Goal: Task Accomplishment & Management: Manage account settings

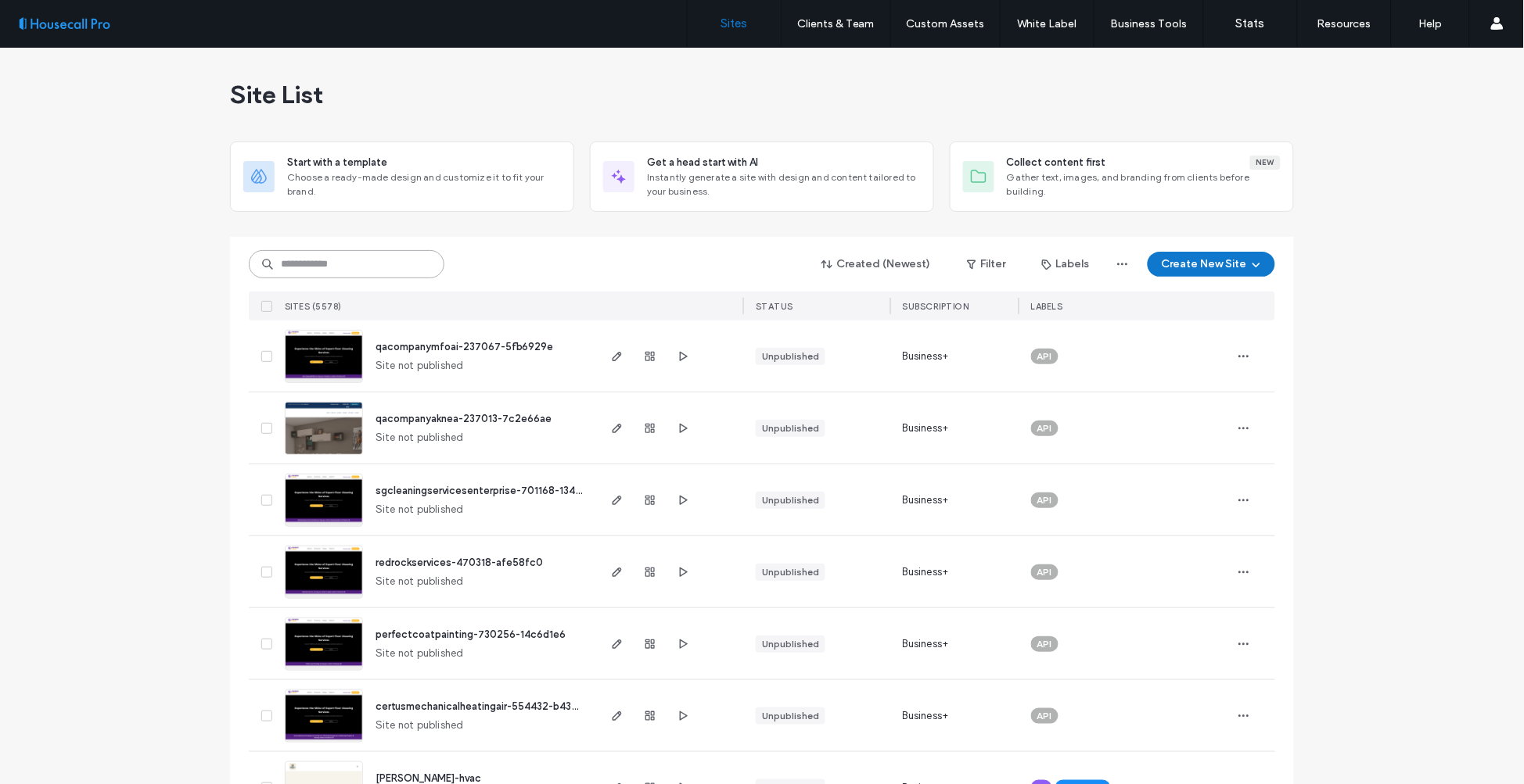
click at [376, 260] on input at bounding box center [346, 264] width 196 height 28
paste input "**********"
type input "**********"
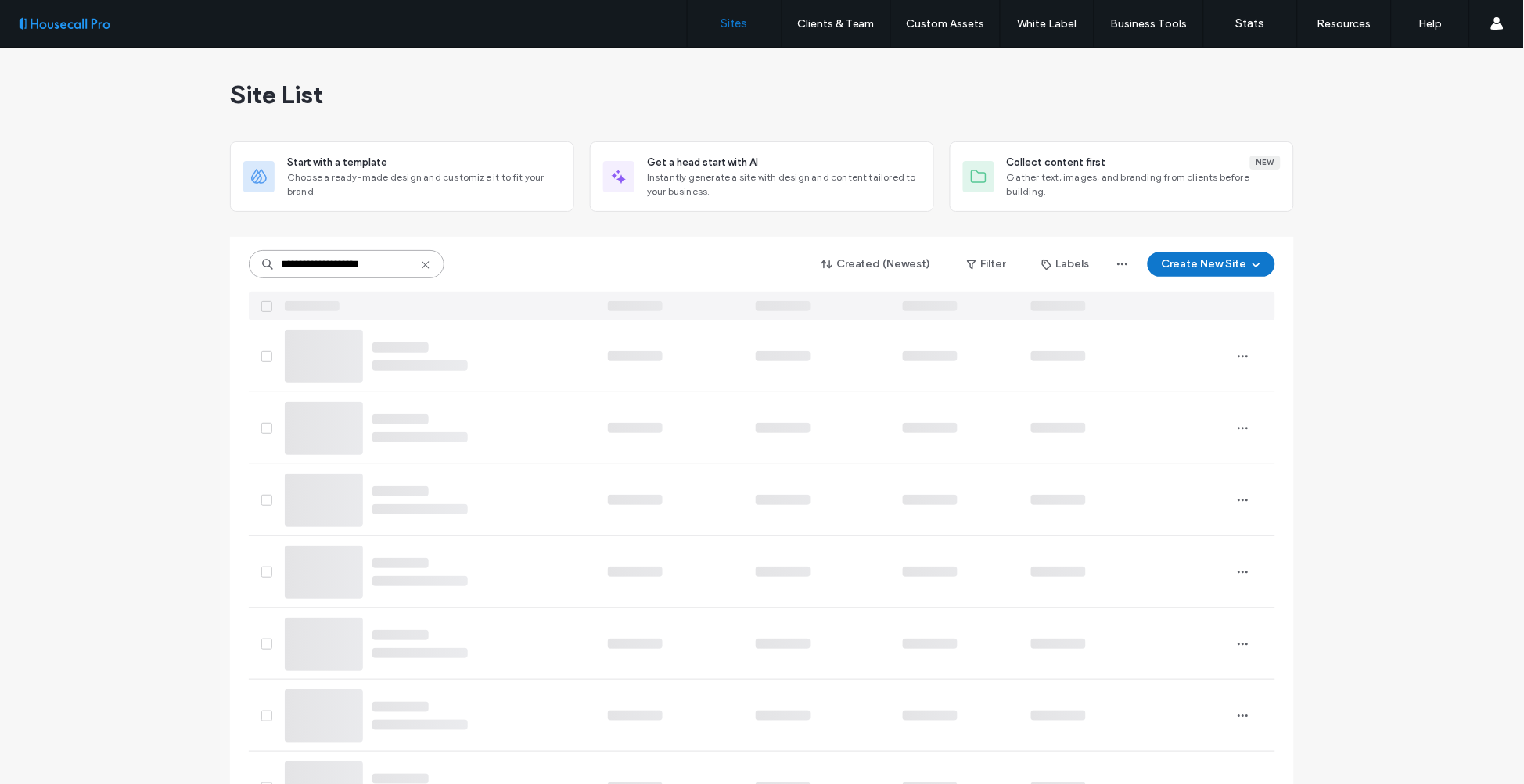
click at [376, 259] on input "**********" at bounding box center [346, 264] width 196 height 28
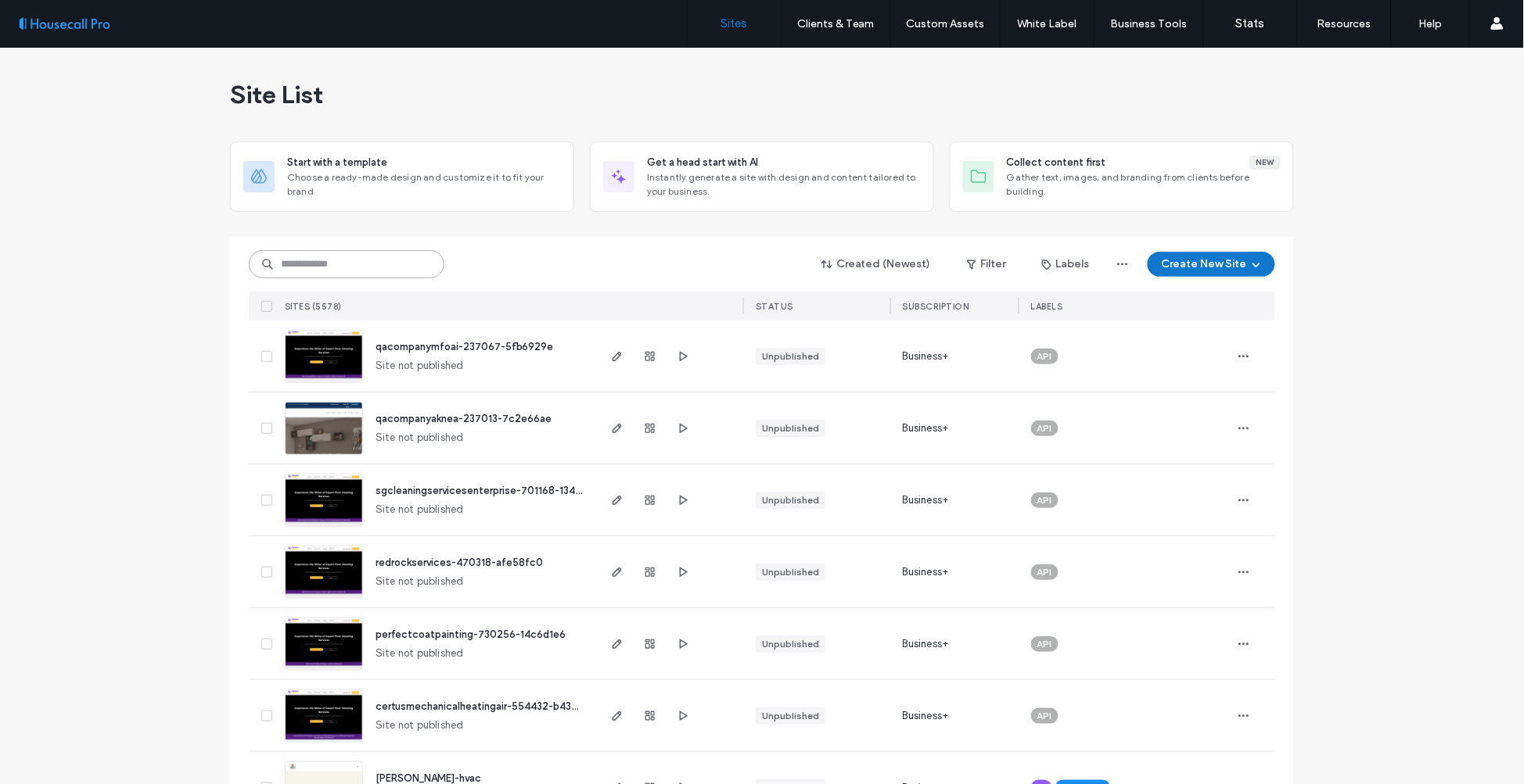
click at [369, 265] on input at bounding box center [346, 264] width 196 height 28
paste input "******"
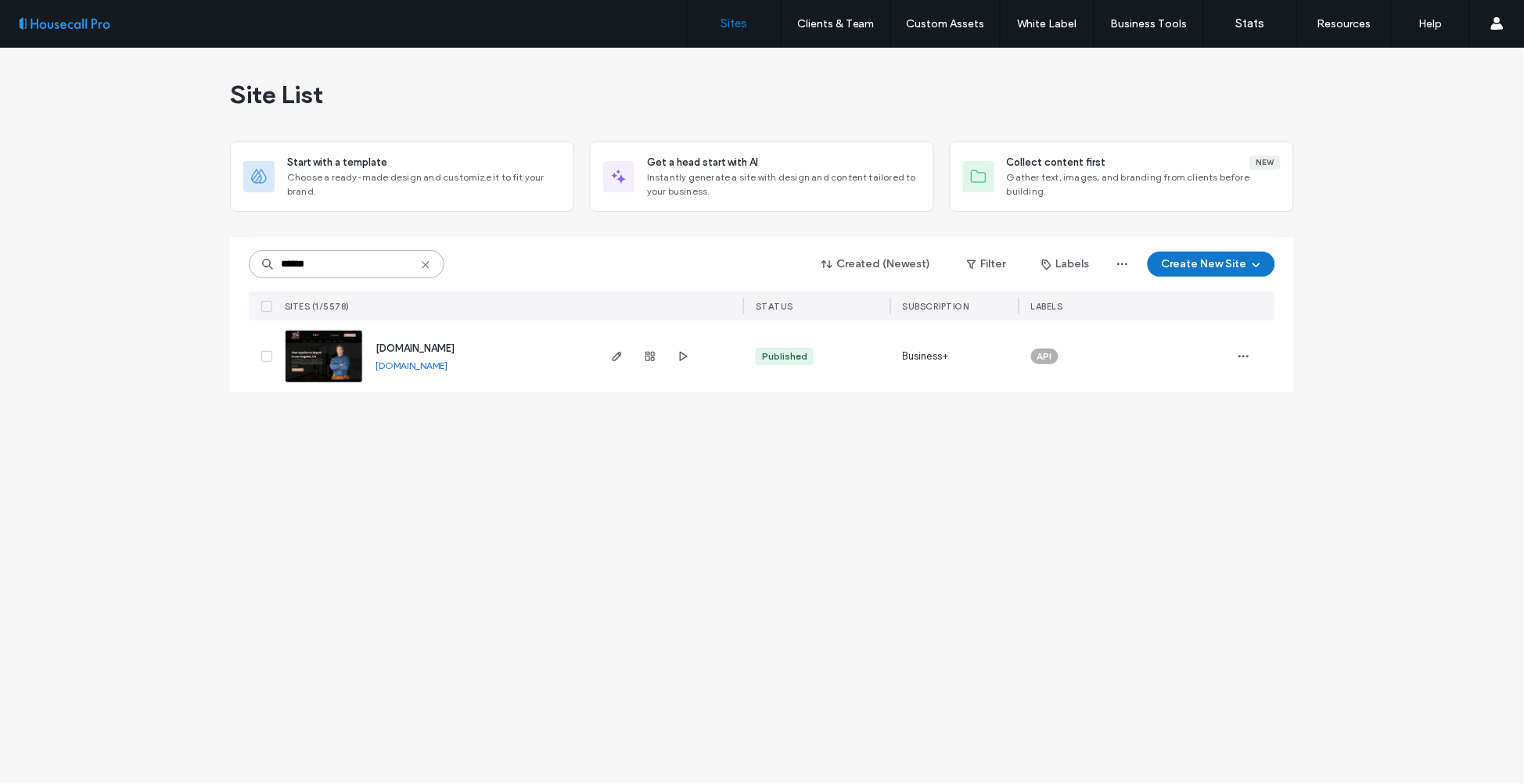
type input "******"
click at [323, 366] on img at bounding box center [324, 384] width 76 height 106
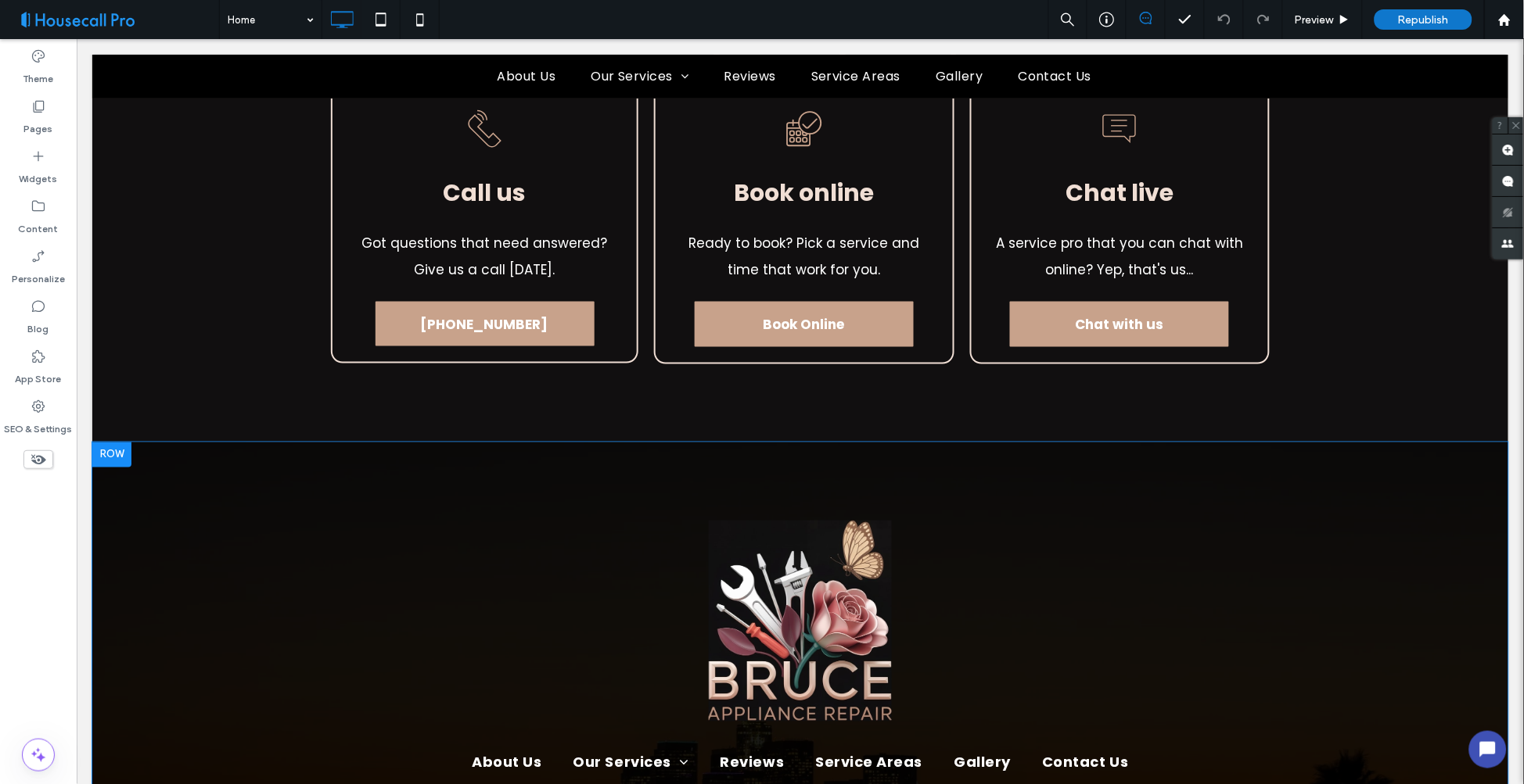
scroll to position [7299, 0]
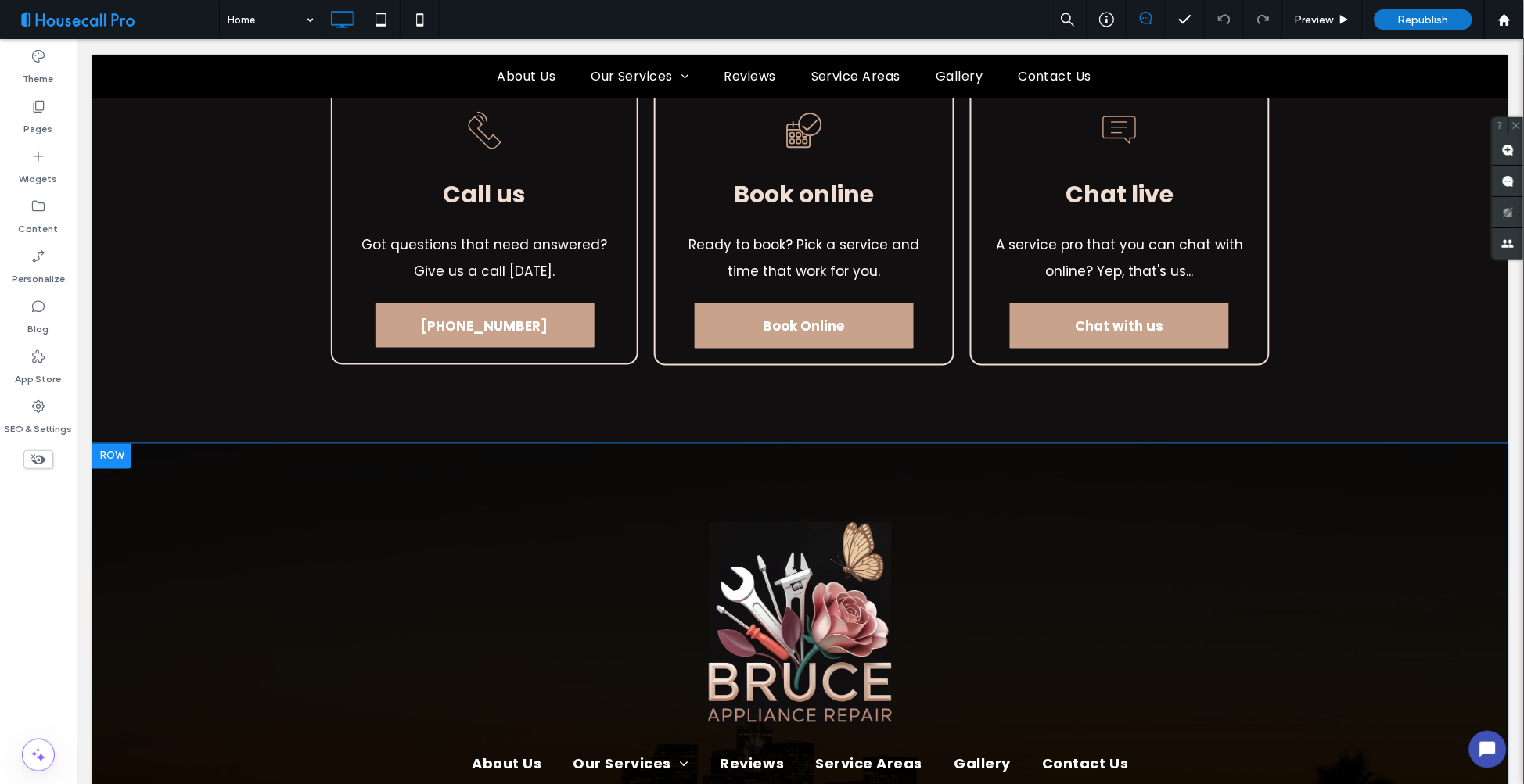
type input "*******"
type input "**"
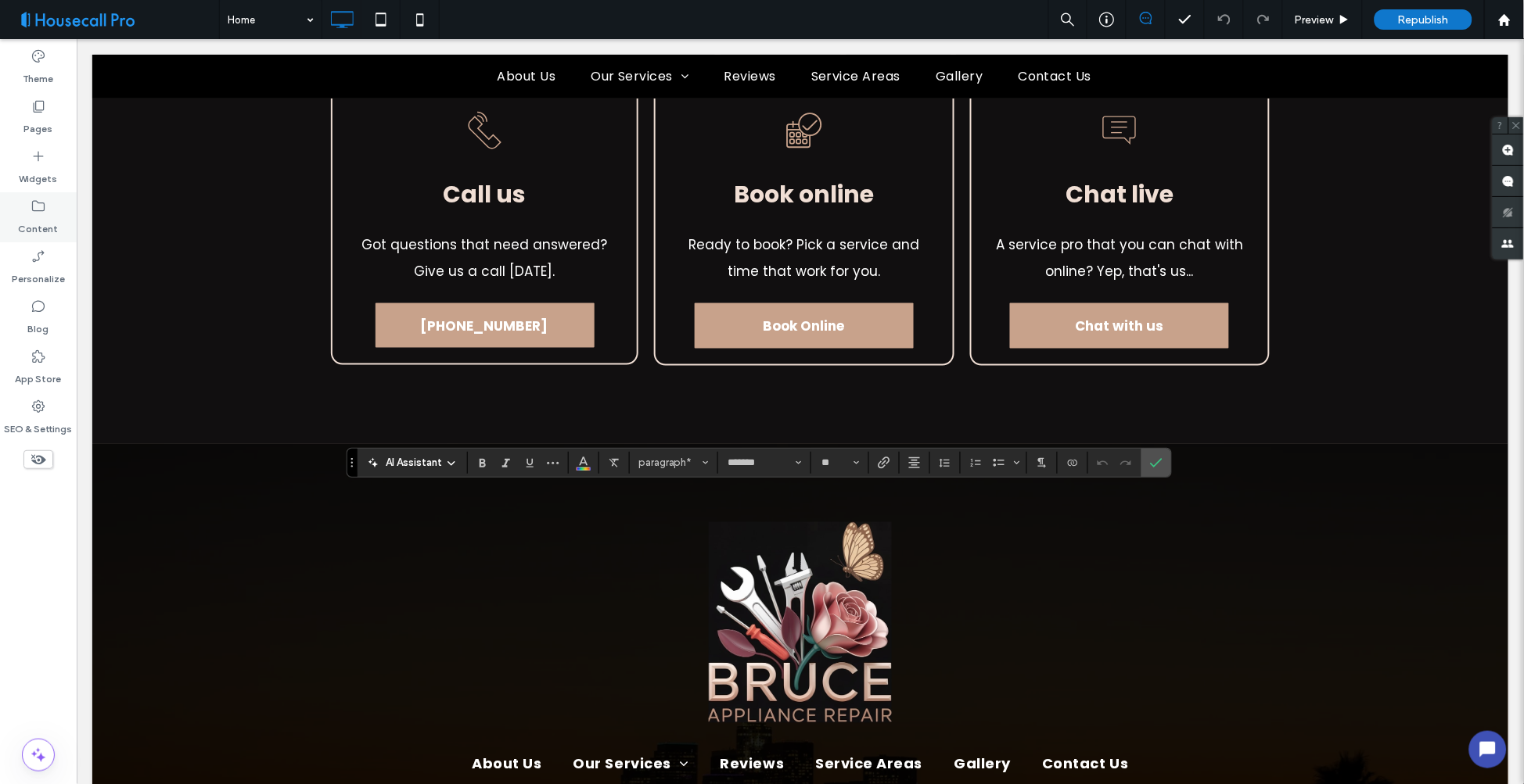
click at [42, 201] on icon at bounding box center [38, 206] width 15 height 15
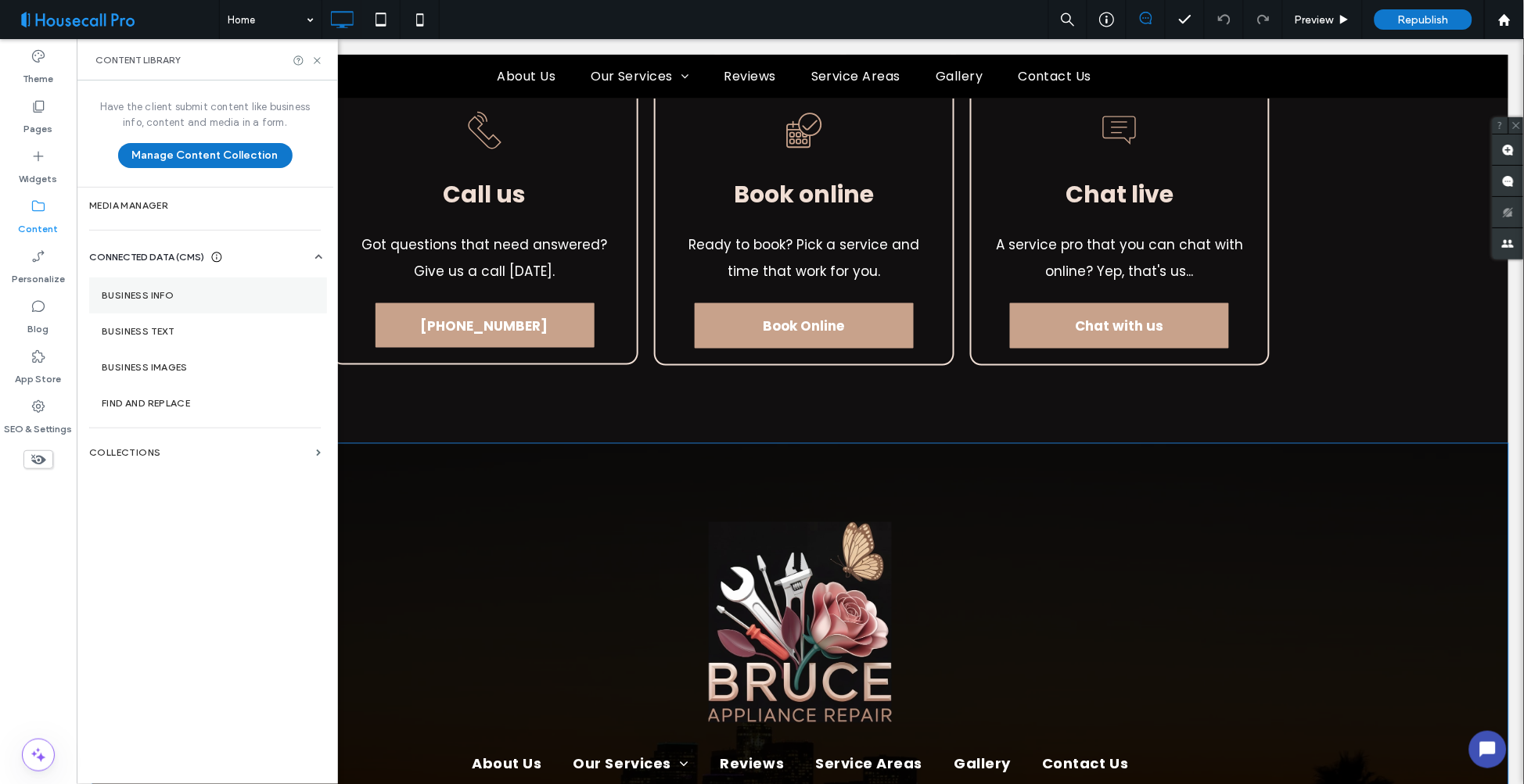
click at [165, 286] on section "Business Info" at bounding box center [207, 296] width 237 height 36
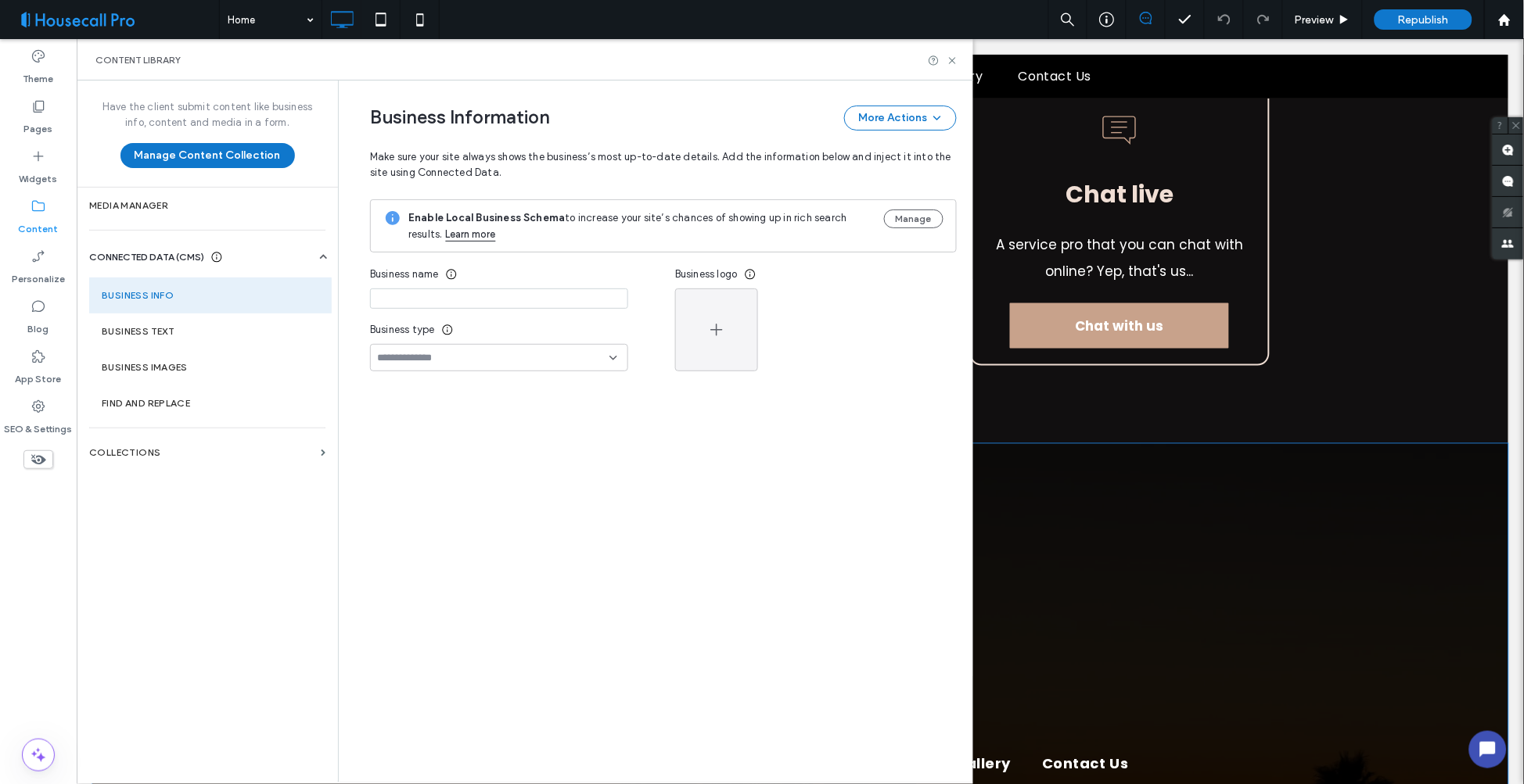
type input "**********"
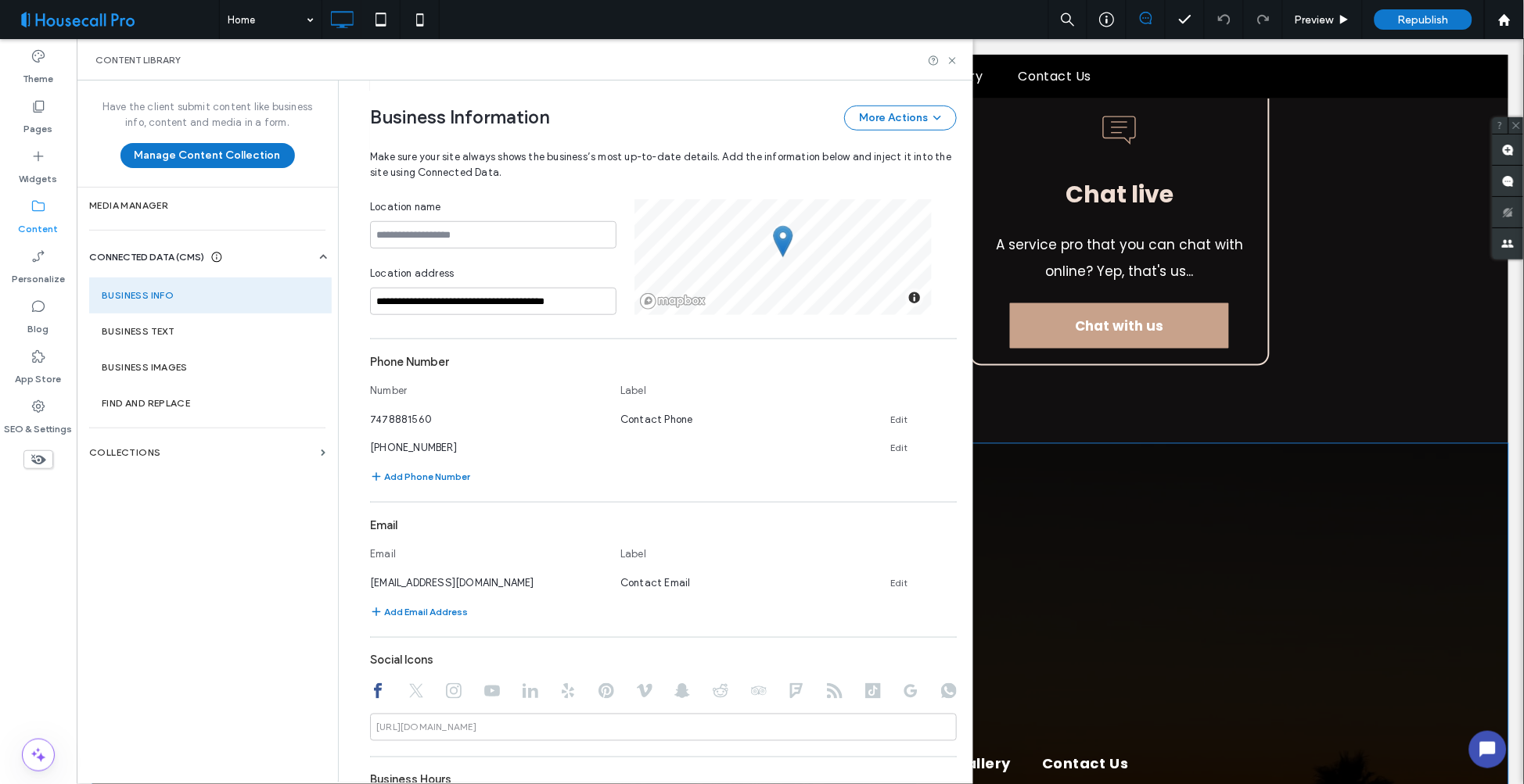
scroll to position [280, 0]
click at [420, 608] on button "Add Email Address" at bounding box center [419, 609] width 97 height 19
type input "**********"
drag, startPoint x: 539, startPoint y: 606, endPoint x: 217, endPoint y: 620, distance: 322.3
click at [220, 619] on div "**********" at bounding box center [524, 432] width 896 height 702
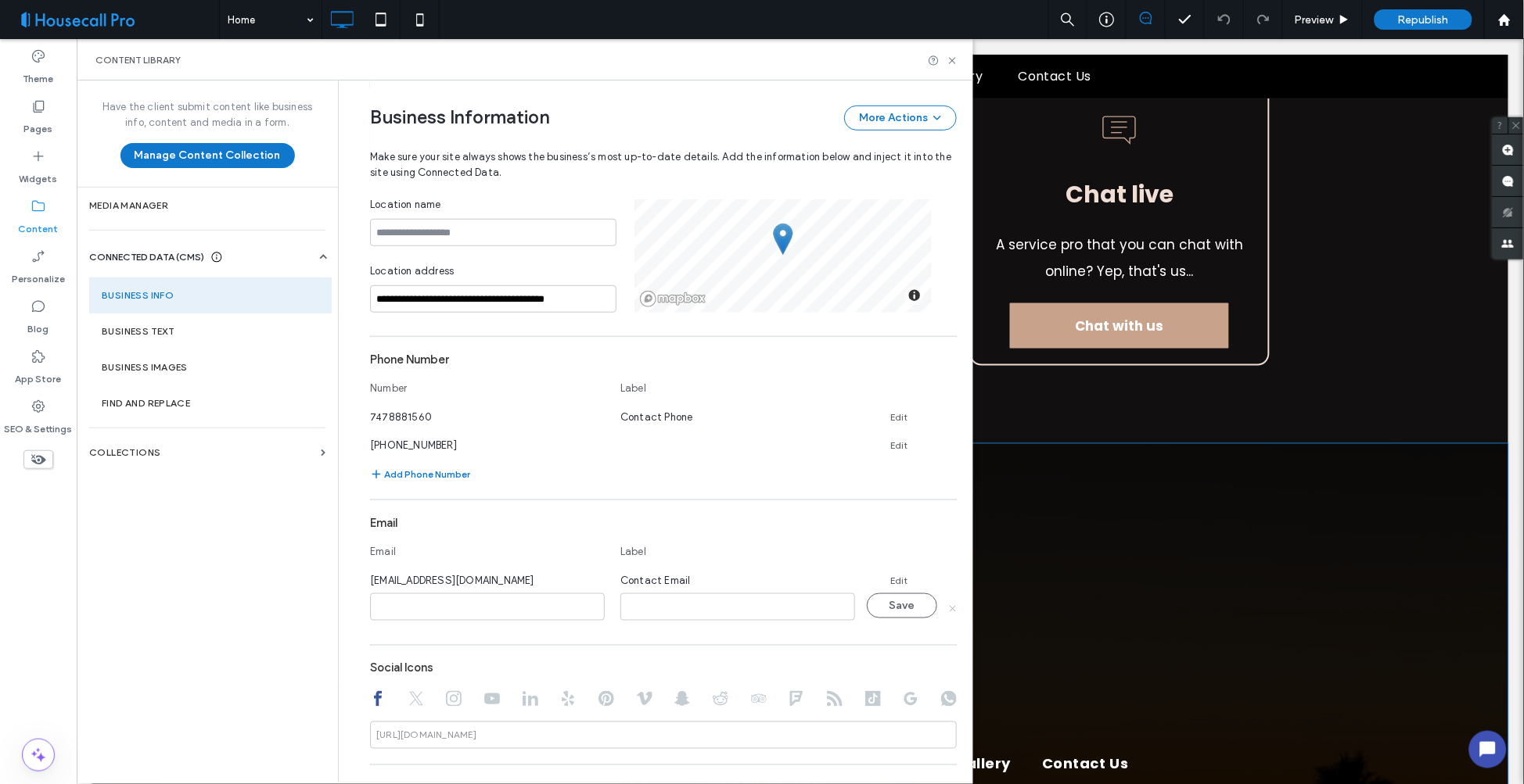
drag, startPoint x: 946, startPoint y: 603, endPoint x: 896, endPoint y: 580, distance: 55.0
click at [948, 605] on icon at bounding box center [952, 608] width 8 height 8
drag, startPoint x: 955, startPoint y: 61, endPoint x: 879, endPoint y: 21, distance: 85.9
click at [955, 61] on icon at bounding box center [952, 60] width 12 height 12
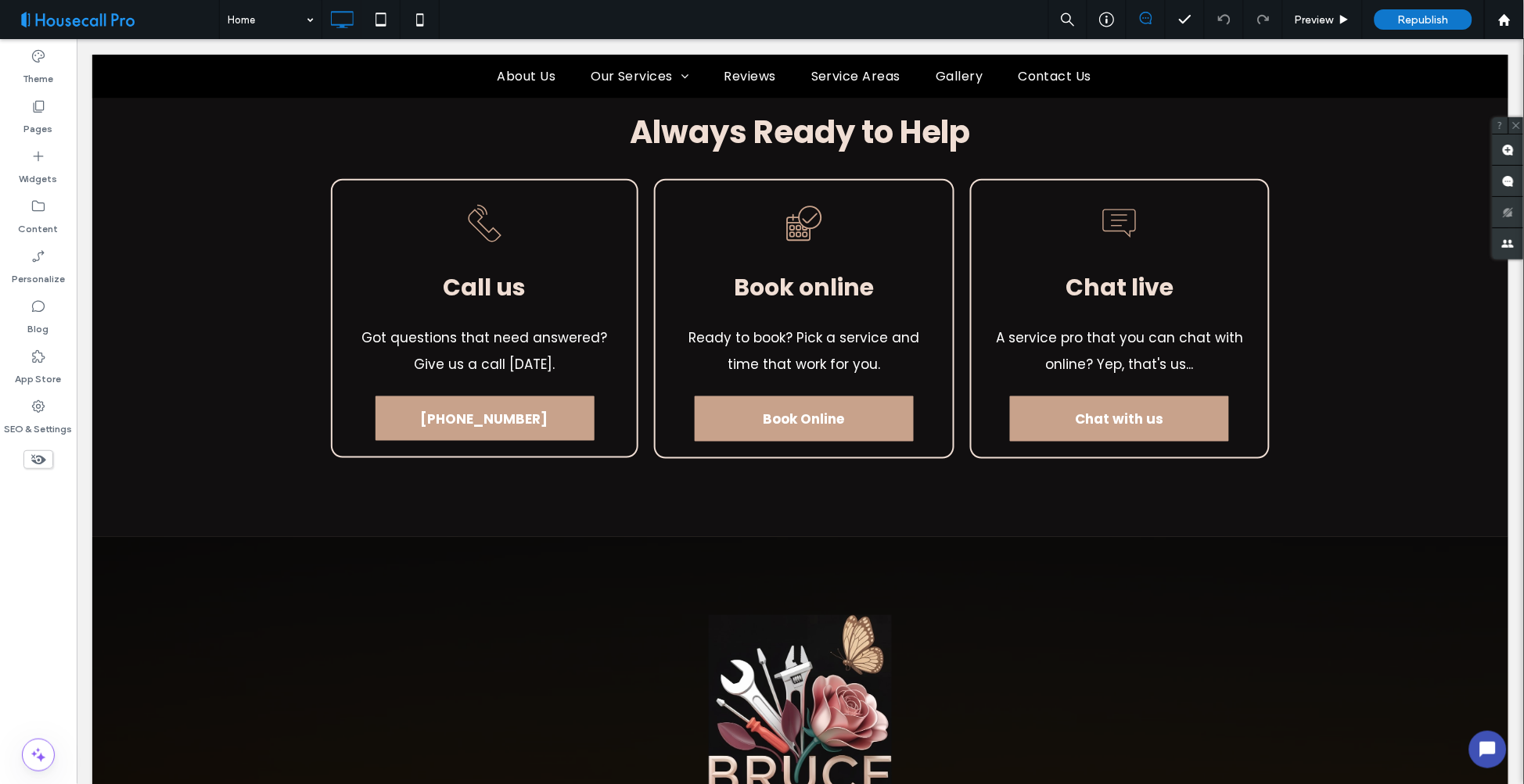
scroll to position [7212, 0]
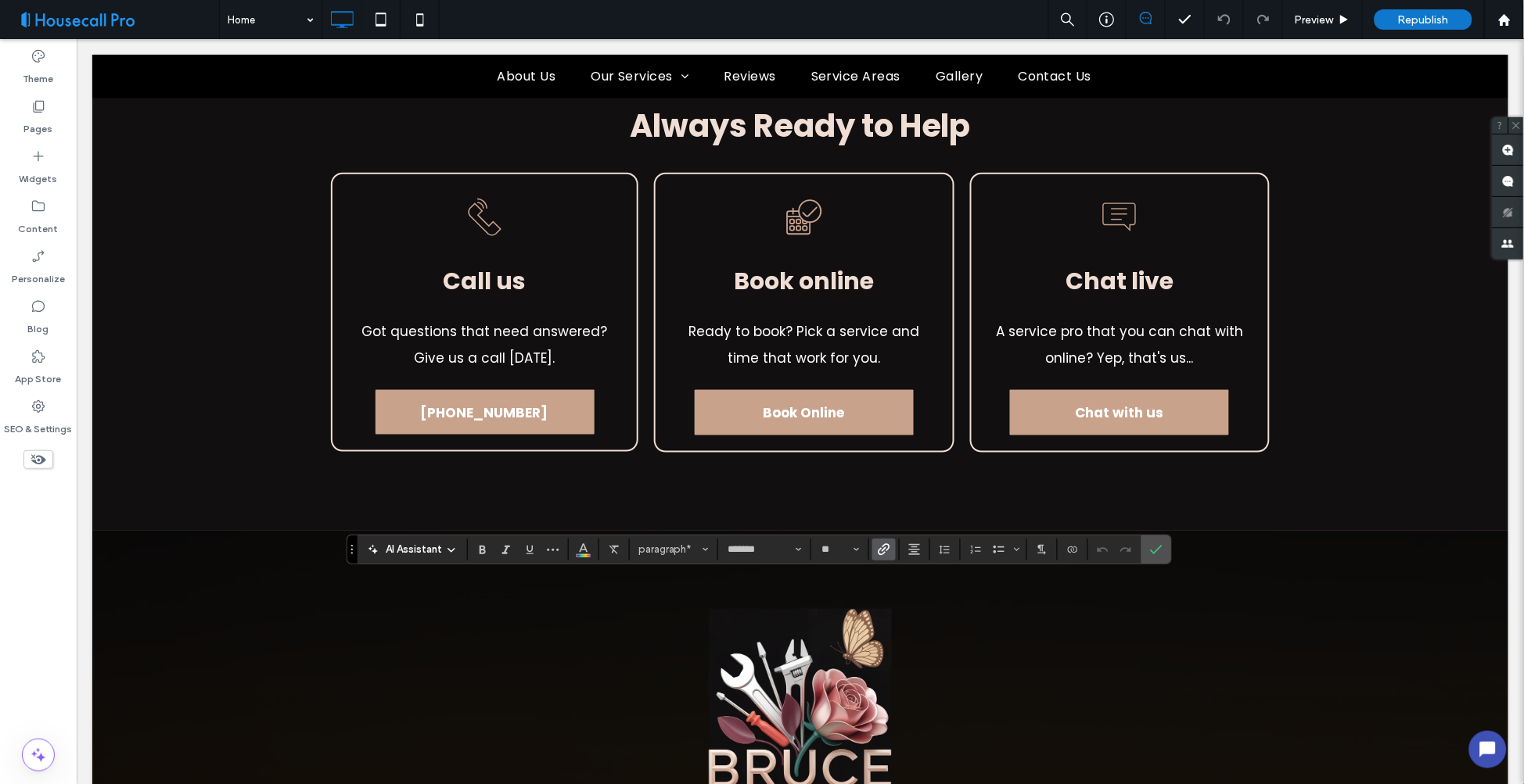
click at [887, 548] on icon "Link" at bounding box center [884, 550] width 13 height 13
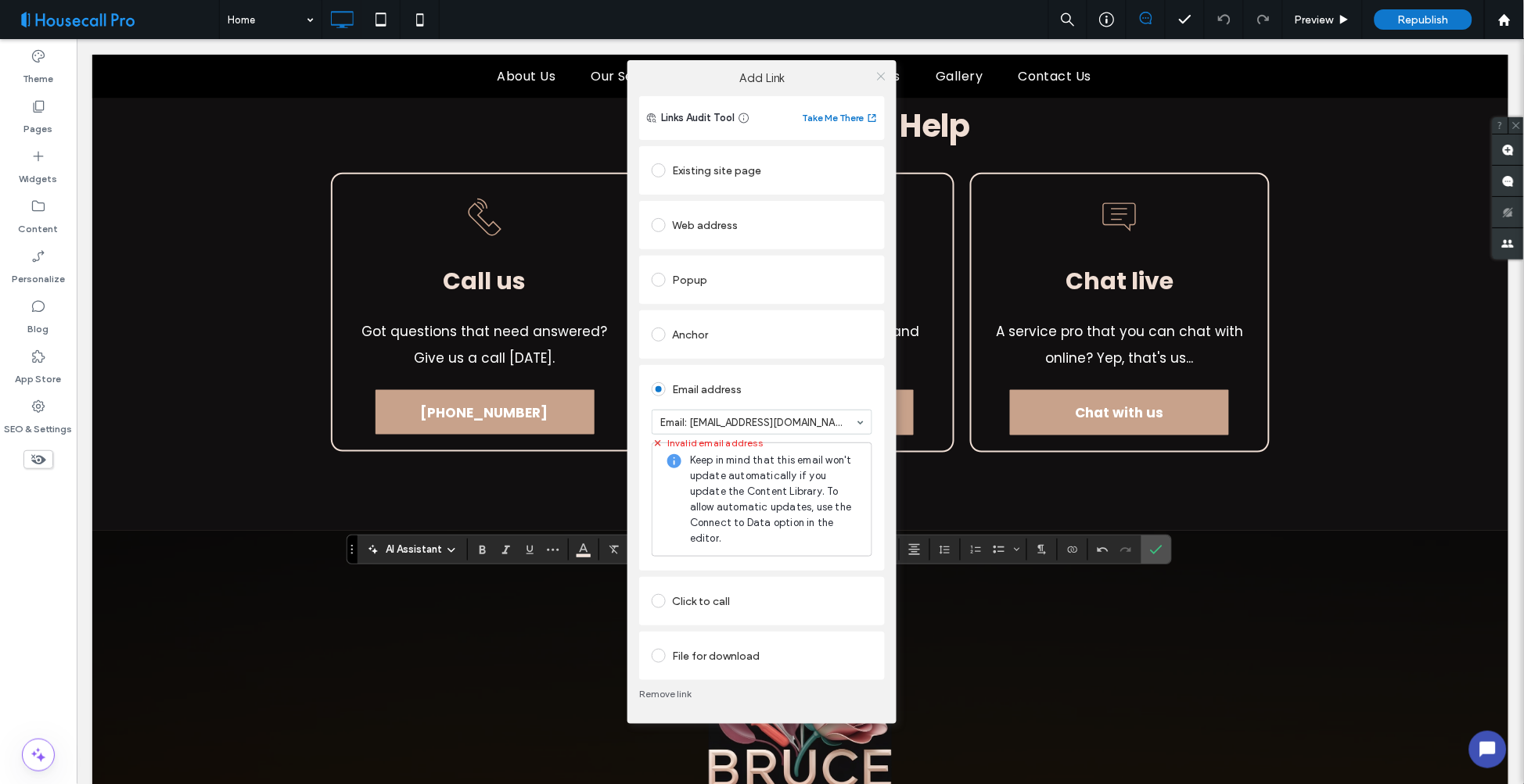
click at [880, 68] on span at bounding box center [881, 76] width 12 height 24
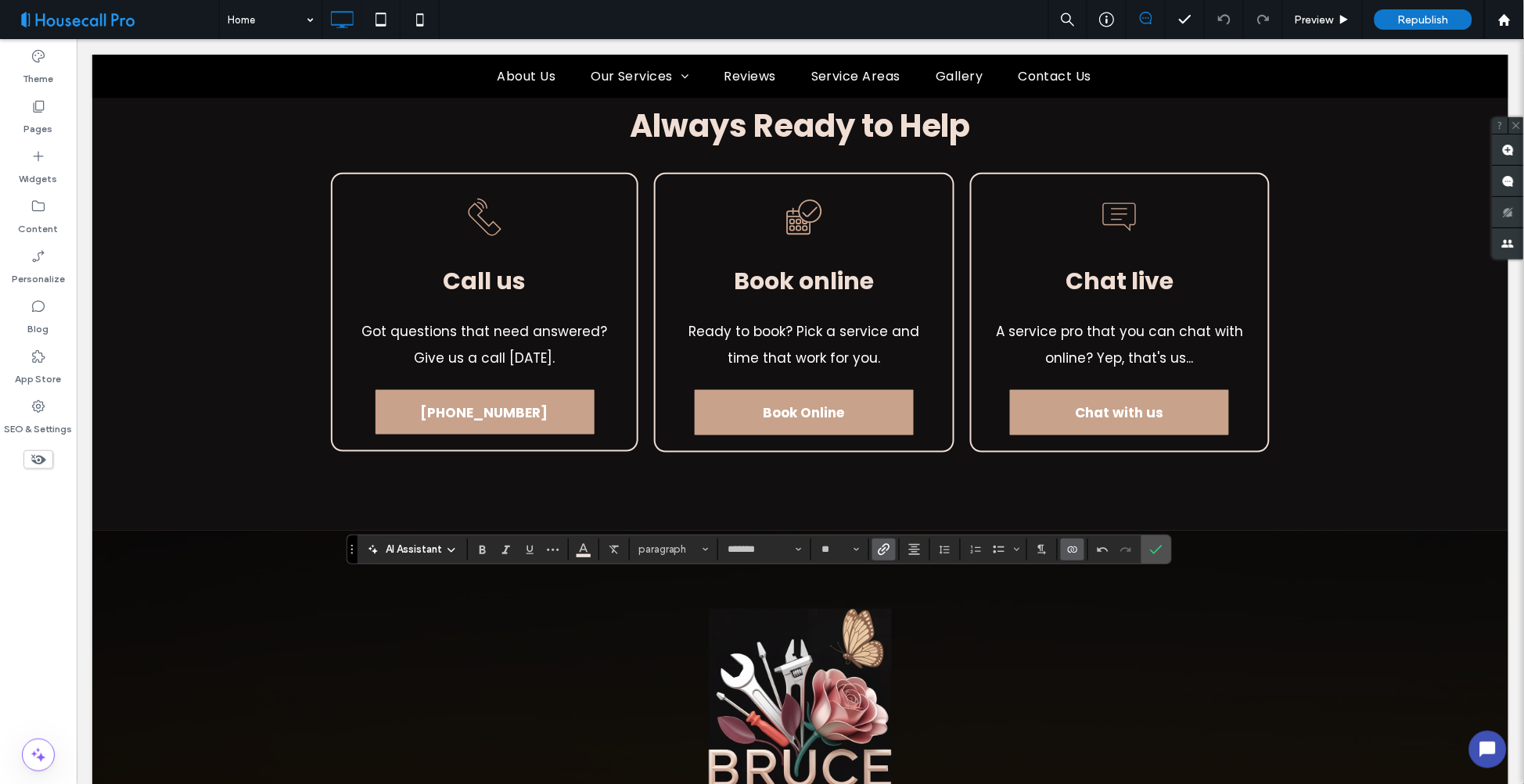
click at [1073, 549] on use "Connect To Data" at bounding box center [1073, 549] width 9 height 6
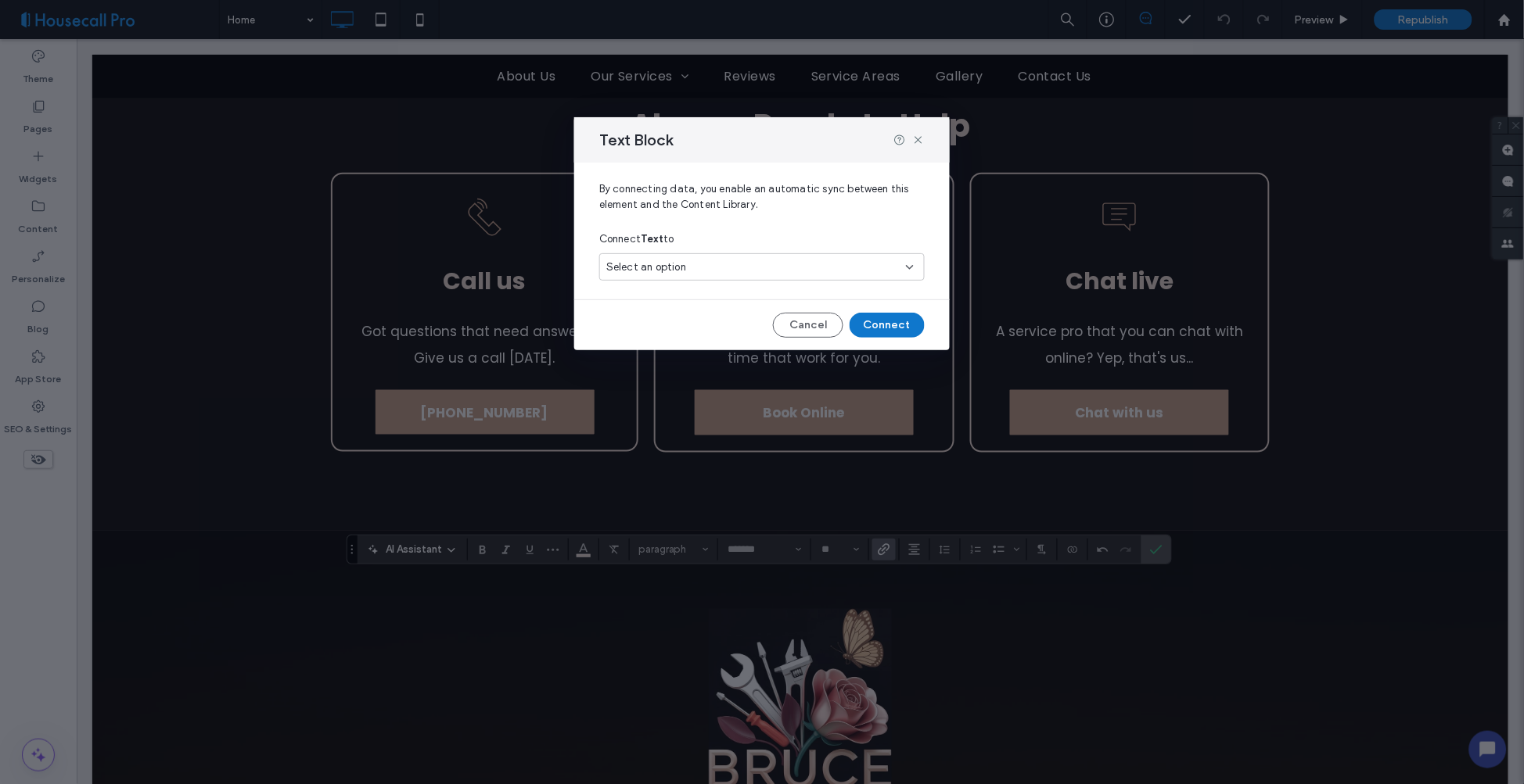
click at [753, 266] on div "Select an option" at bounding box center [752, 266] width 293 height 15
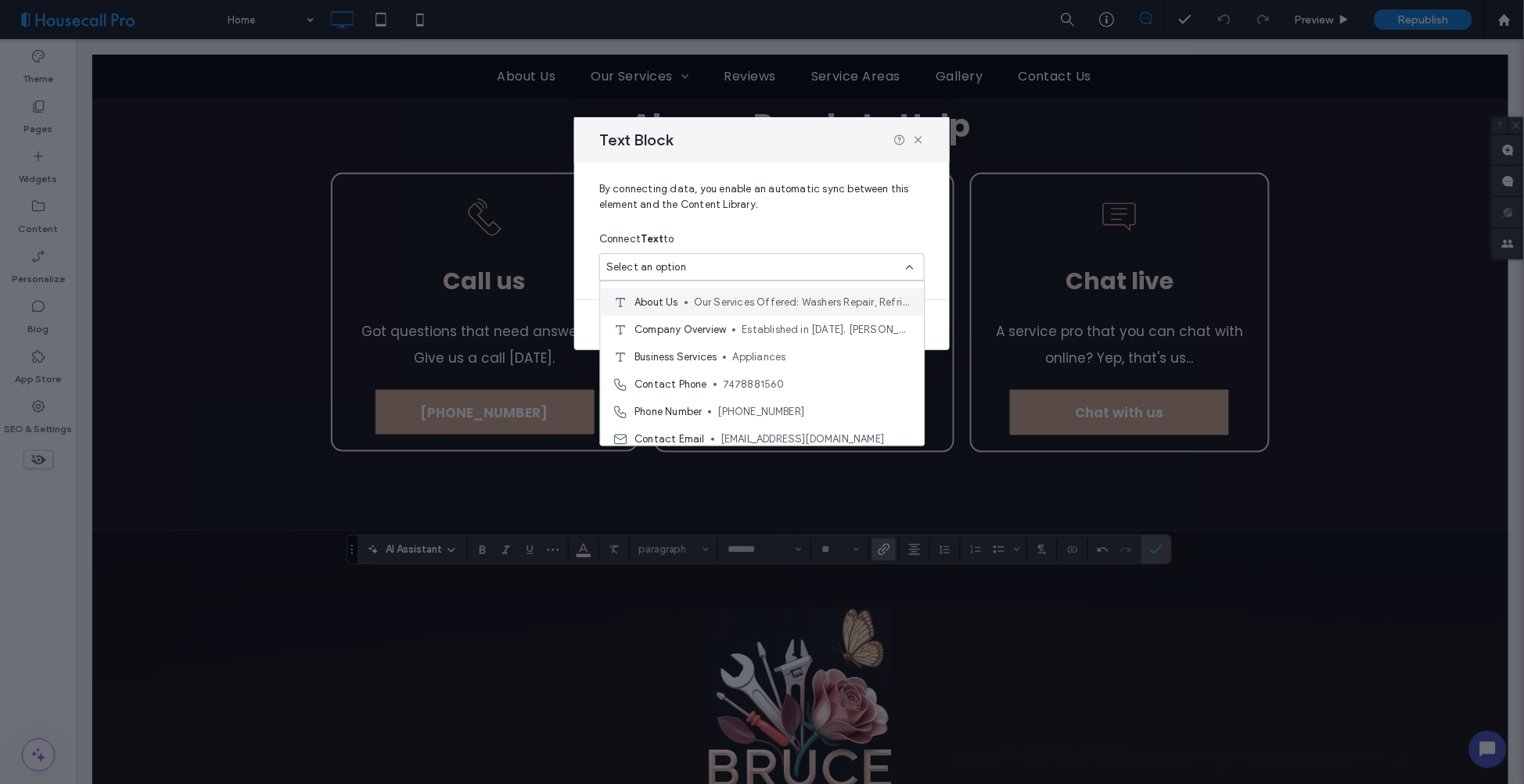
scroll to position [174, 0]
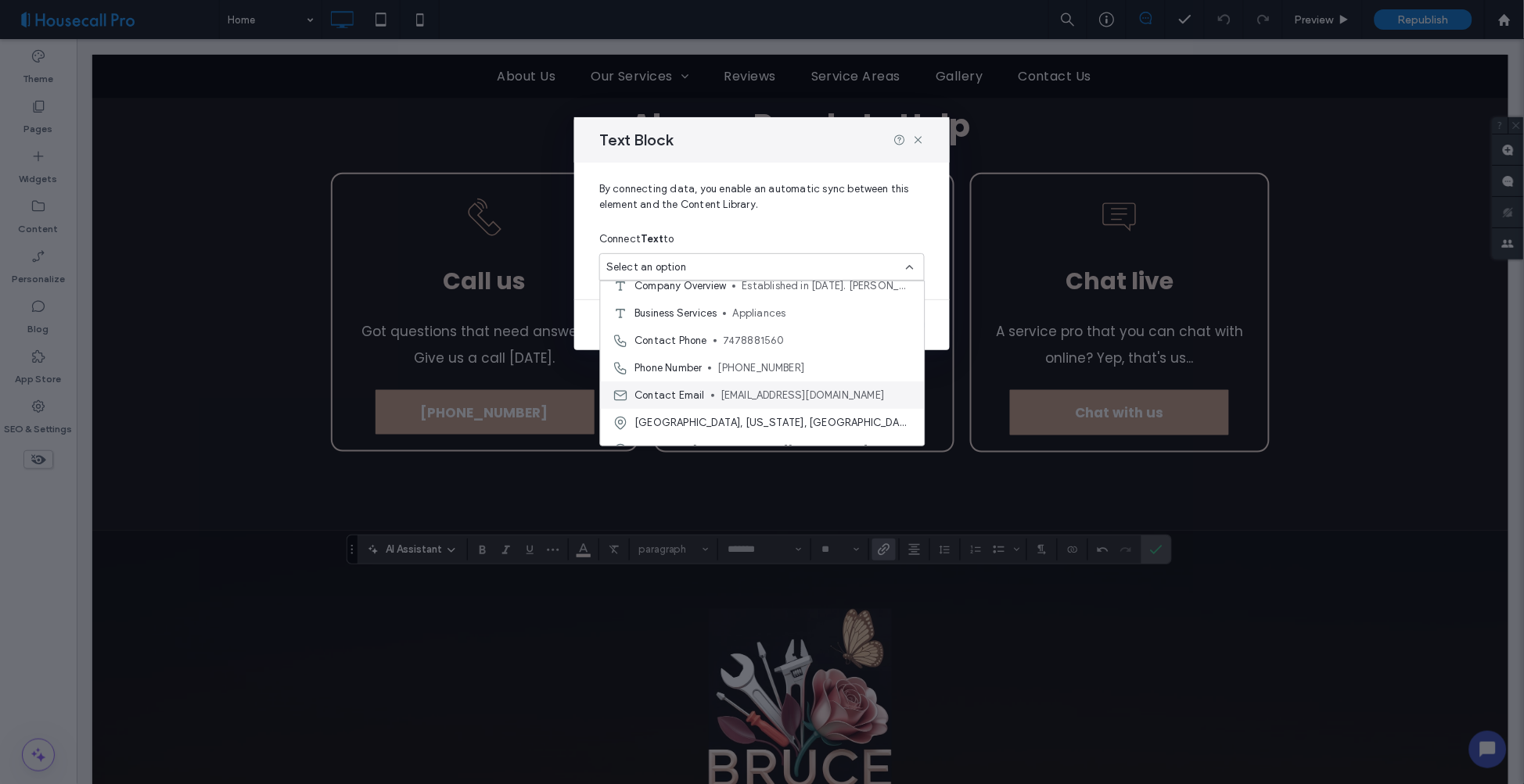
click at [753, 397] on span "hpcomp1560@gmail.com" at bounding box center [816, 395] width 191 height 15
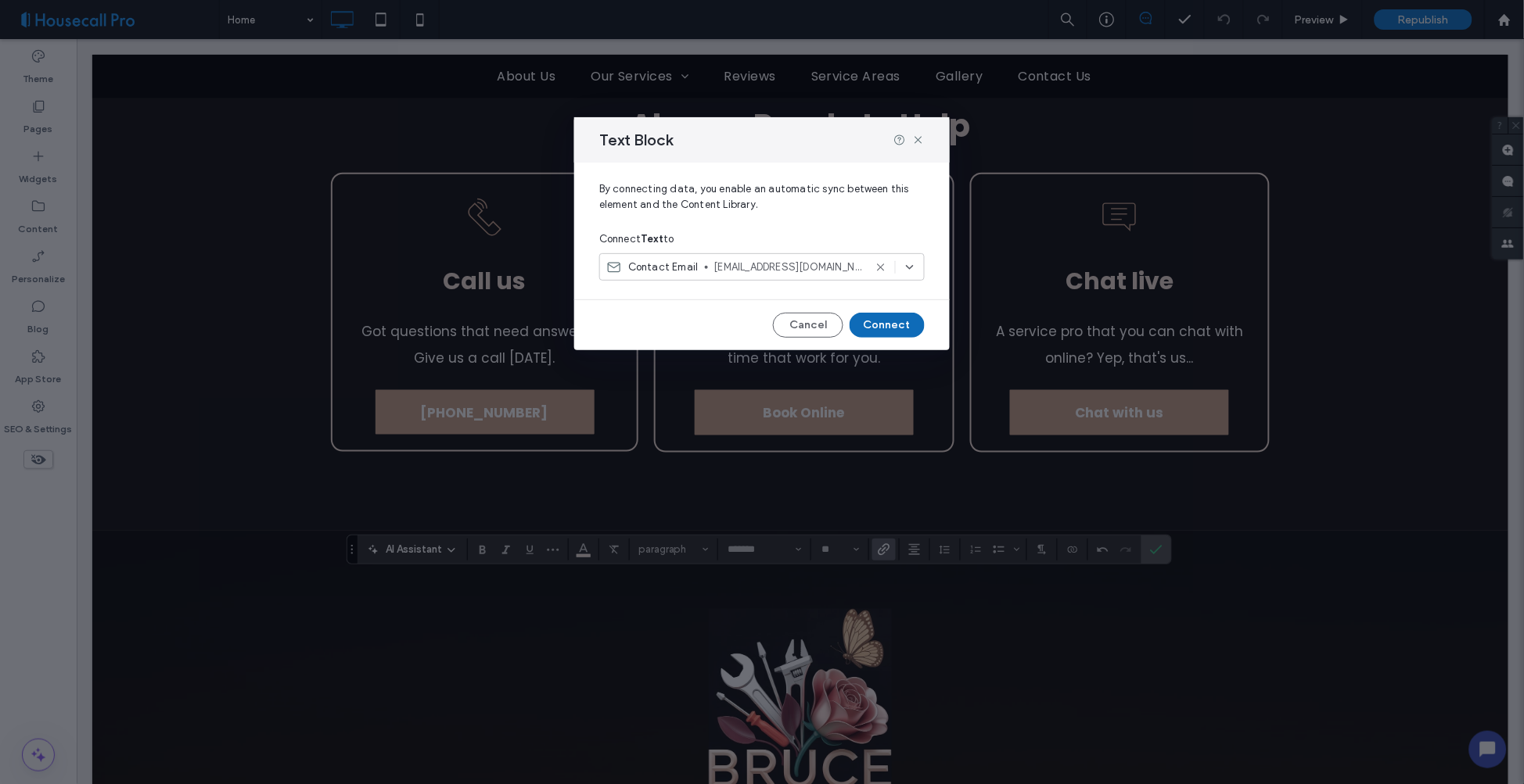
click at [884, 322] on button "Connect" at bounding box center [887, 326] width 76 height 25
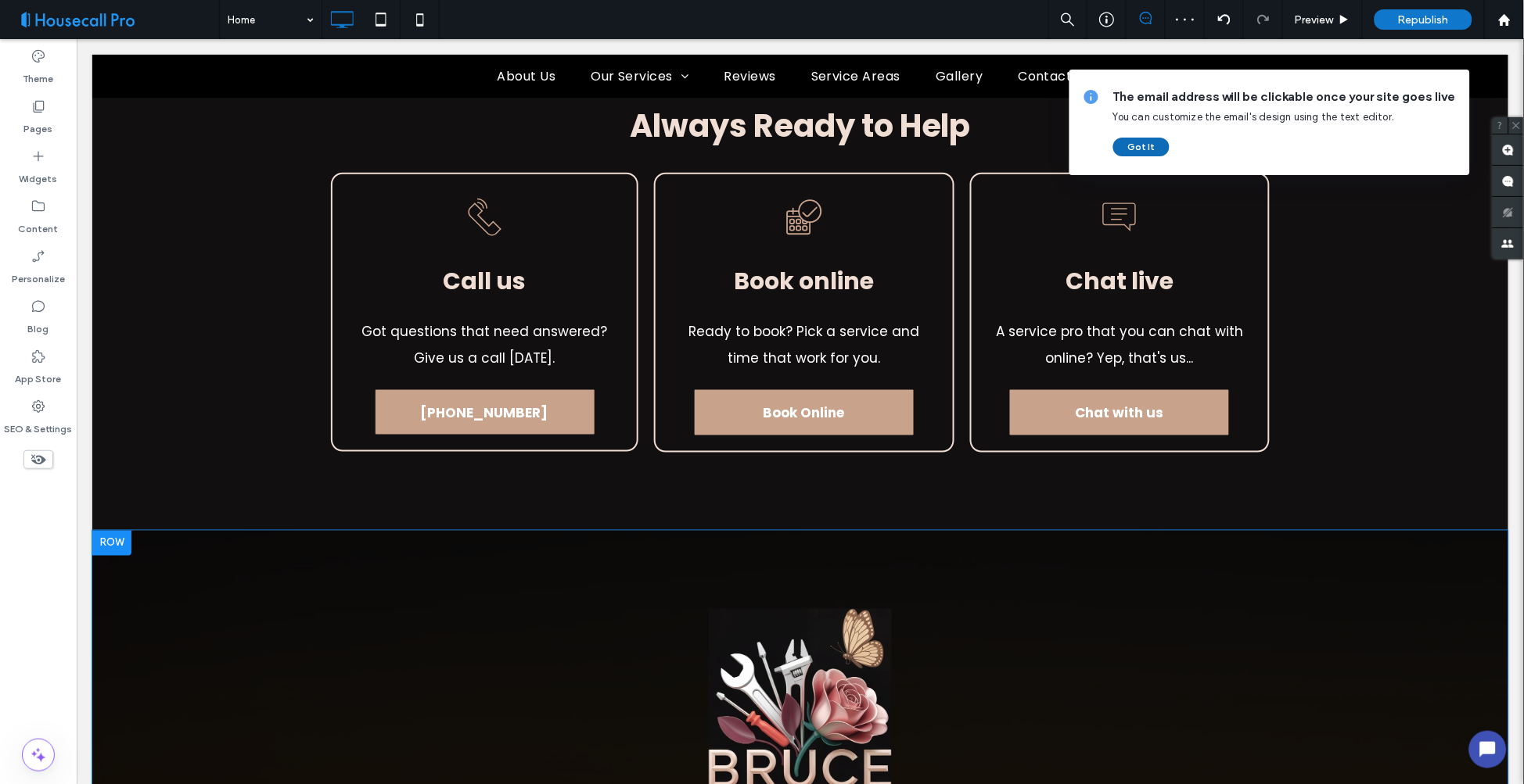
click at [1132, 147] on button "Got It" at bounding box center [1142, 146] width 56 height 19
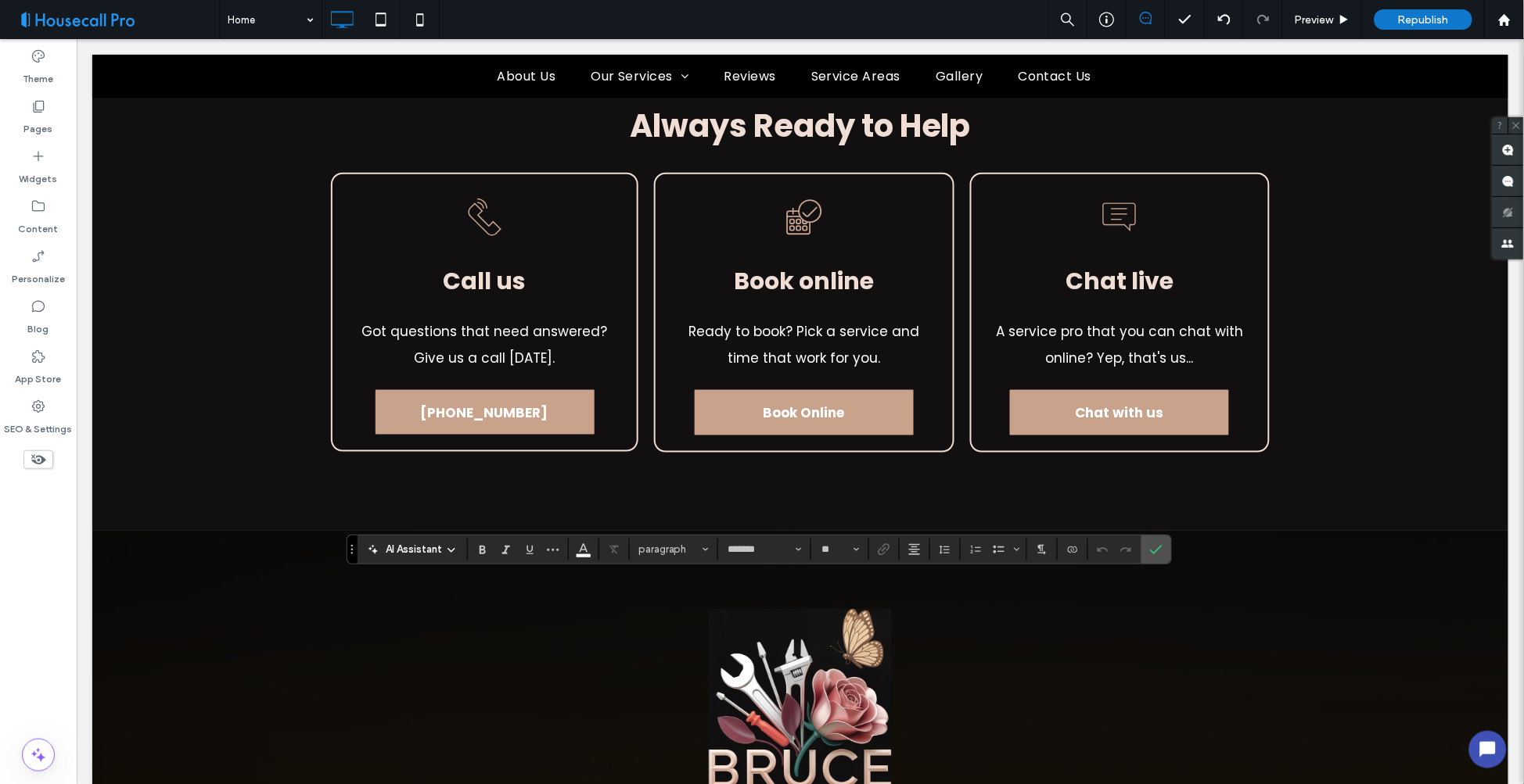
click at [883, 551] on use "Link" at bounding box center [884, 549] width 12 height 12
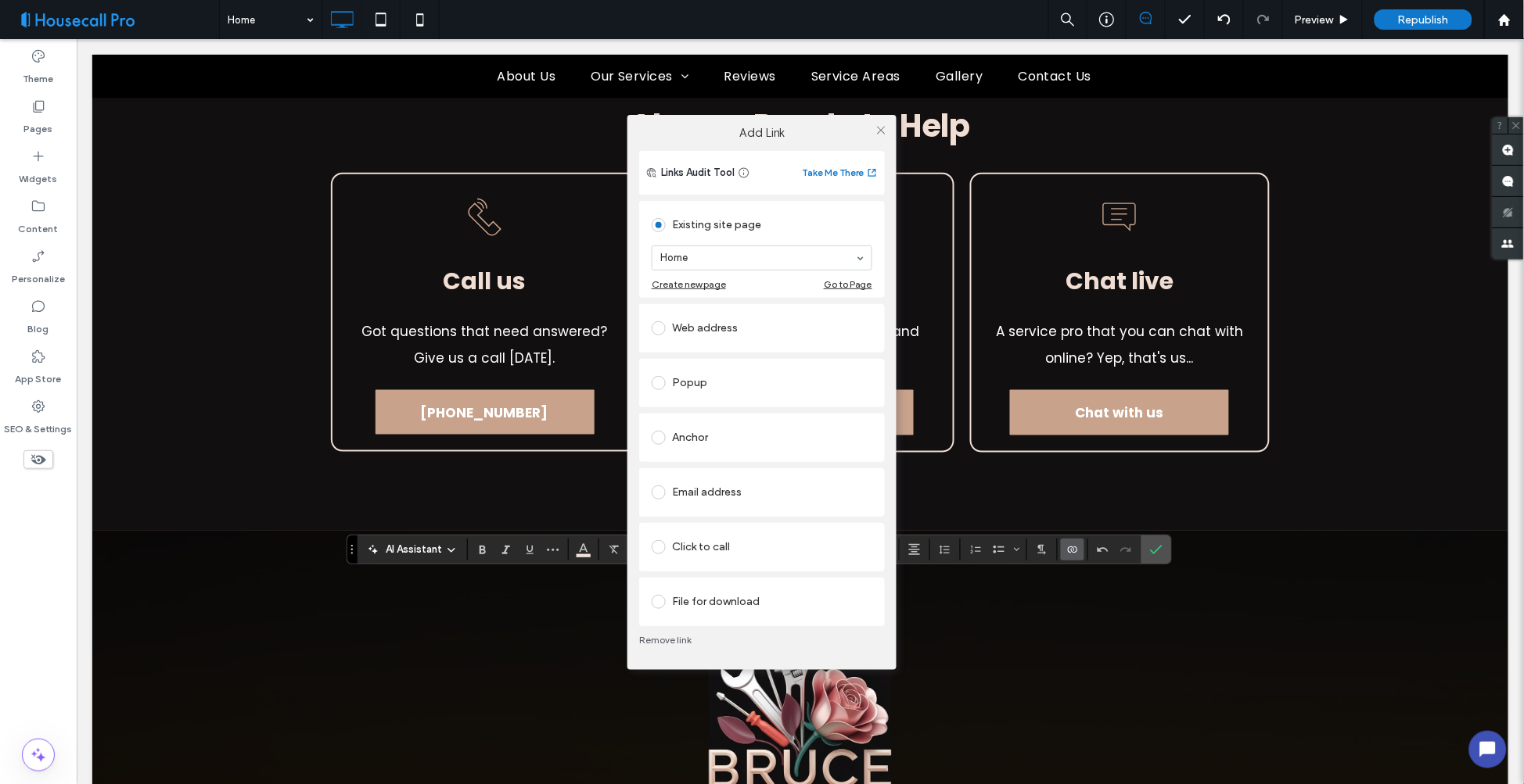
click at [711, 494] on div "Email address" at bounding box center [762, 493] width 220 height 25
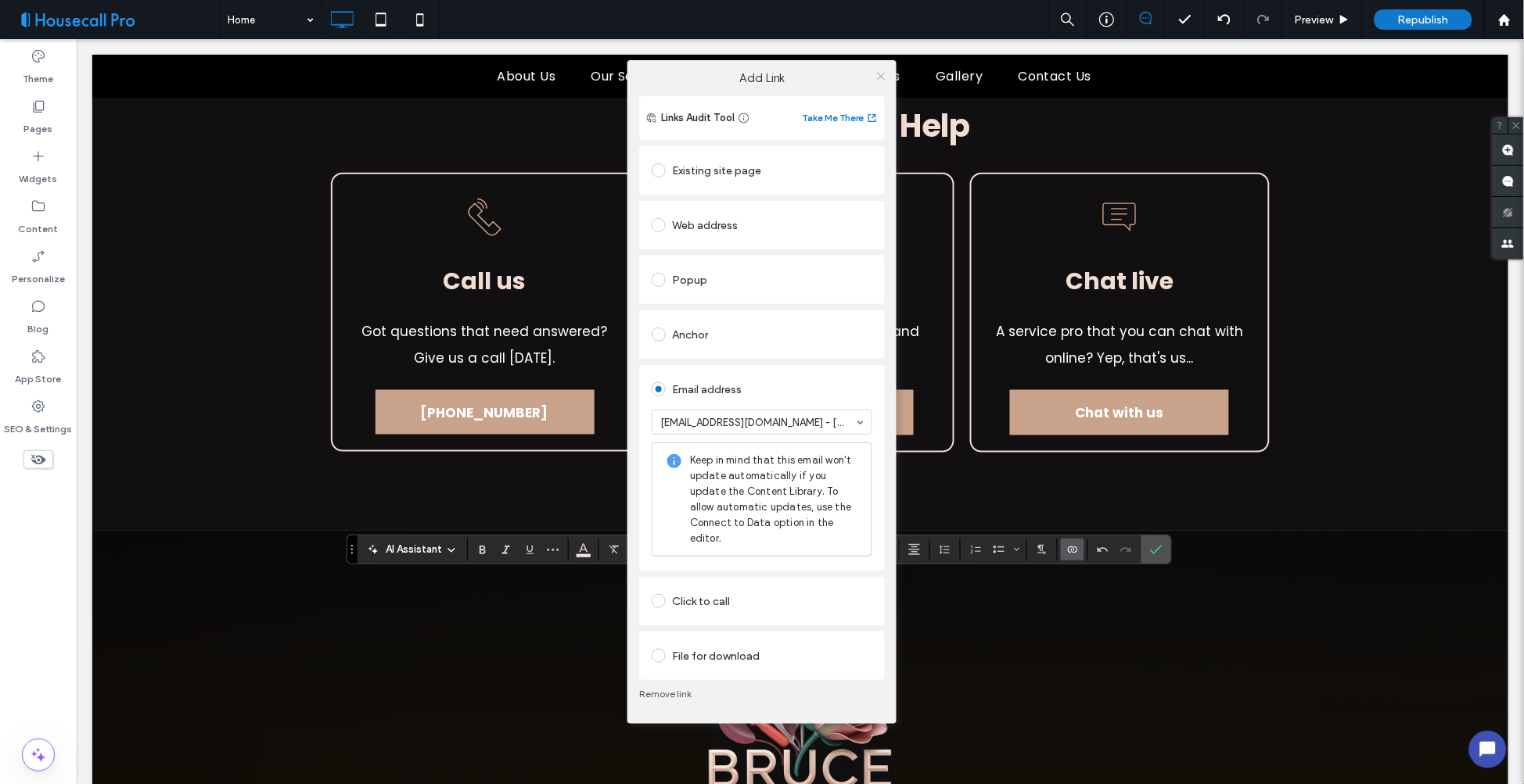
click at [885, 73] on icon at bounding box center [881, 75] width 12 height 12
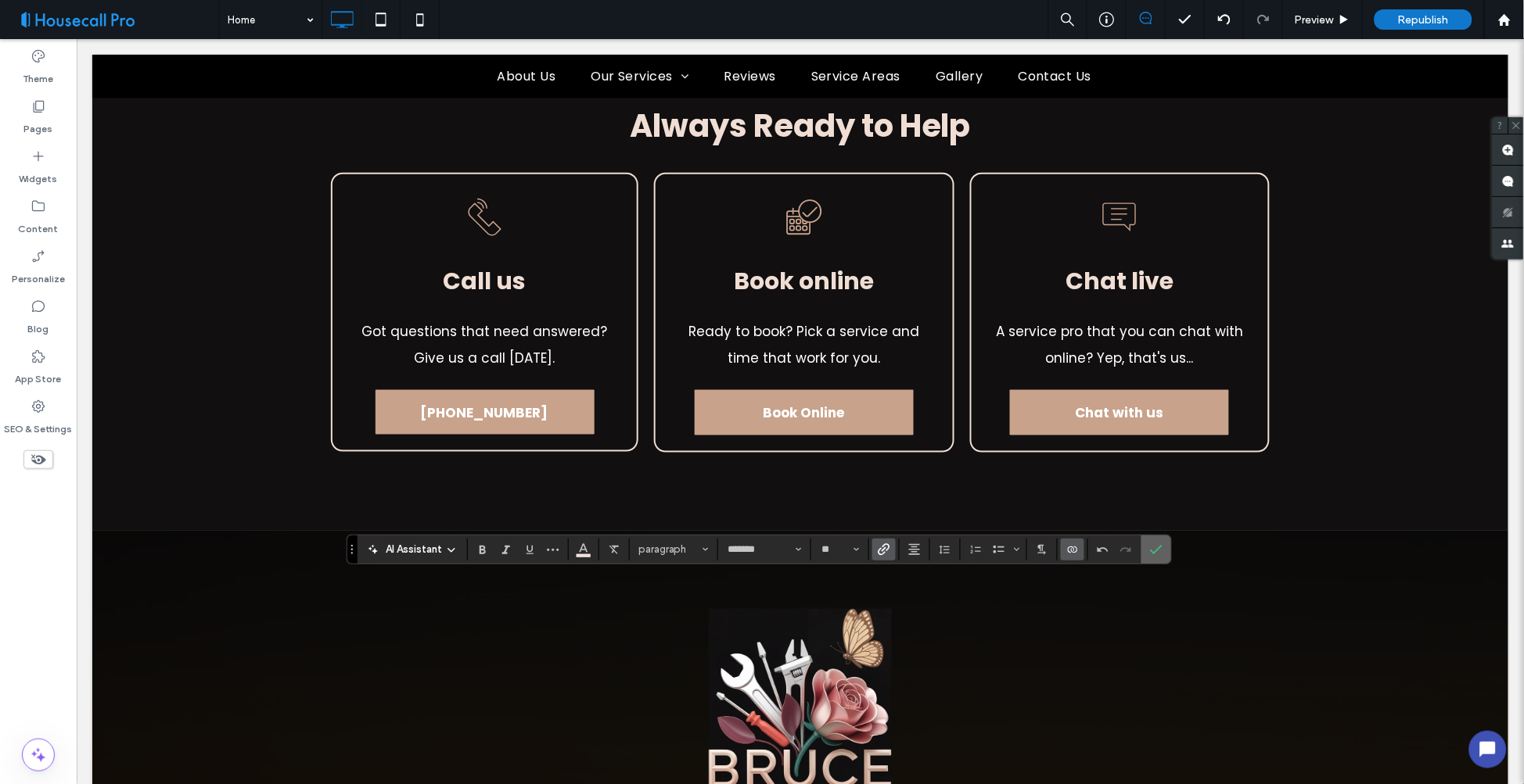
click at [1158, 546] on icon "Confirm" at bounding box center [1156, 550] width 13 height 13
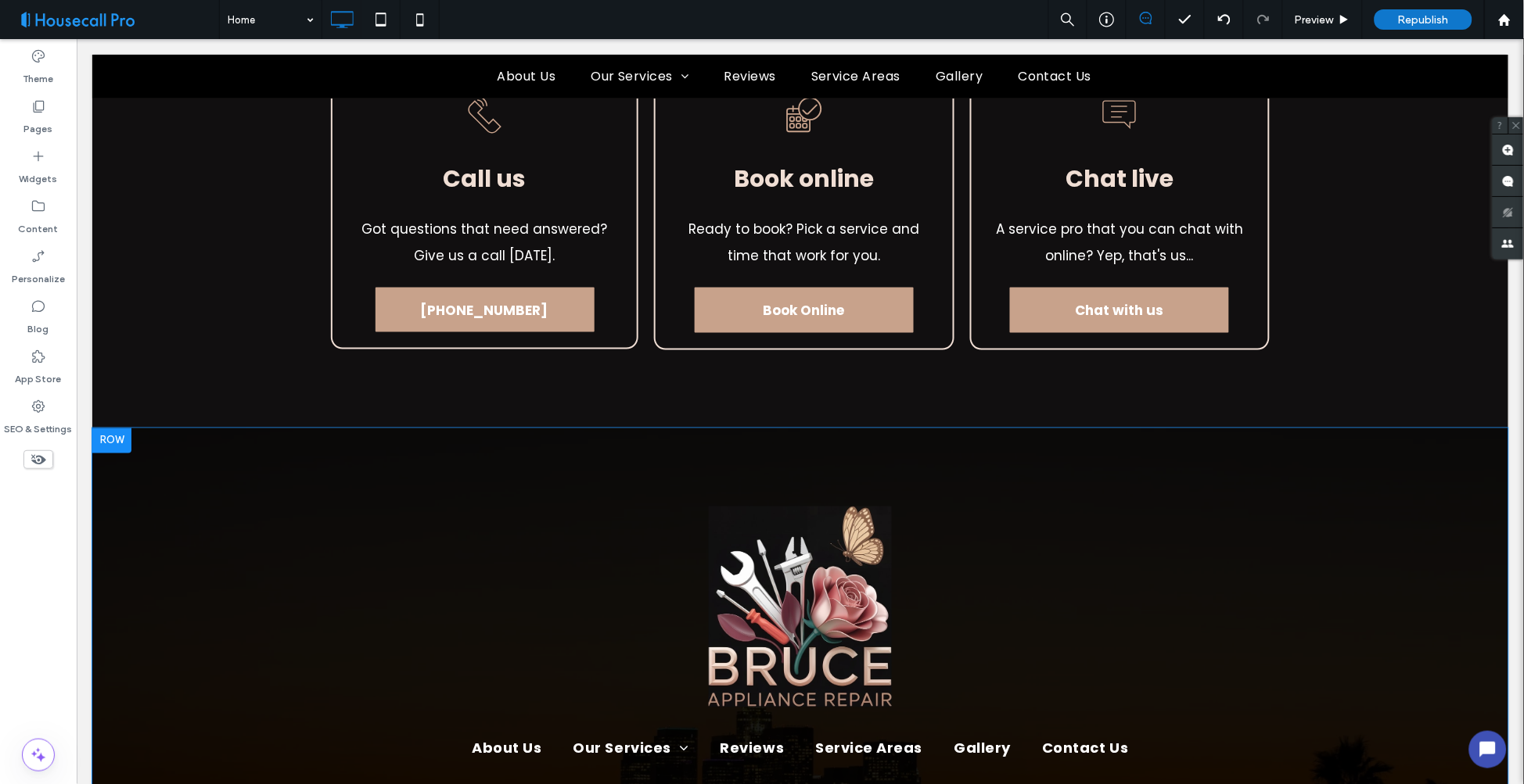
scroll to position [7285, 0]
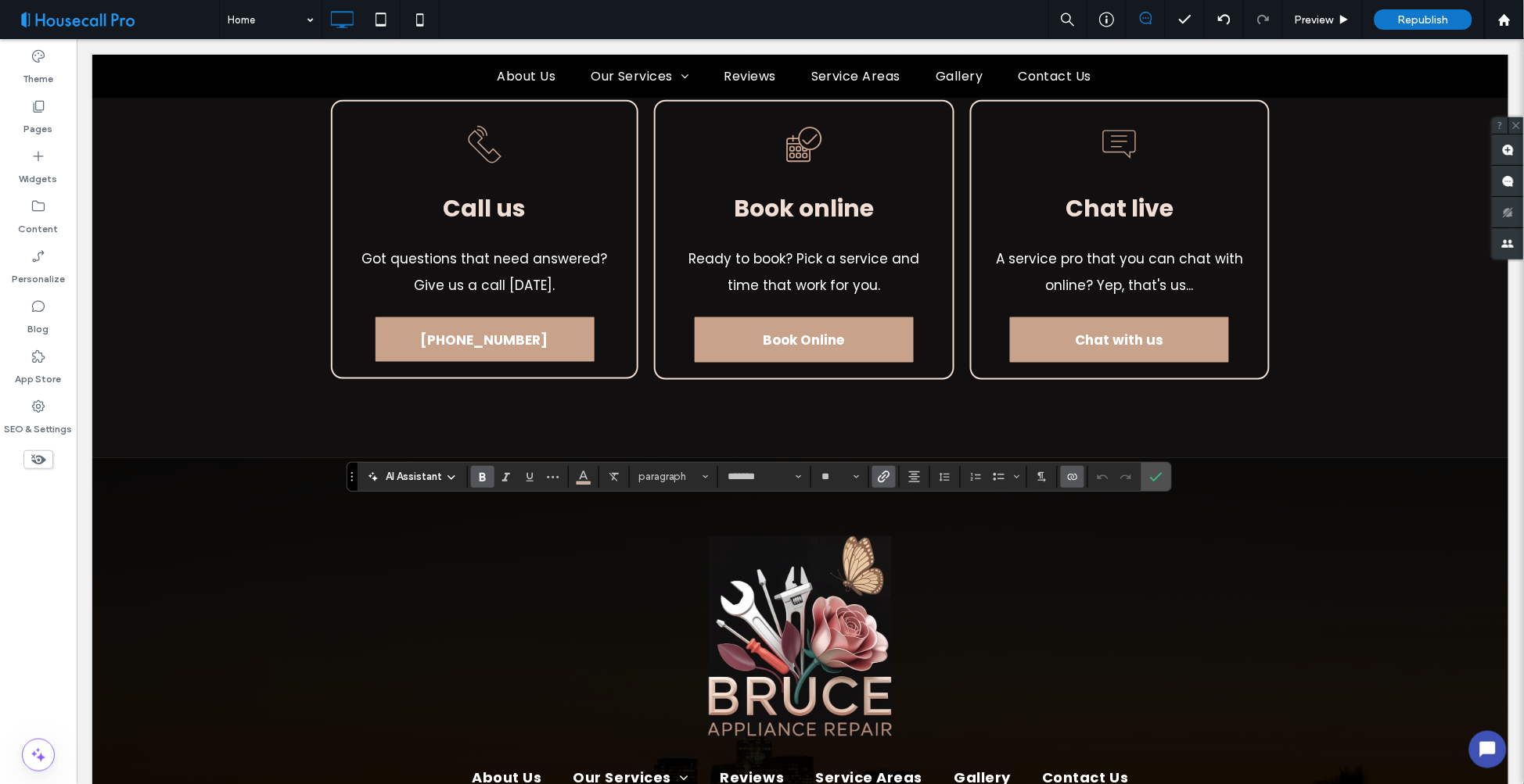
click at [487, 474] on icon "Bold" at bounding box center [483, 477] width 13 height 13
click at [1159, 475] on use "Confirm" at bounding box center [1156, 477] width 13 height 9
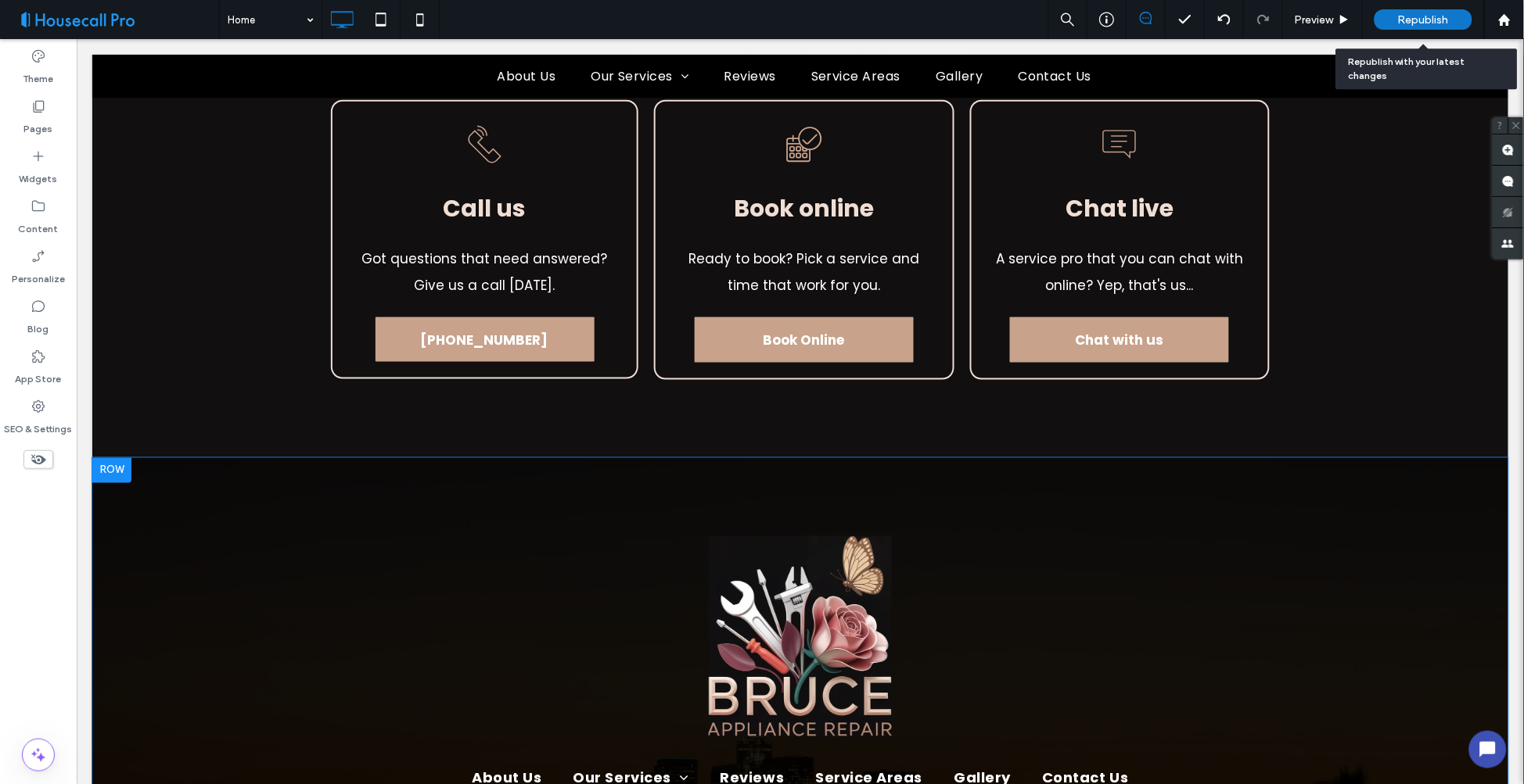
click at [1421, 16] on span "Republish" at bounding box center [1424, 20] width 51 height 14
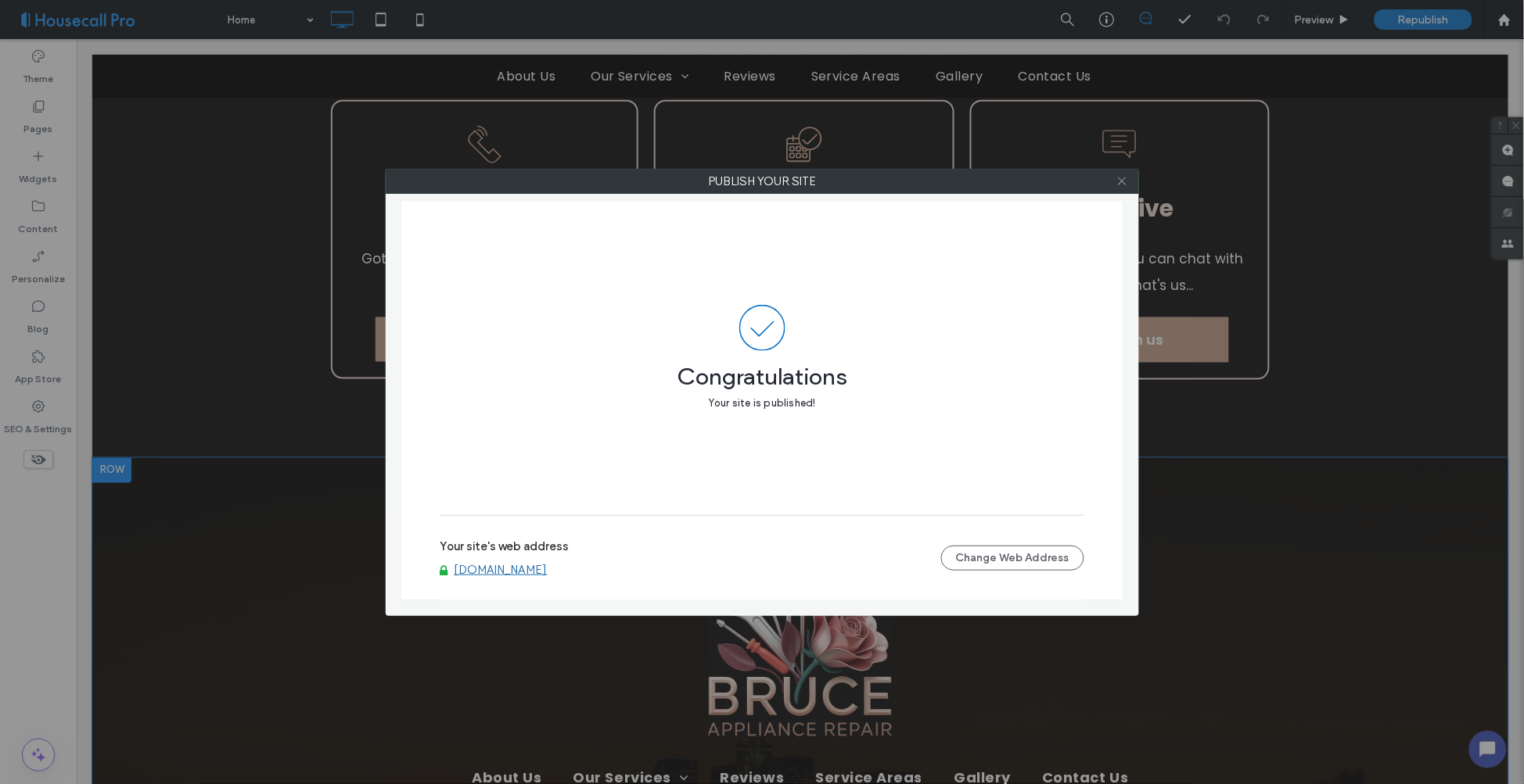
click at [1125, 181] on icon at bounding box center [1122, 181] width 12 height 12
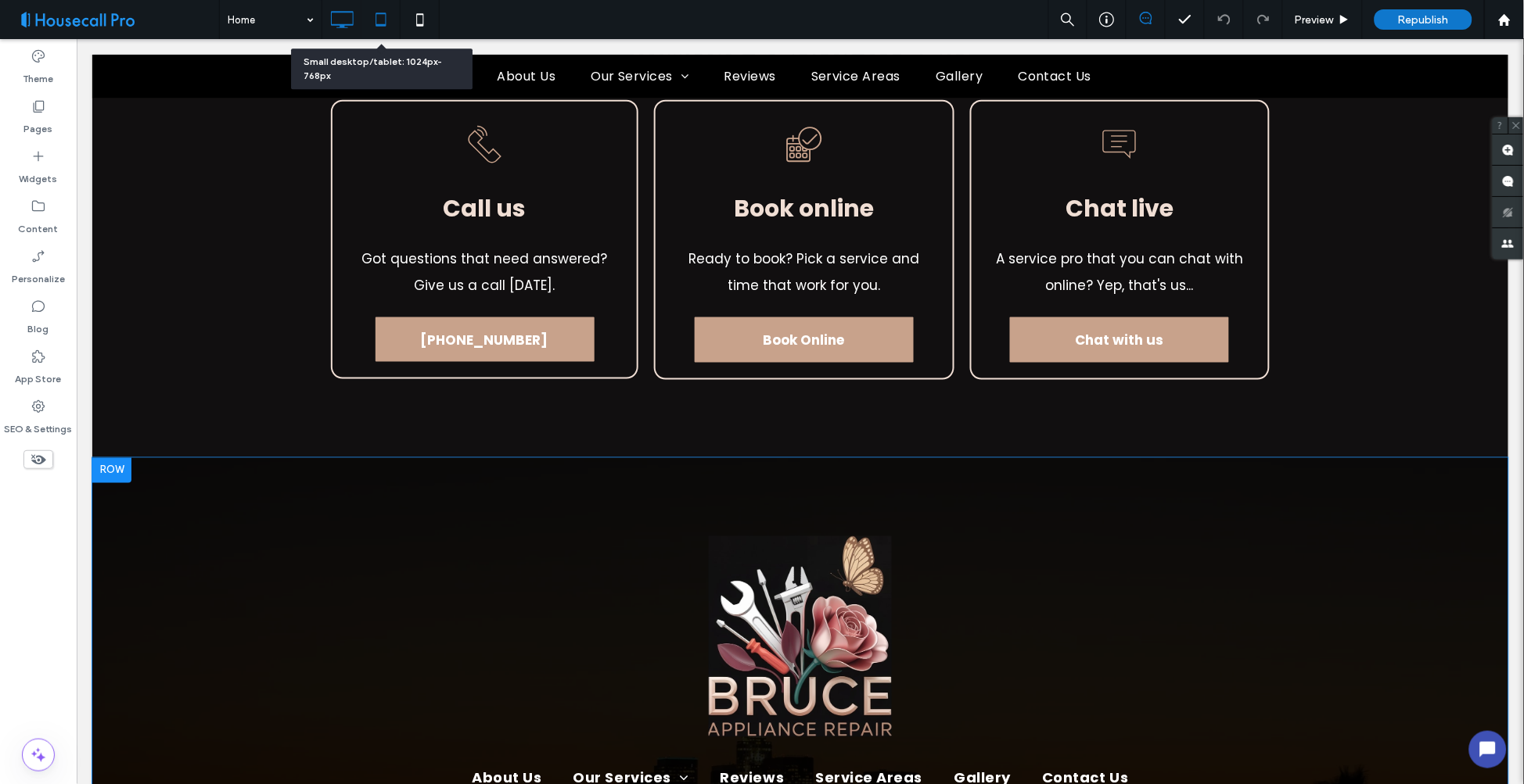
click at [379, 19] on icon at bounding box center [381, 19] width 31 height 31
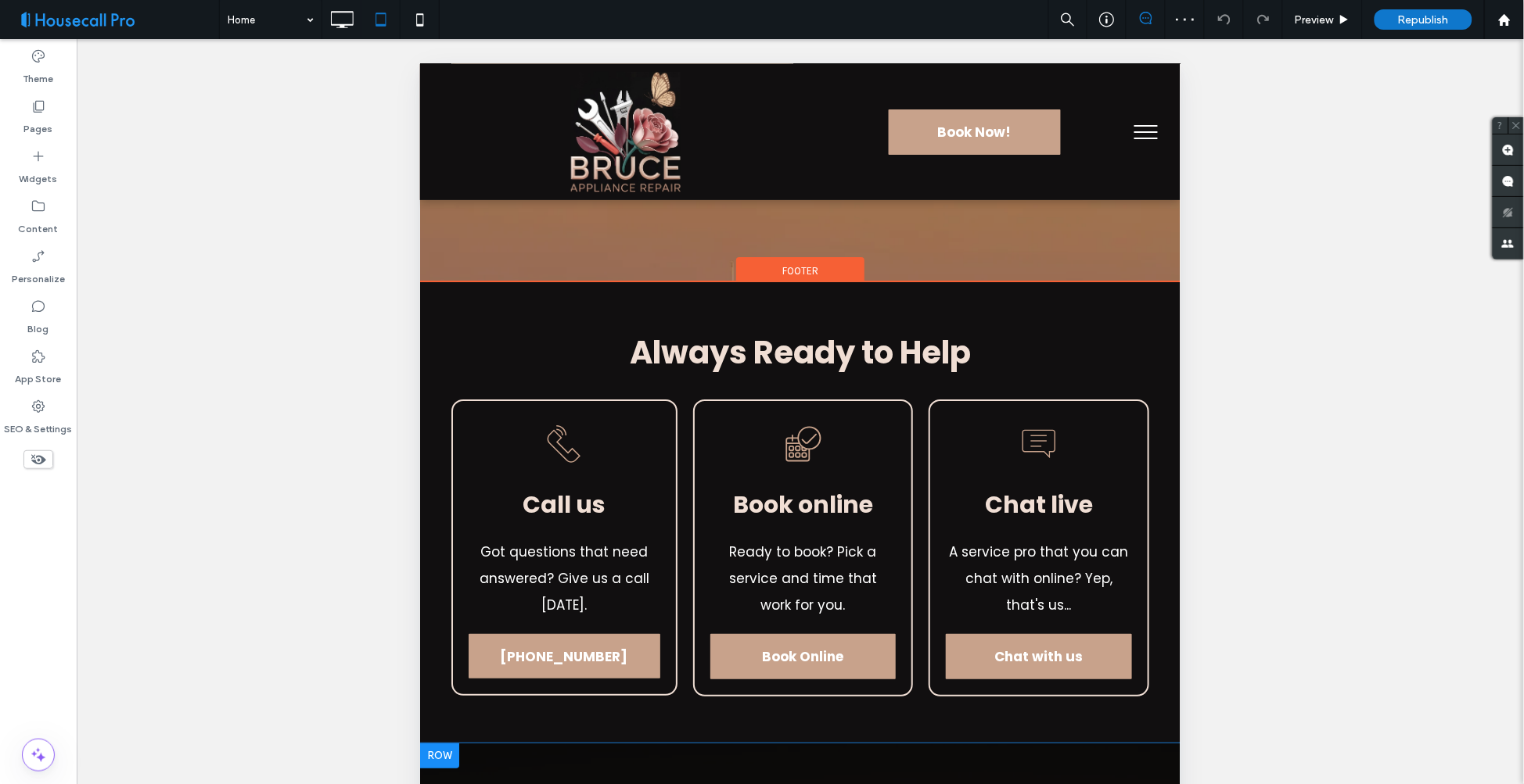
scroll to position [8527, 0]
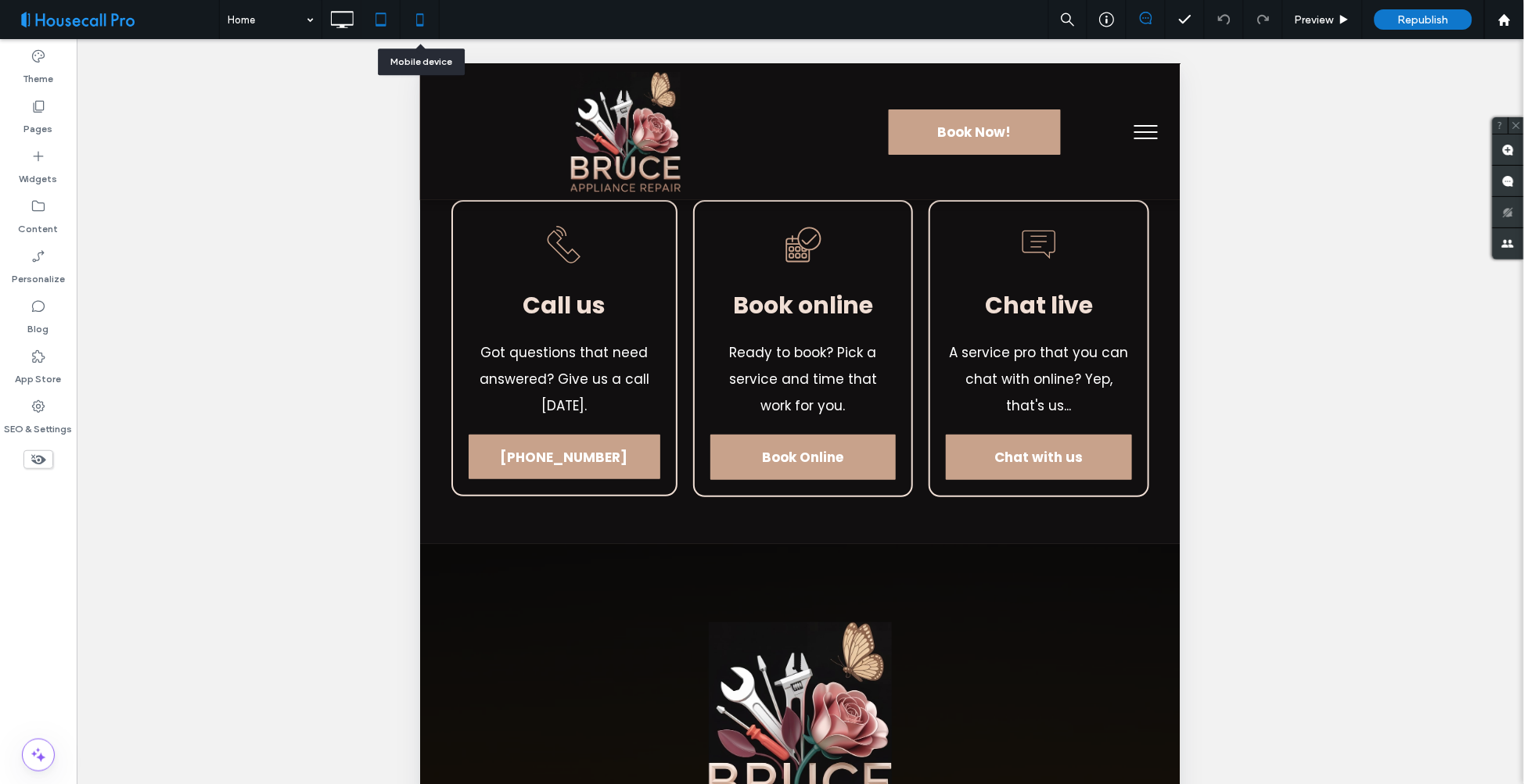
click at [416, 22] on icon at bounding box center [420, 19] width 31 height 31
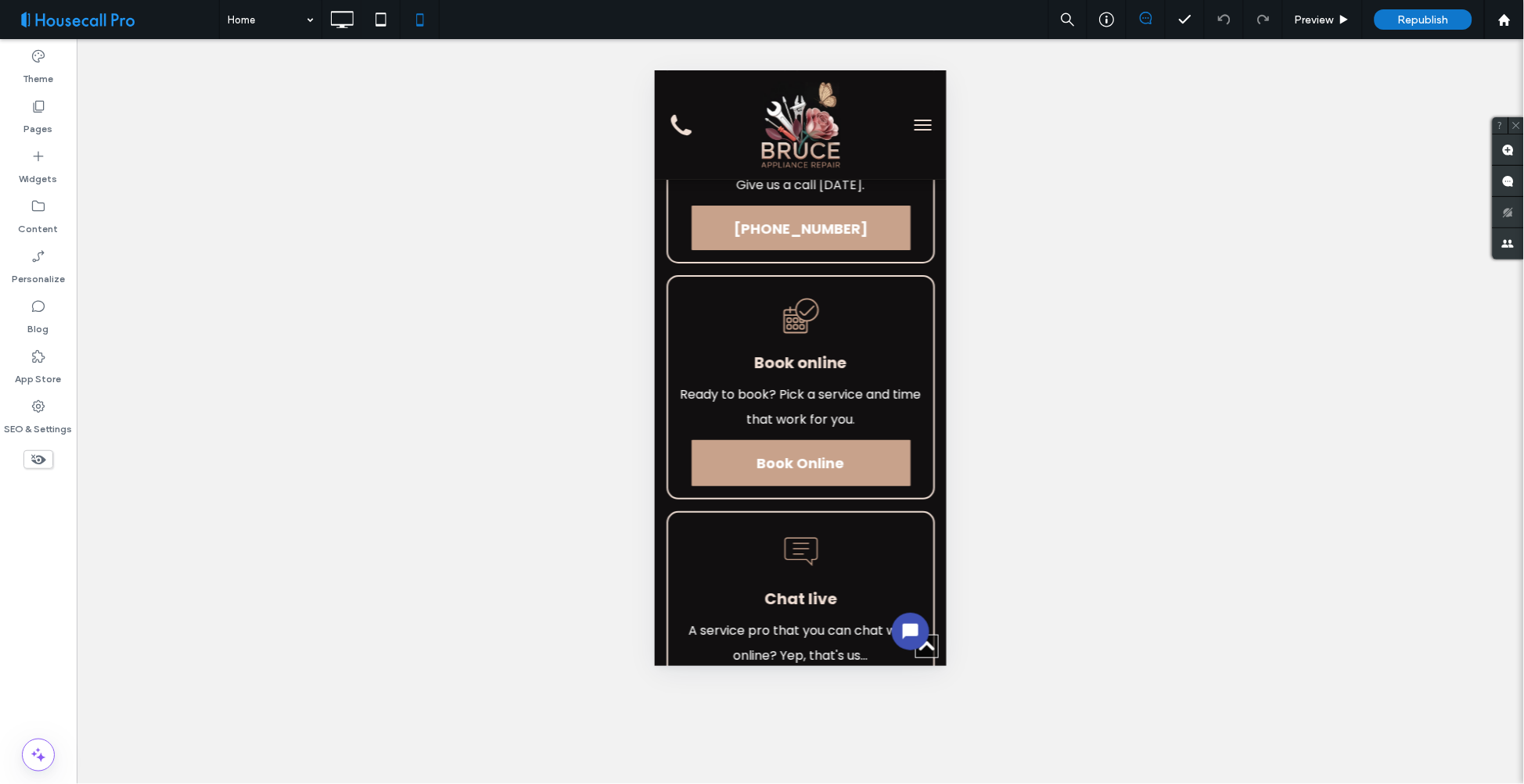
scroll to position [12046, 0]
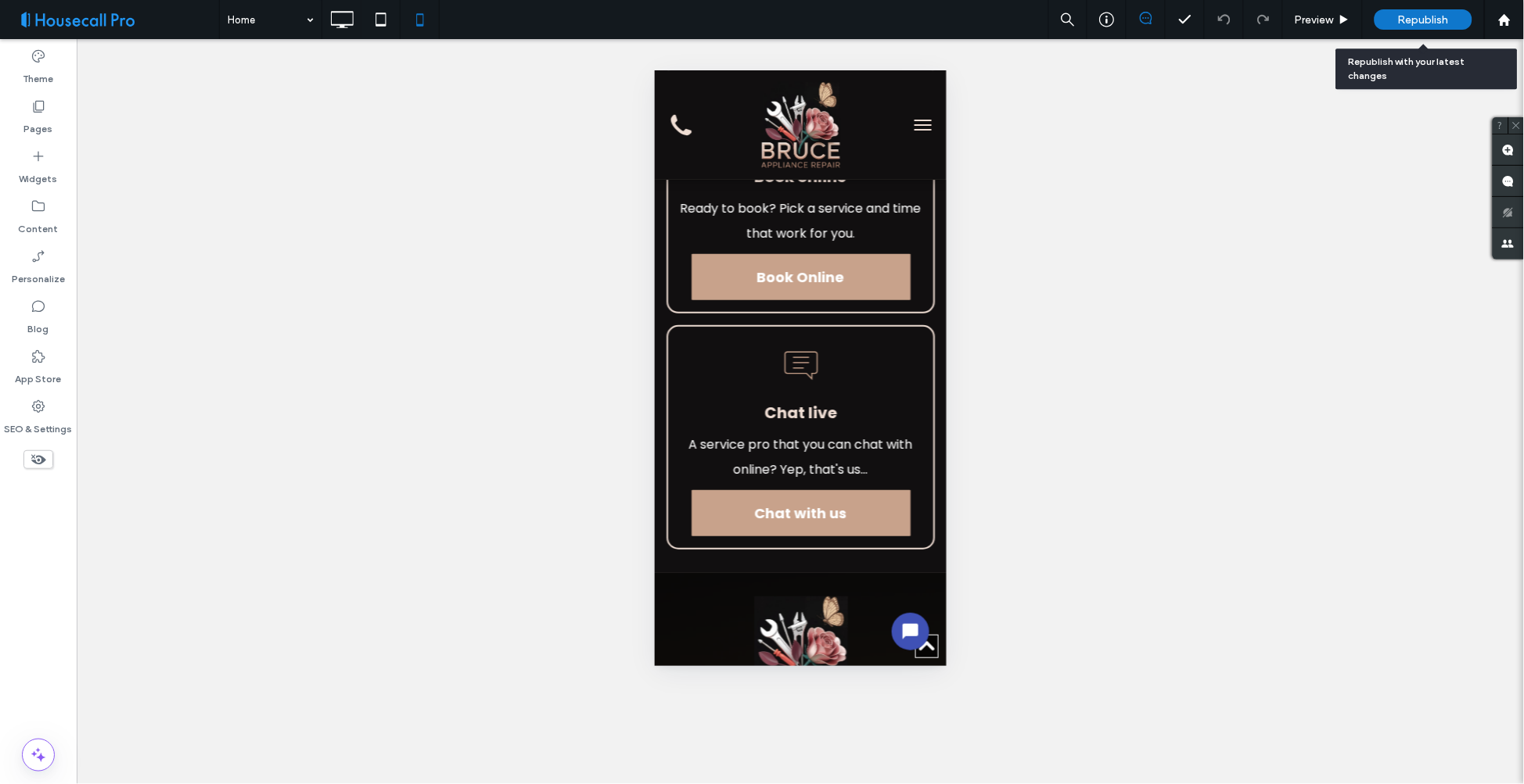
click at [1432, 14] on span "Republish" at bounding box center [1424, 20] width 51 height 14
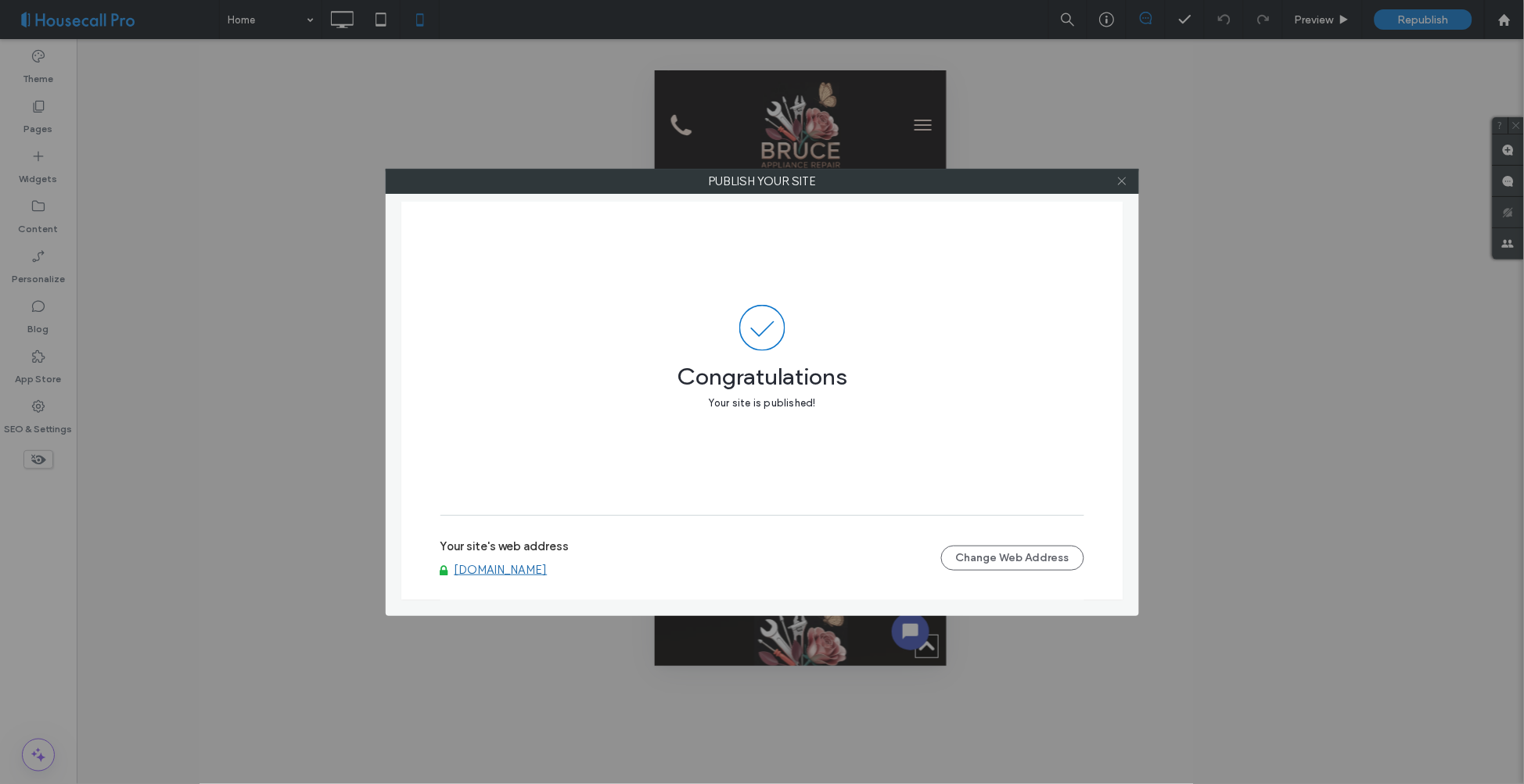
click at [1117, 176] on icon at bounding box center [1122, 181] width 12 height 12
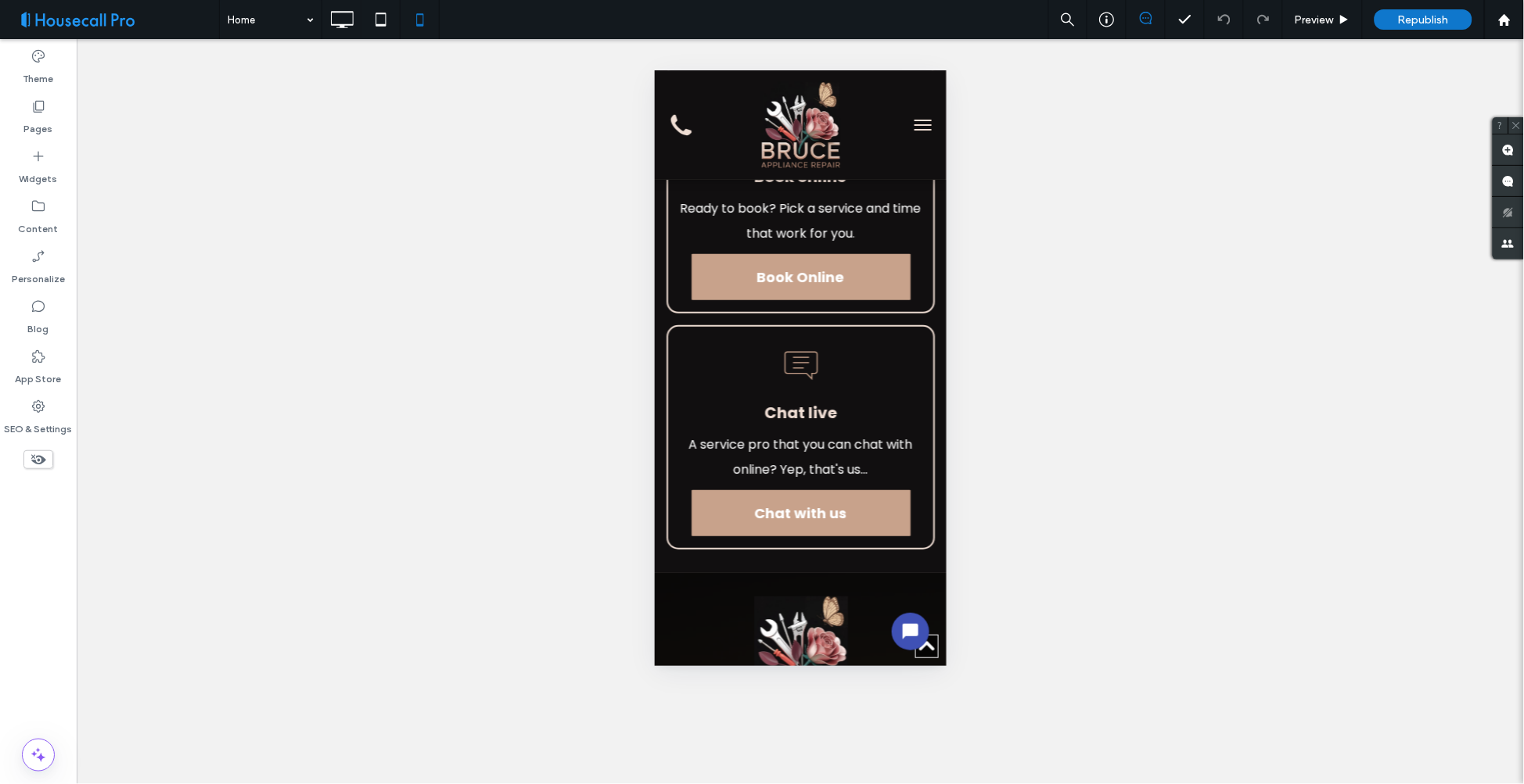
click at [150, 14] on span at bounding box center [116, 19] width 207 height 31
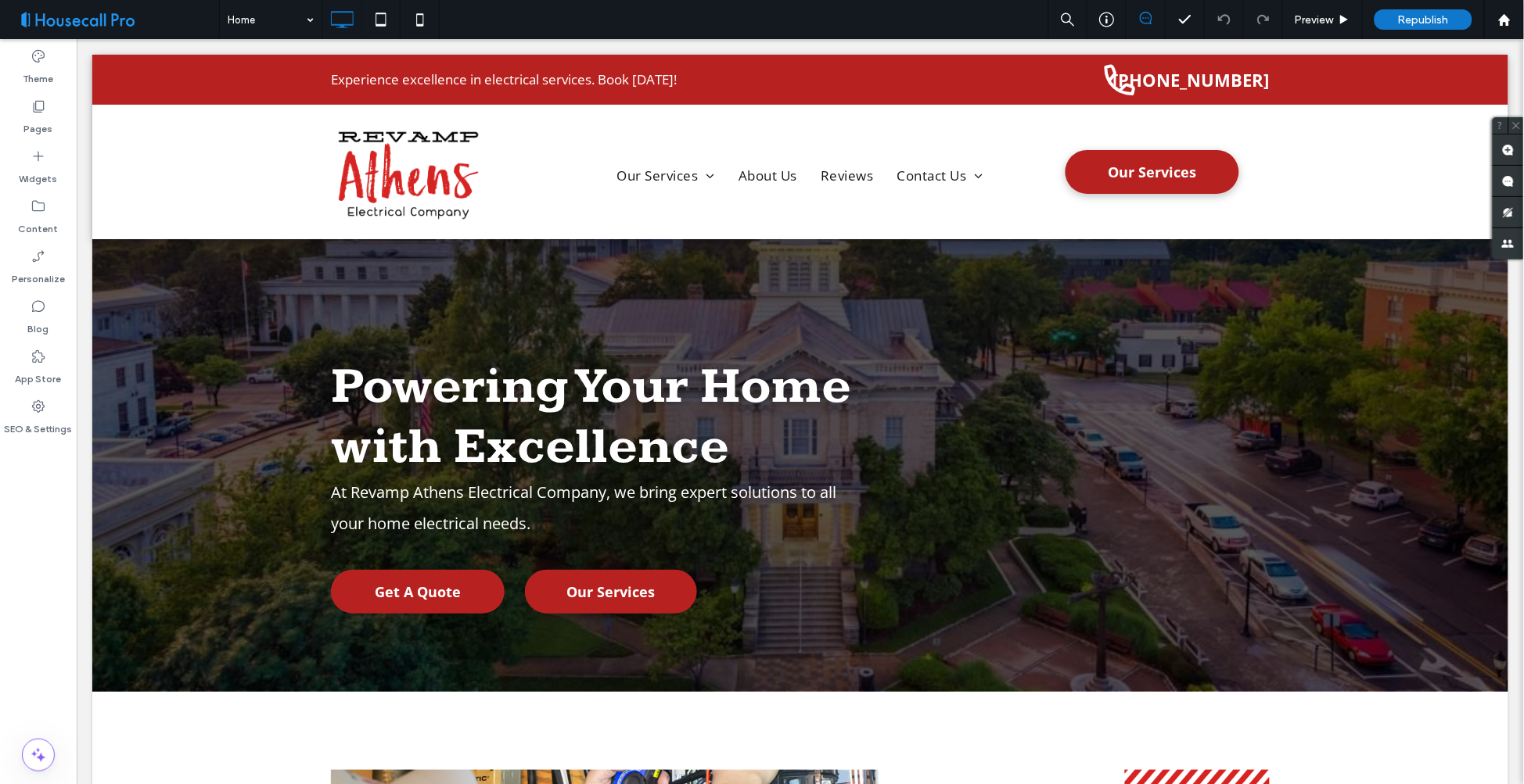
click at [931, 19] on div "Home Preview Republish Help" at bounding box center [872, 19] width 1305 height 39
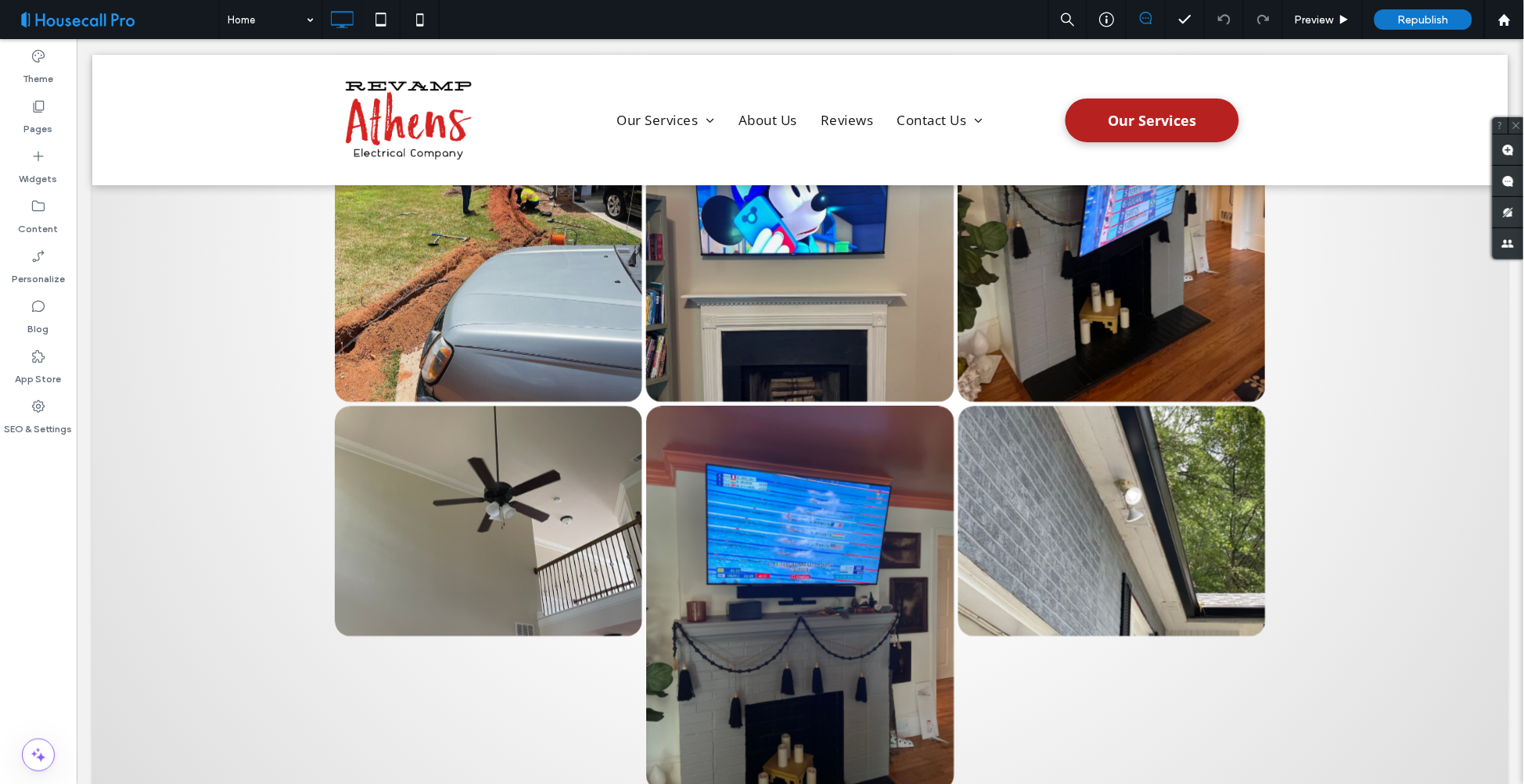
scroll to position [3997, 0]
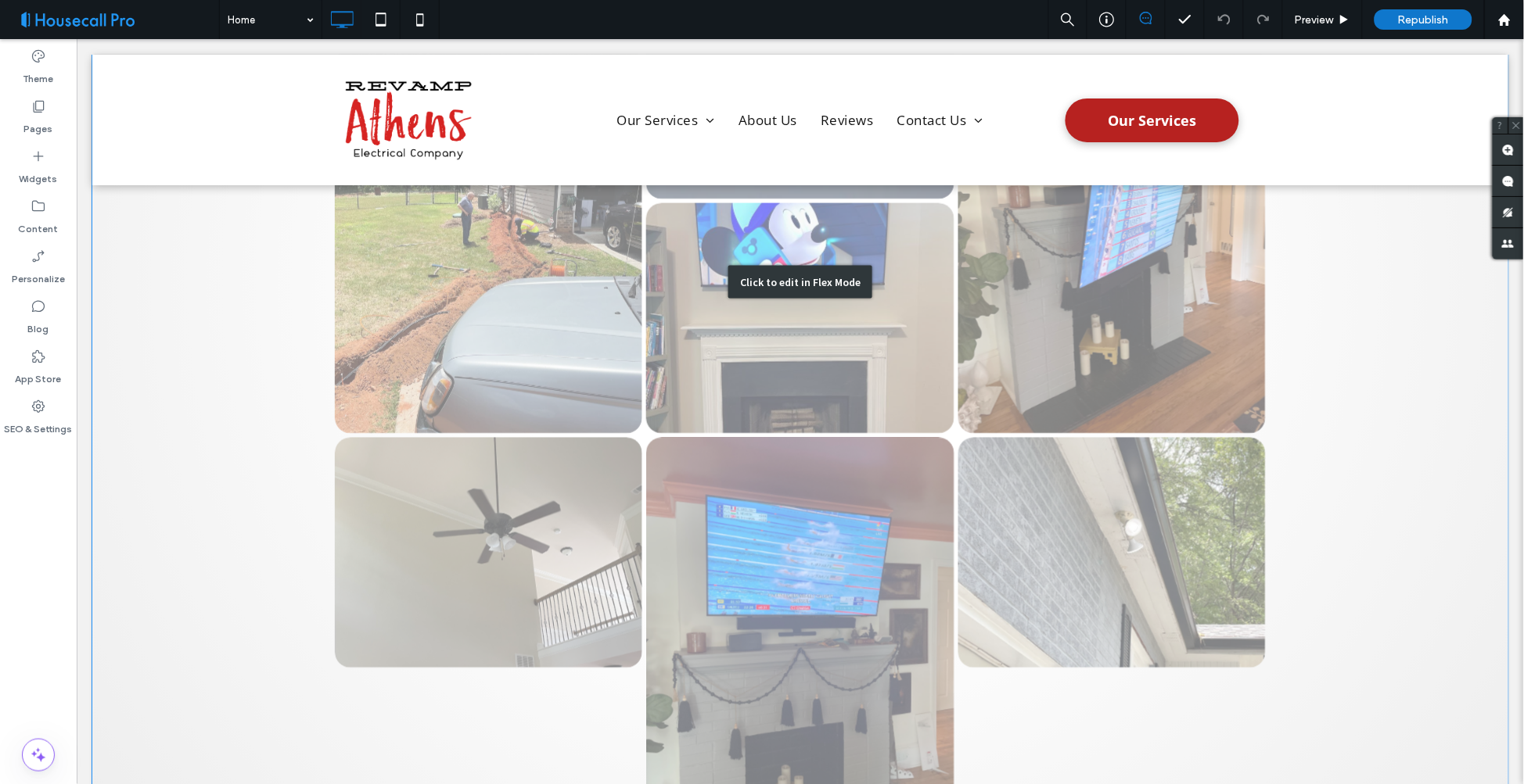
click at [1147, 314] on div "Click to edit in Flex Mode" at bounding box center [800, 281] width 1416 height 1301
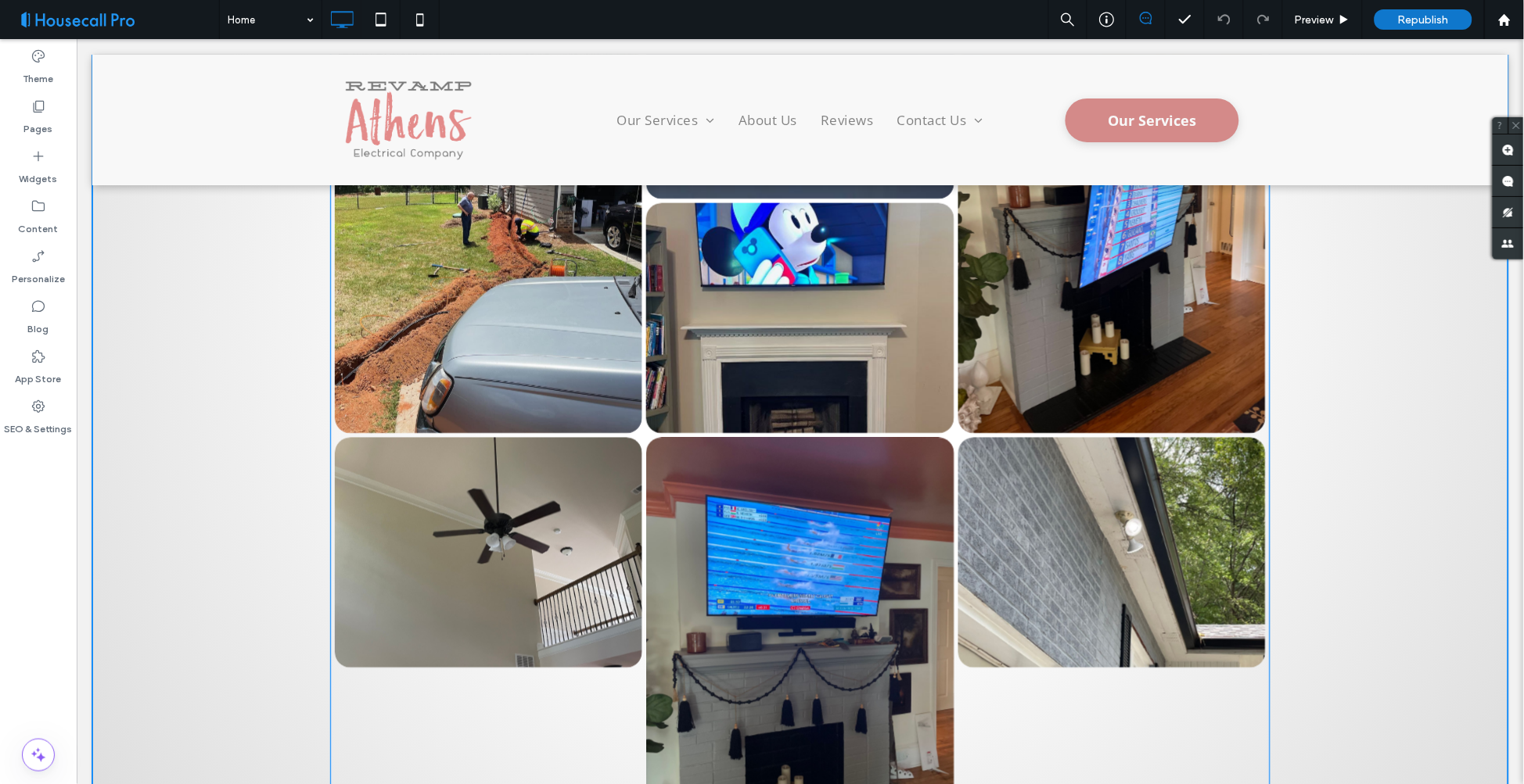
scroll to position [3925, 0]
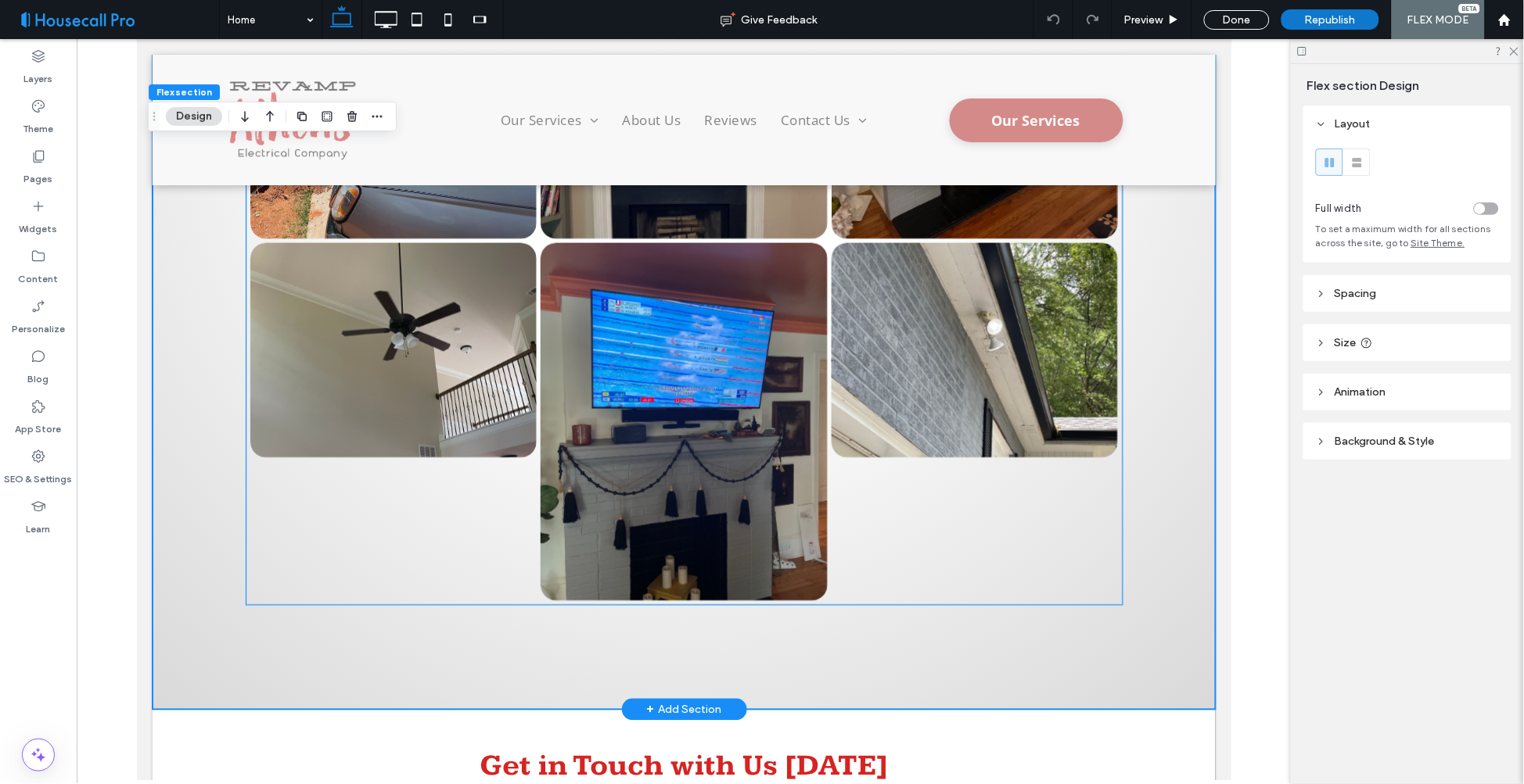
click at [690, 442] on link at bounding box center [683, 422] width 304 height 380
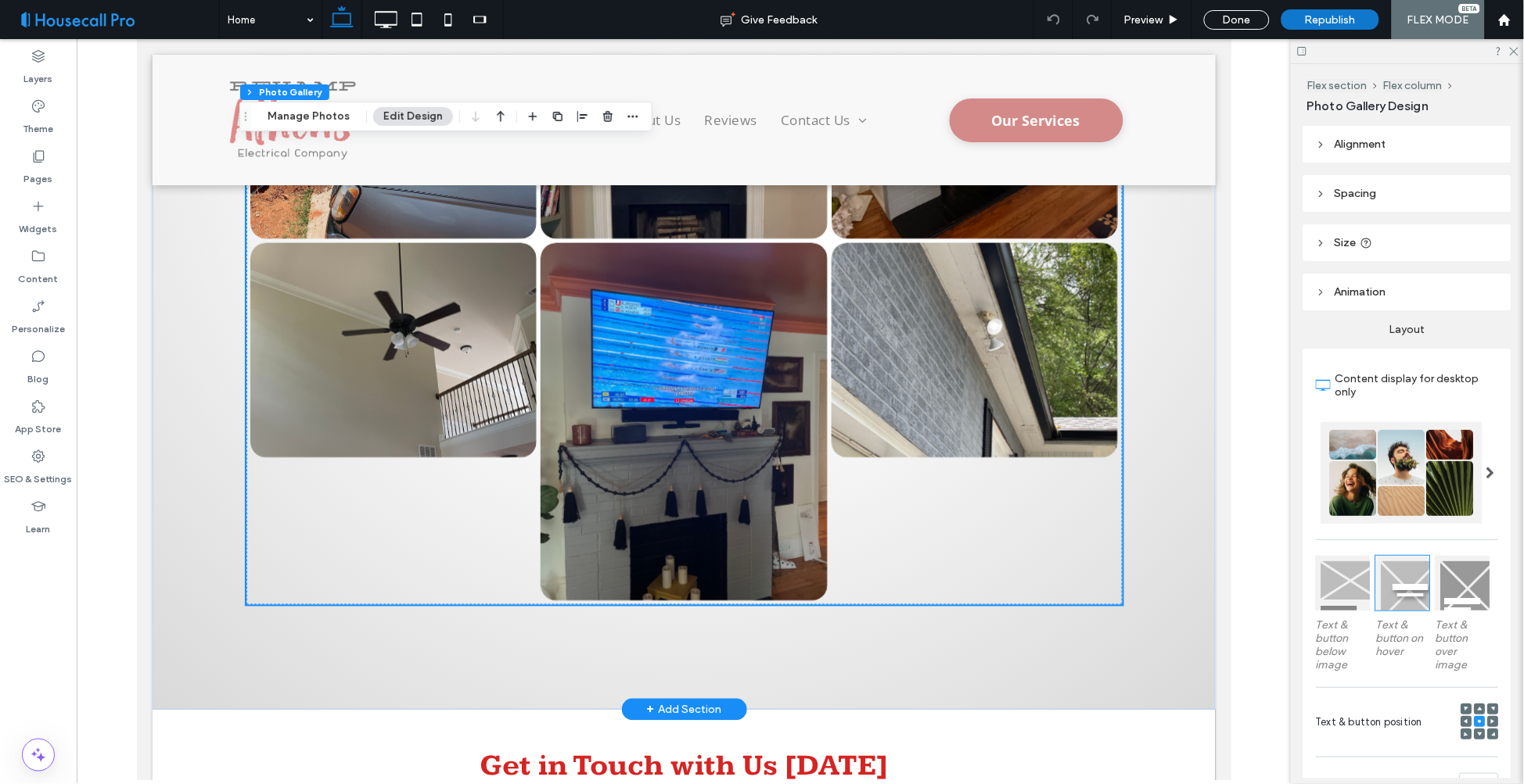
click at [641, 371] on link at bounding box center [683, 422] width 304 height 380
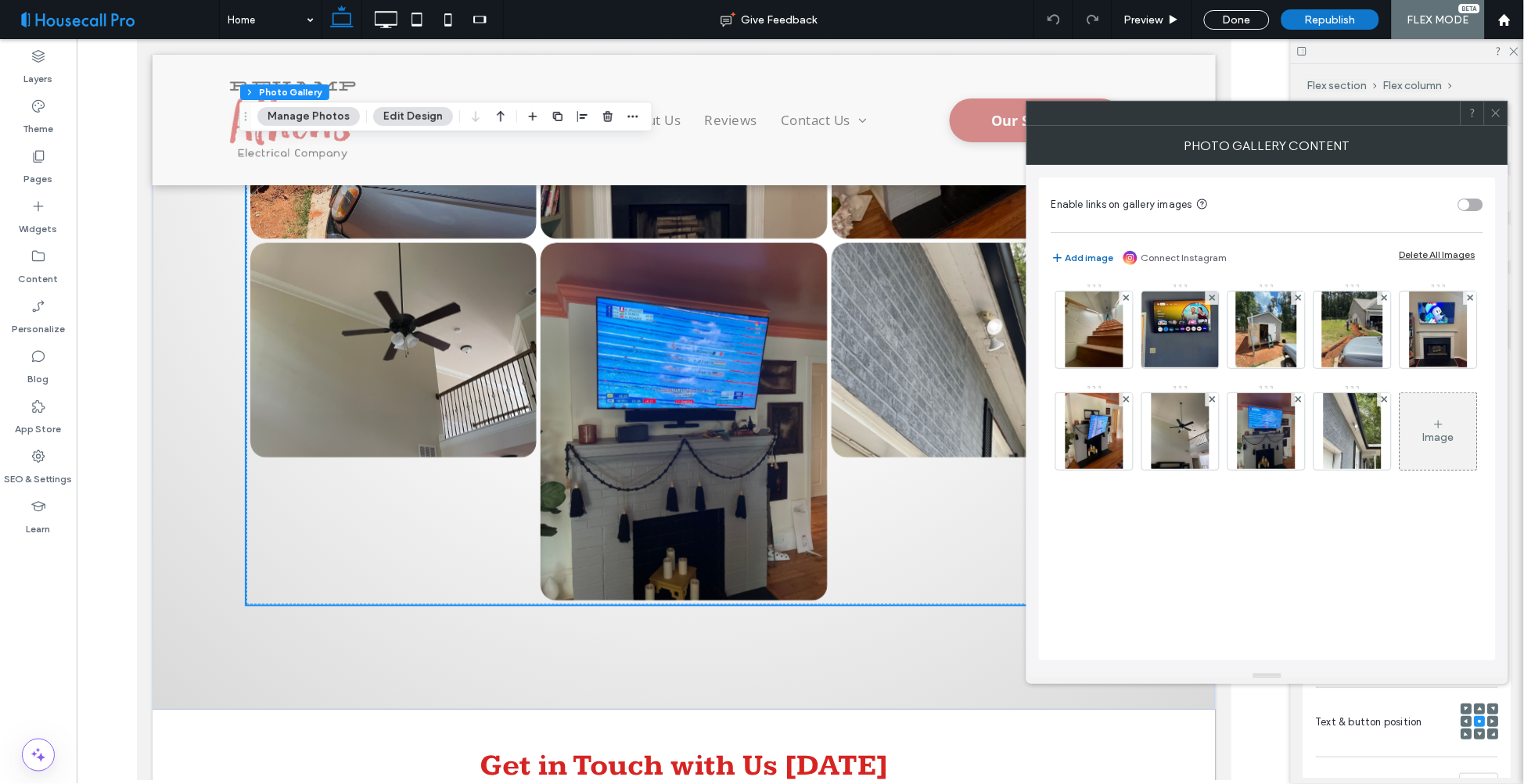
click at [1065, 255] on button "Add image" at bounding box center [1083, 257] width 63 height 19
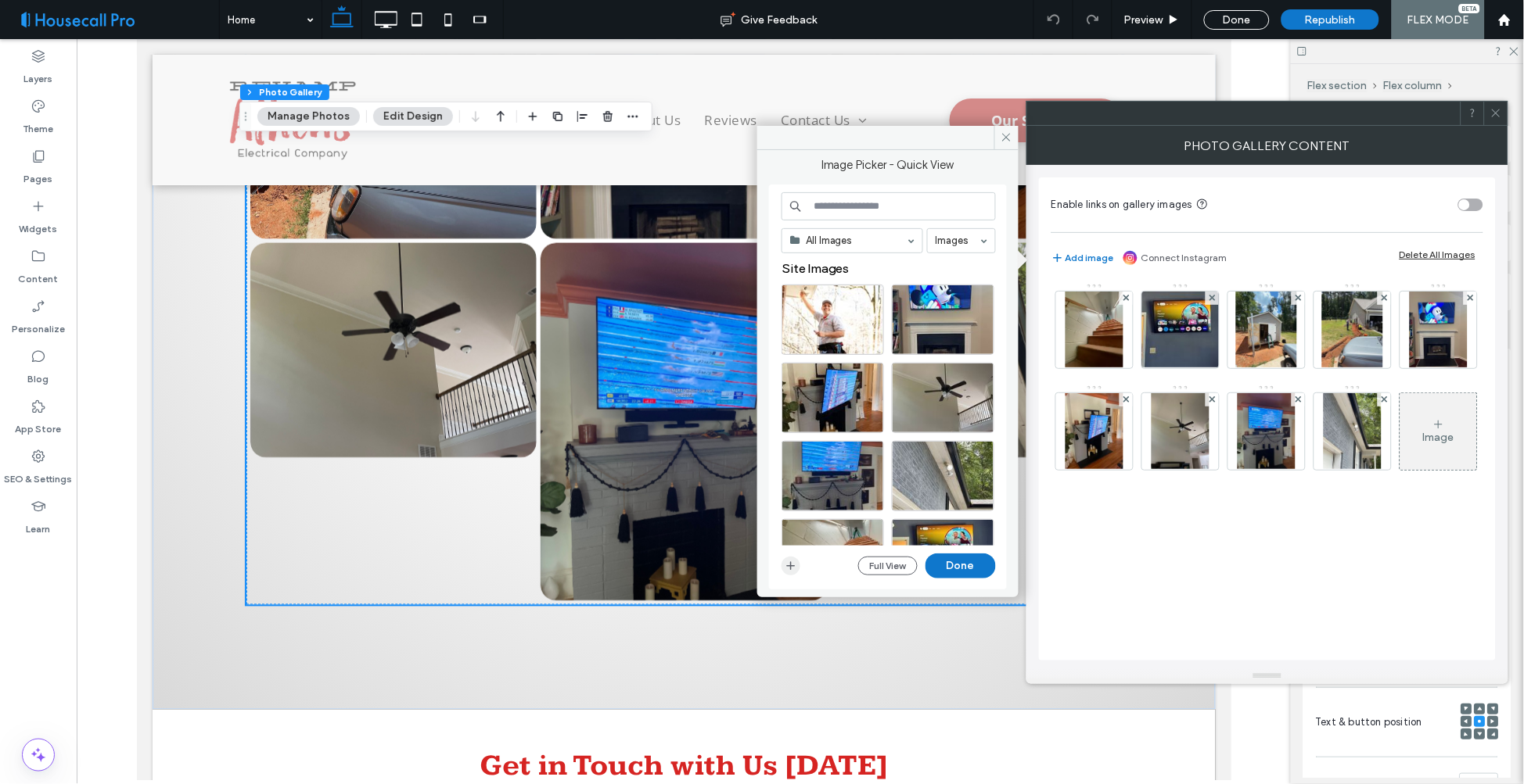
click at [787, 564] on icon "button" at bounding box center [791, 567] width 13 height 13
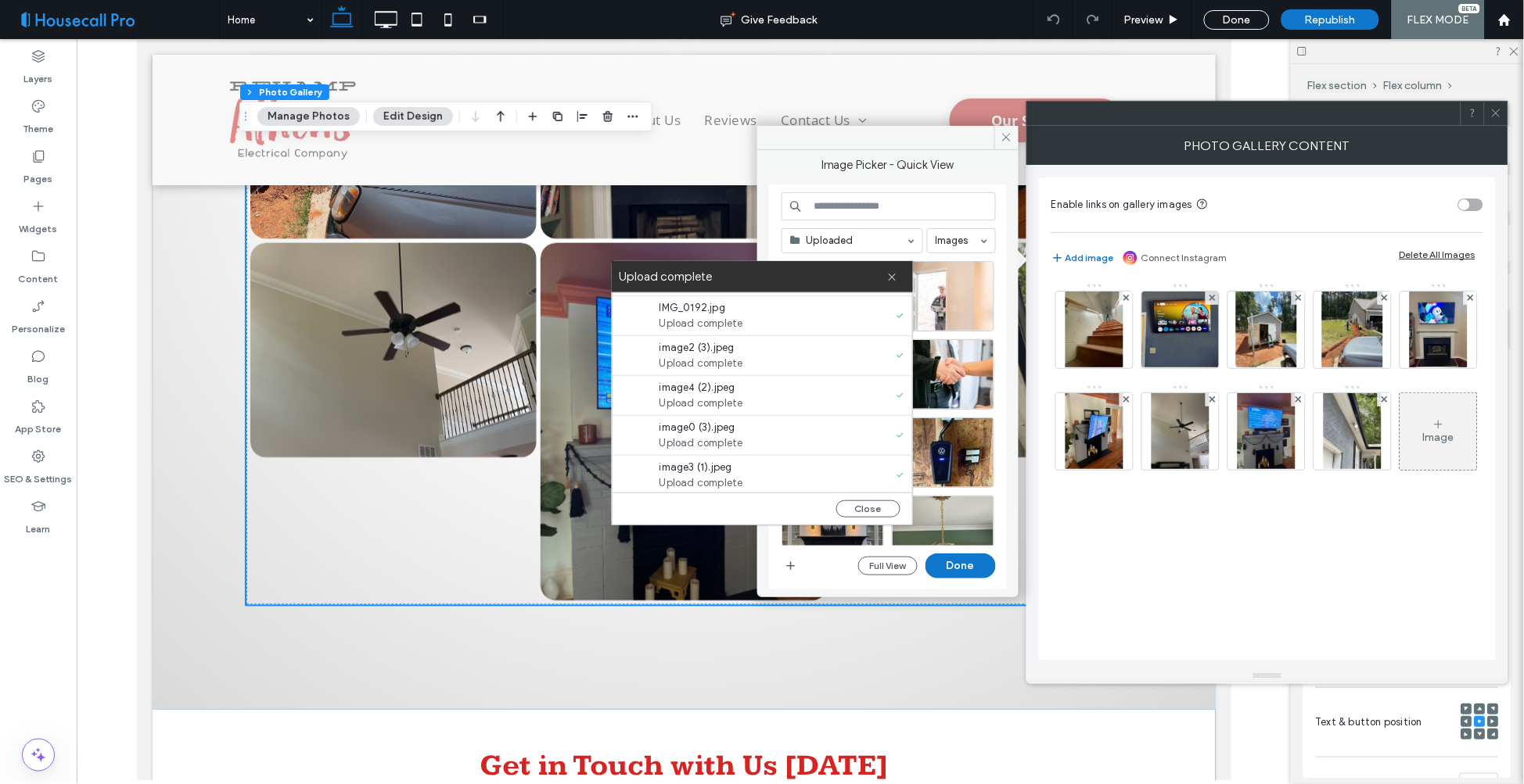
scroll to position [479, 0]
click at [862, 510] on button "Close" at bounding box center [868, 508] width 65 height 17
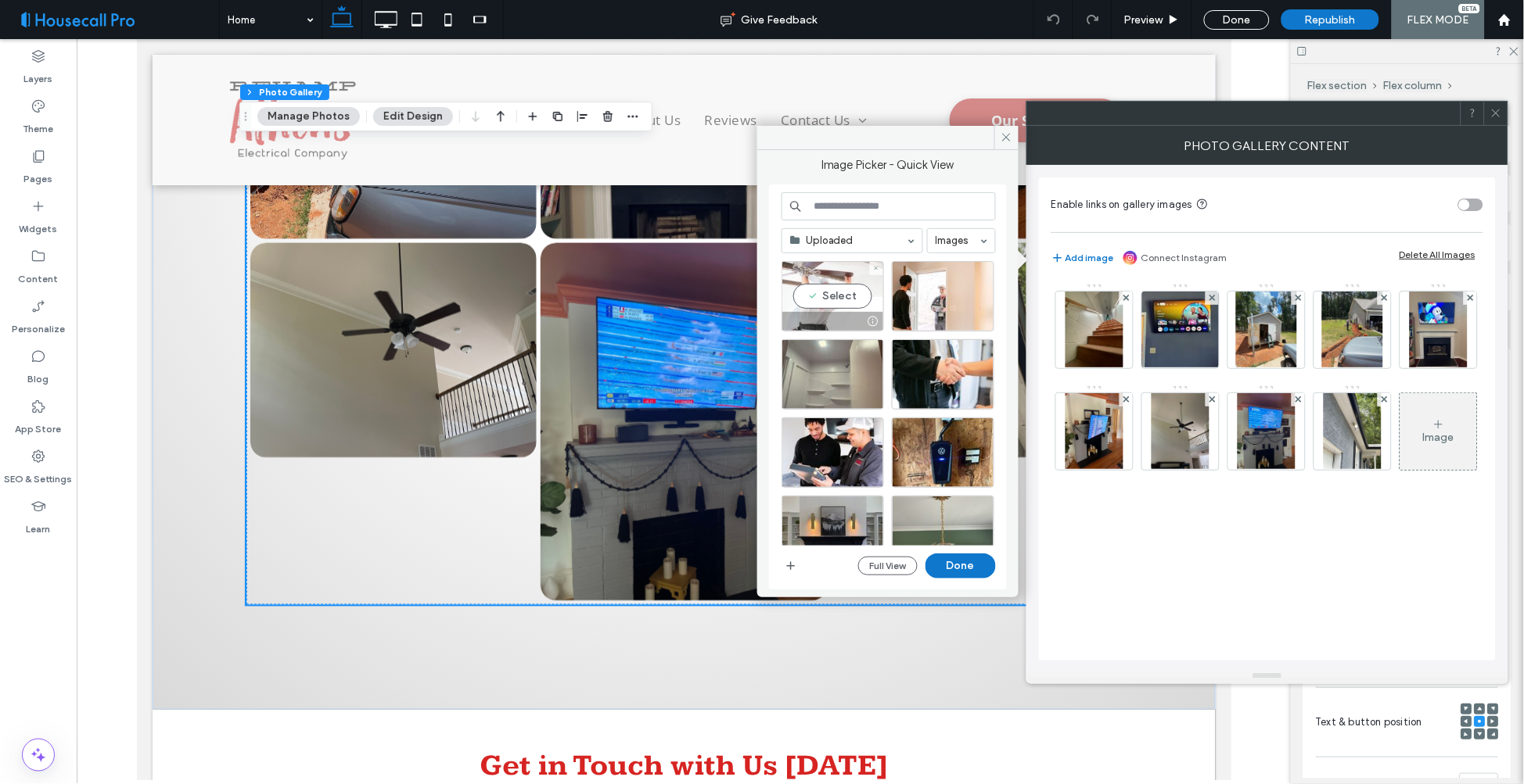
click at [823, 294] on div "Select" at bounding box center [833, 296] width 103 height 70
click at [942, 298] on div "Select" at bounding box center [943, 296] width 103 height 70
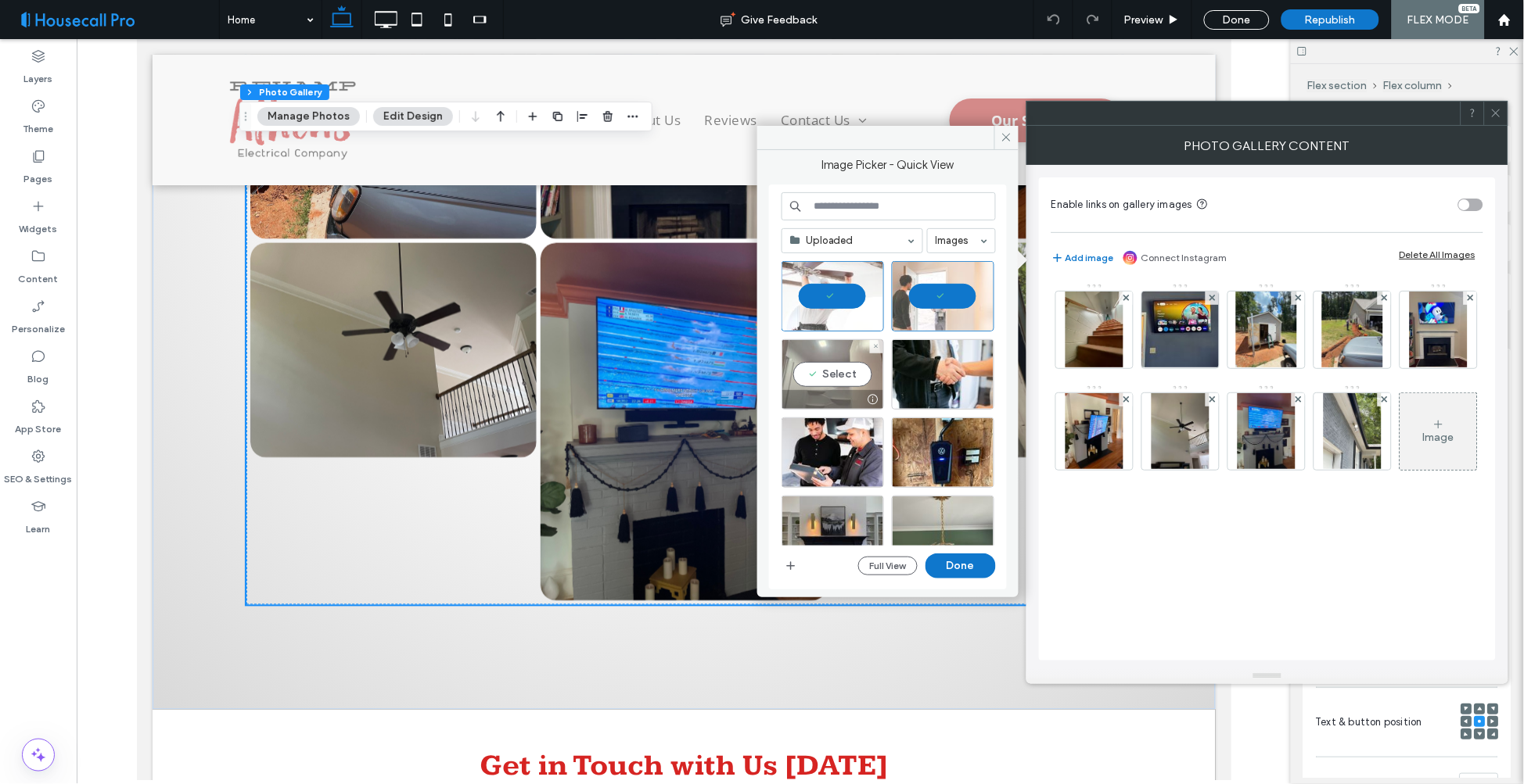
click at [835, 377] on div "Select" at bounding box center [833, 374] width 103 height 70
click at [937, 376] on div "Select" at bounding box center [943, 374] width 103 height 70
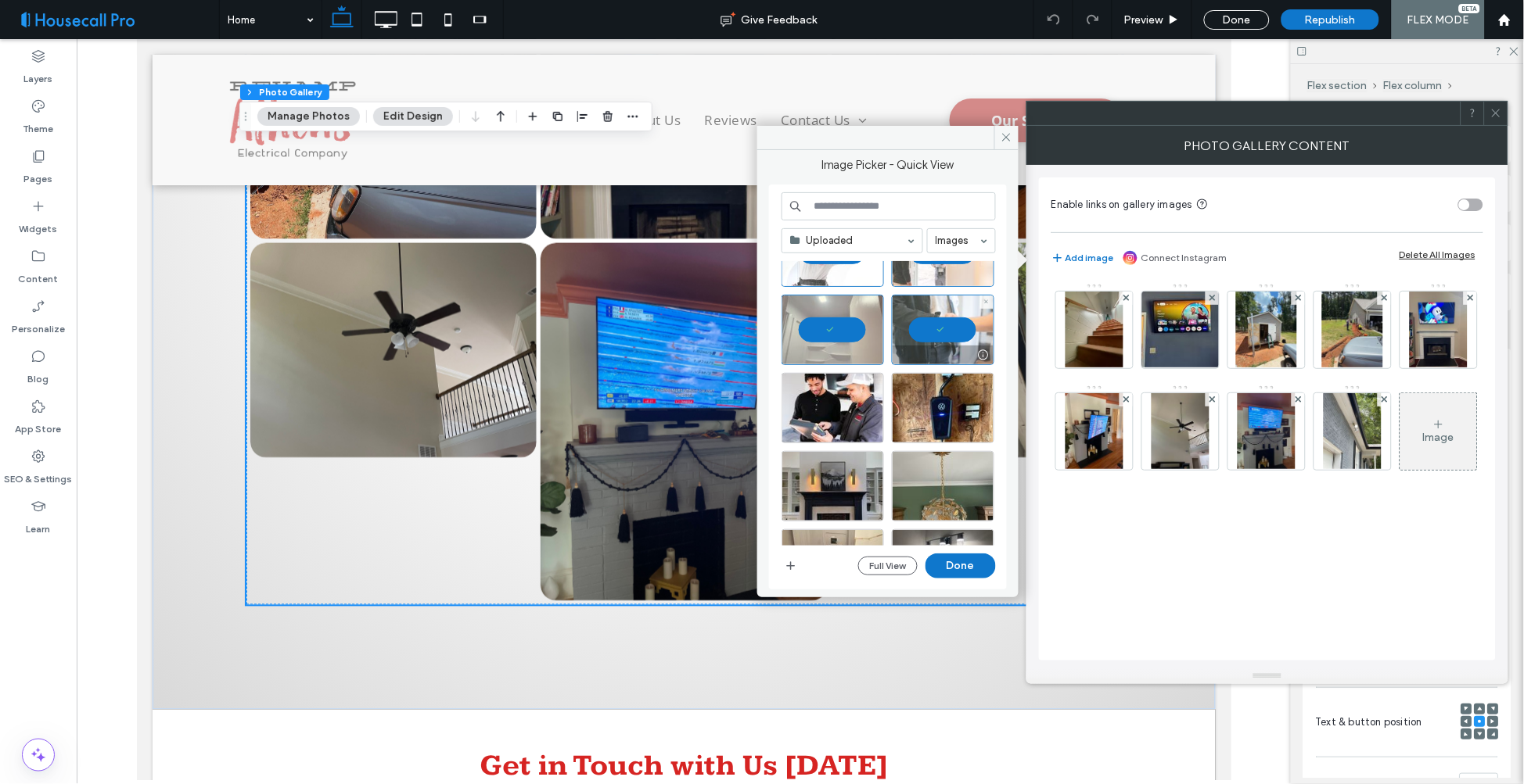
scroll to position [86, 0]
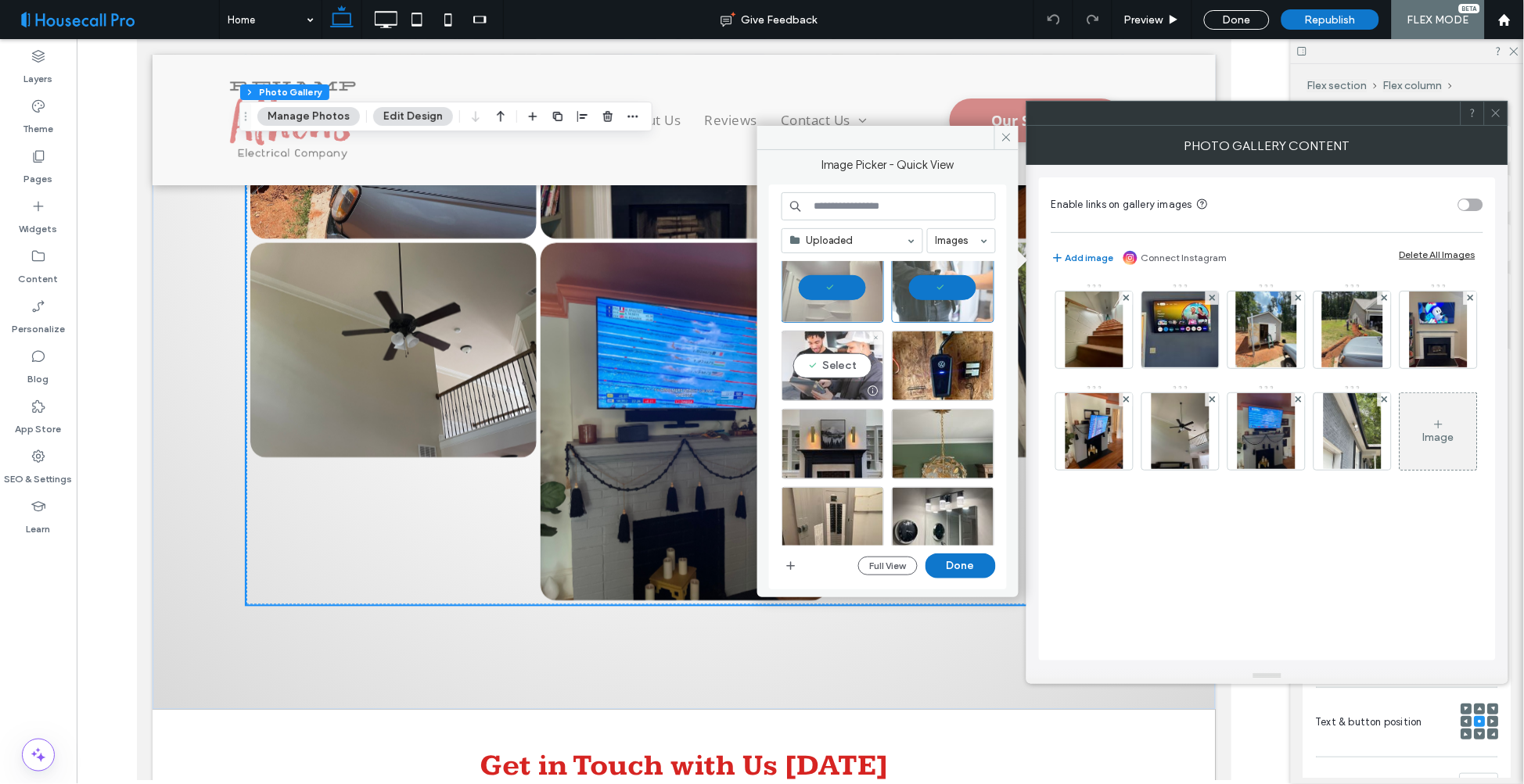
click at [827, 362] on div "Select" at bounding box center [833, 366] width 103 height 70
click at [927, 365] on div "Select" at bounding box center [943, 366] width 103 height 70
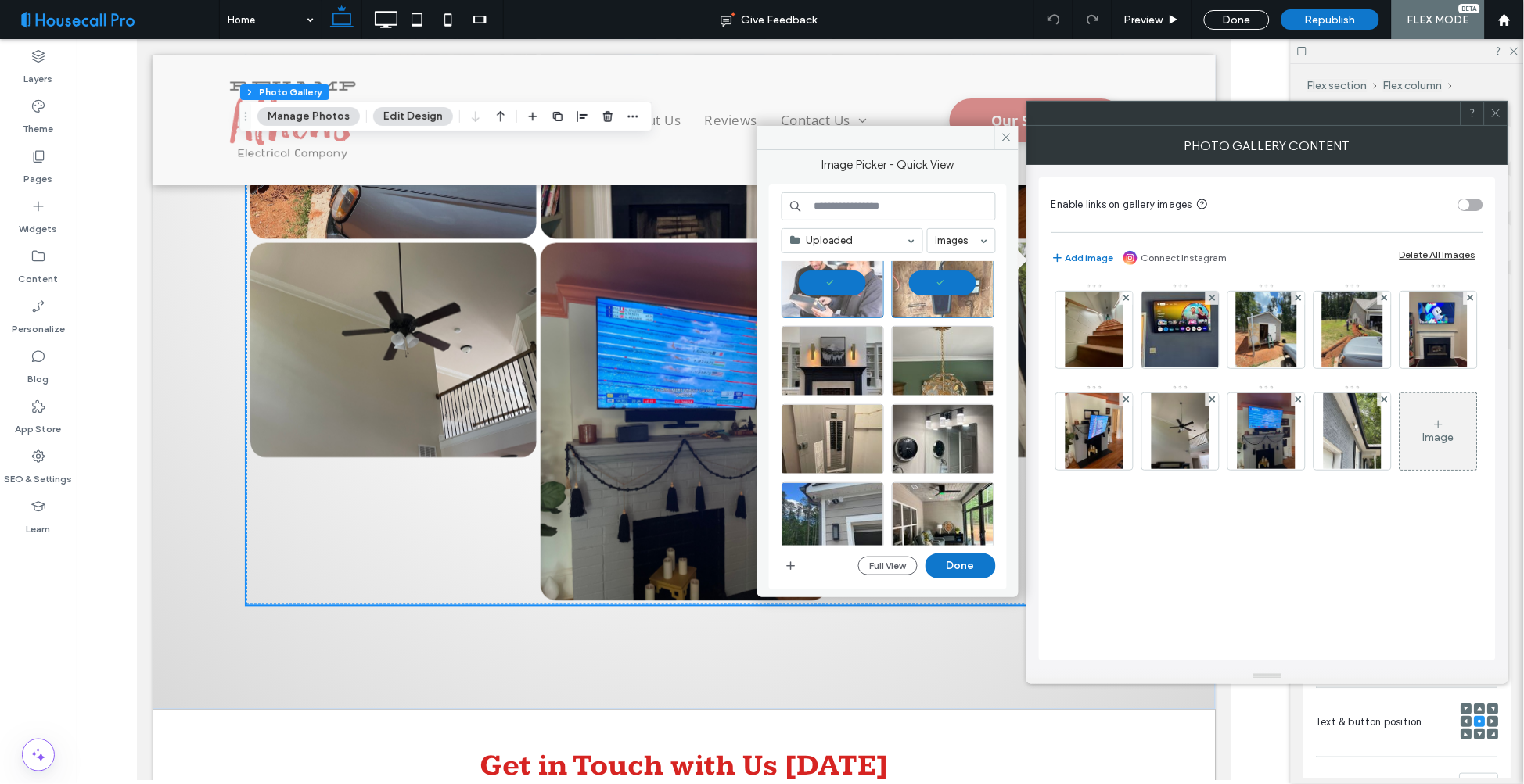
scroll to position [174, 0]
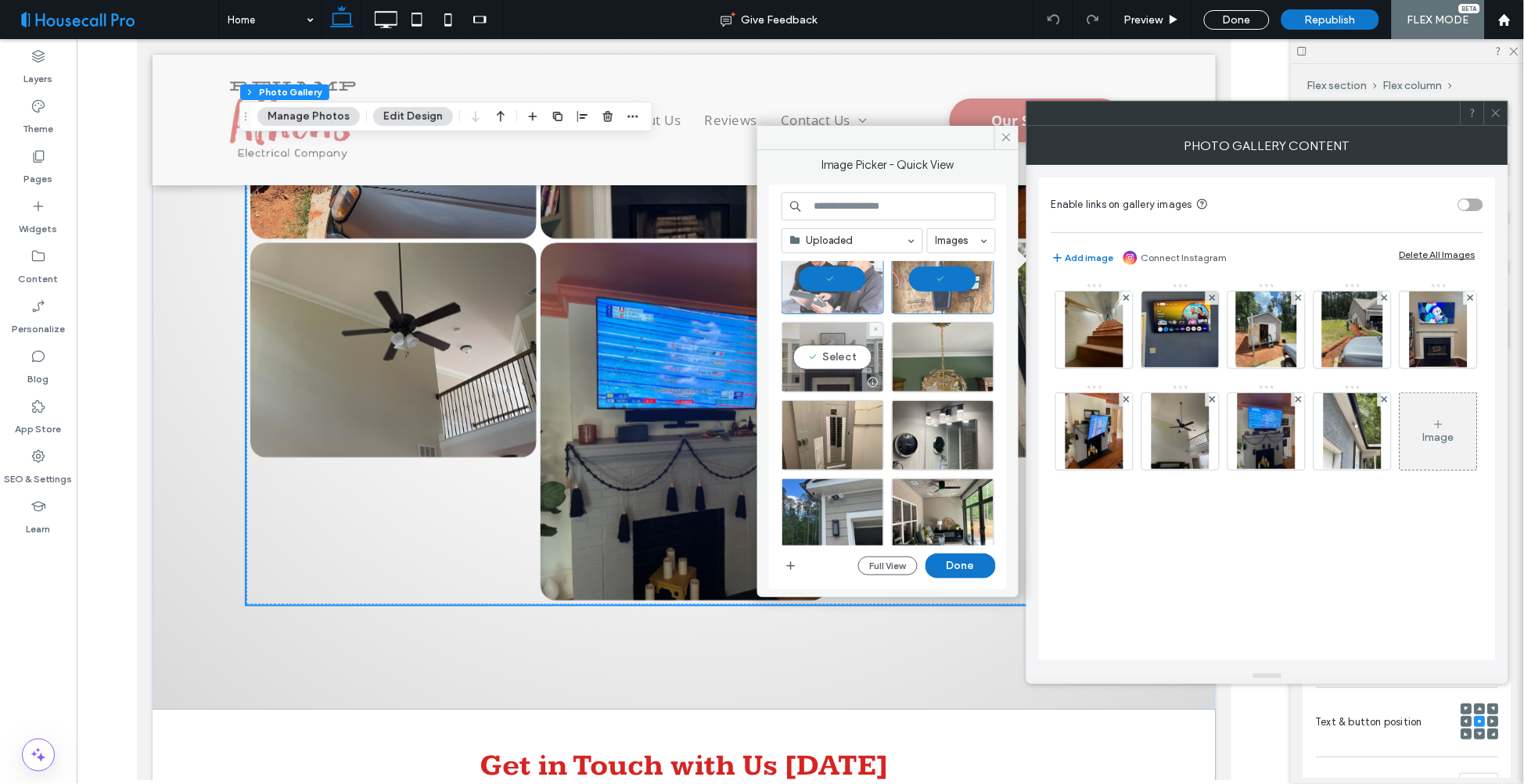
click at [827, 355] on div "Select" at bounding box center [833, 357] width 103 height 70
click at [926, 352] on div "Select" at bounding box center [943, 357] width 103 height 70
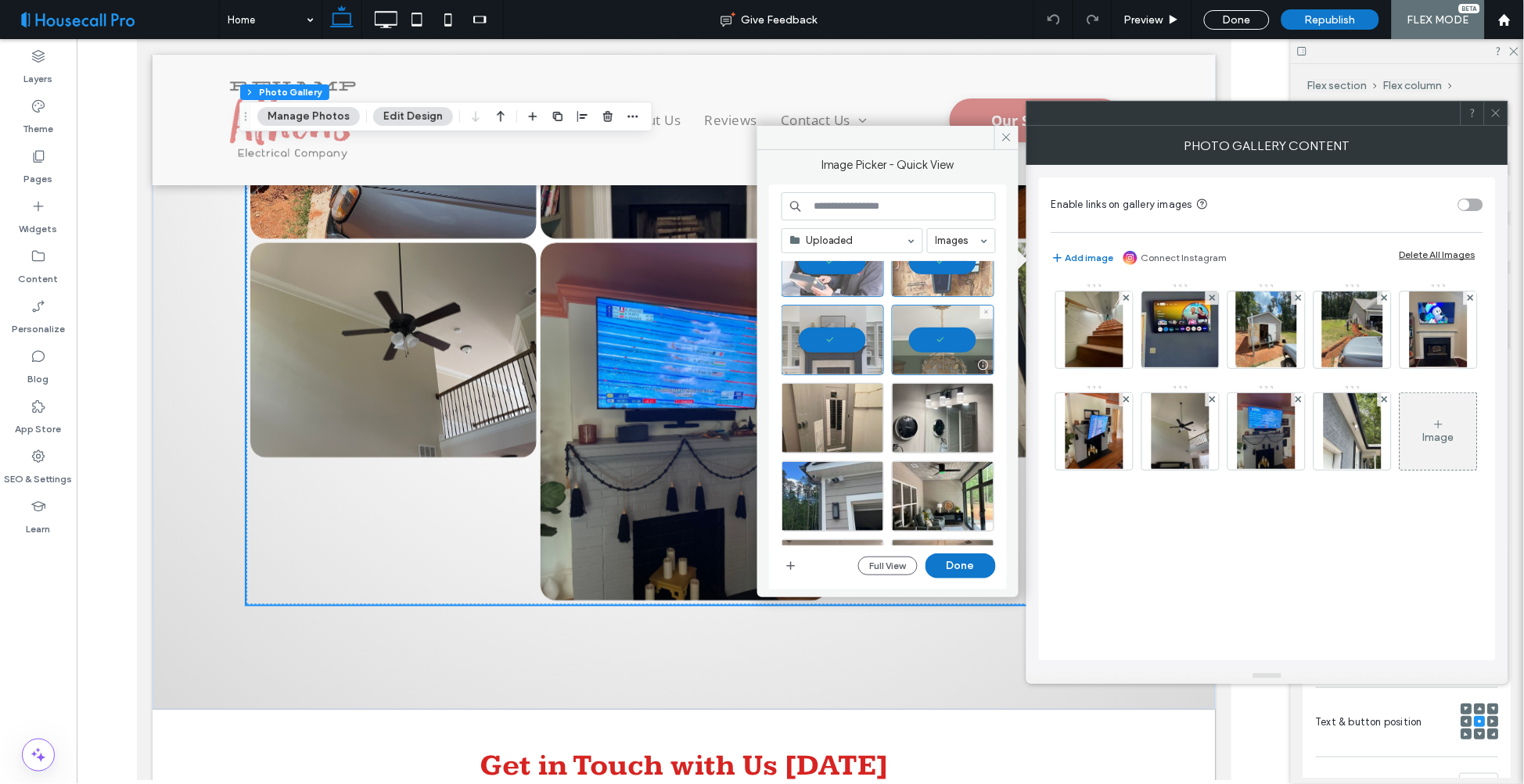
scroll to position [260, 0]
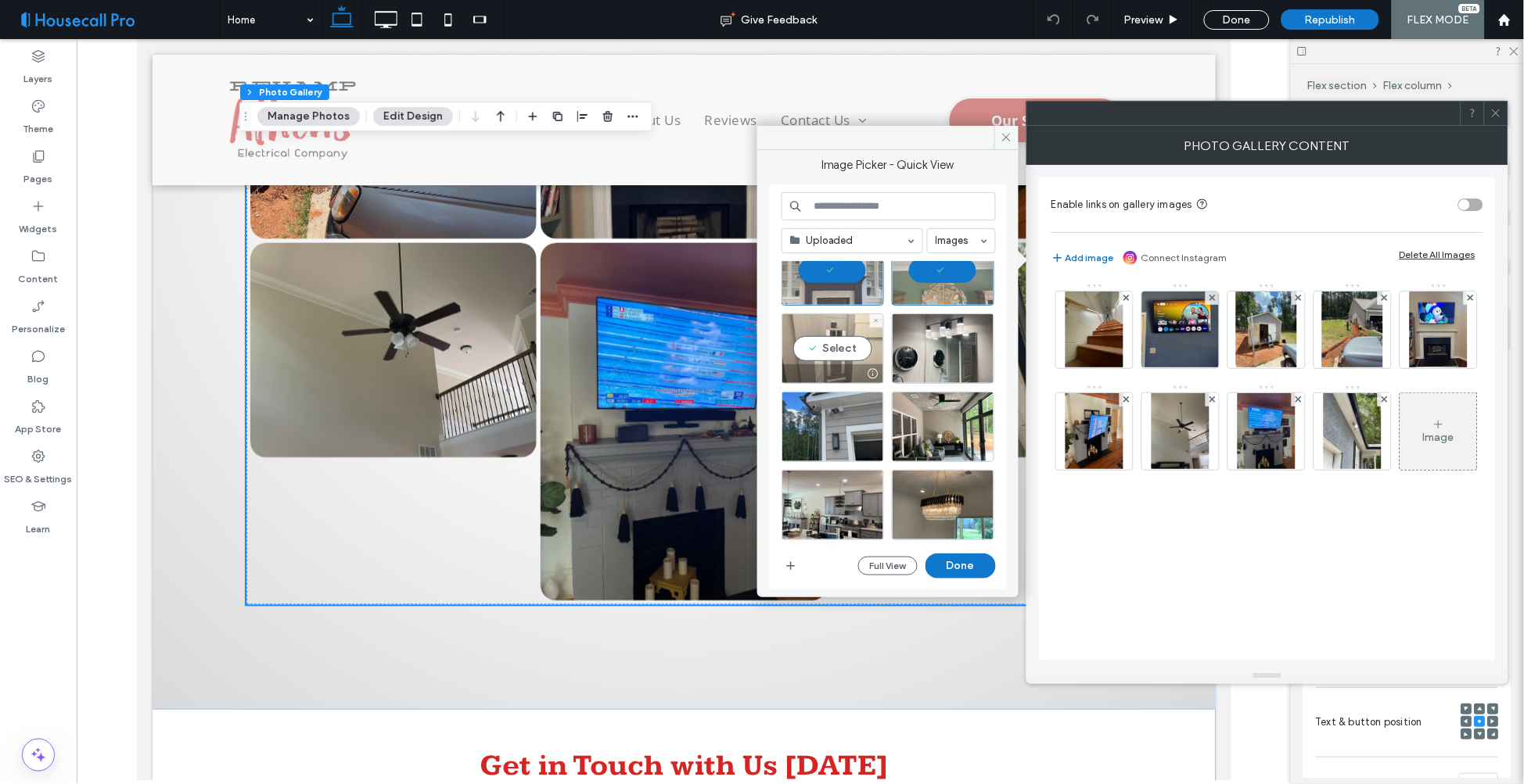
click at [838, 346] on div "Select" at bounding box center [833, 348] width 103 height 70
click at [957, 335] on div "Select" at bounding box center [943, 348] width 103 height 70
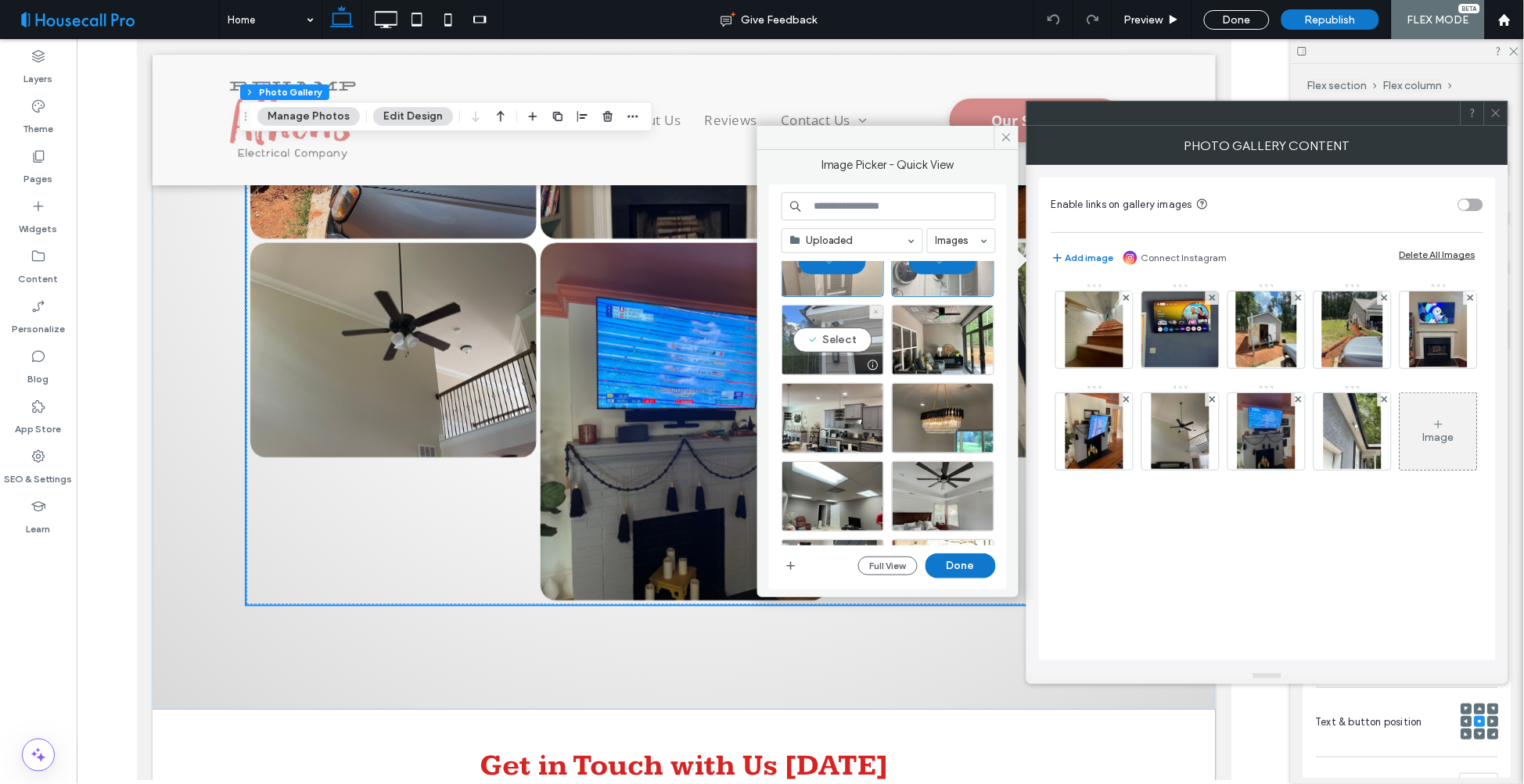
click at [845, 337] on div "Select" at bounding box center [833, 339] width 103 height 70
click at [924, 341] on div "Select" at bounding box center [943, 339] width 103 height 70
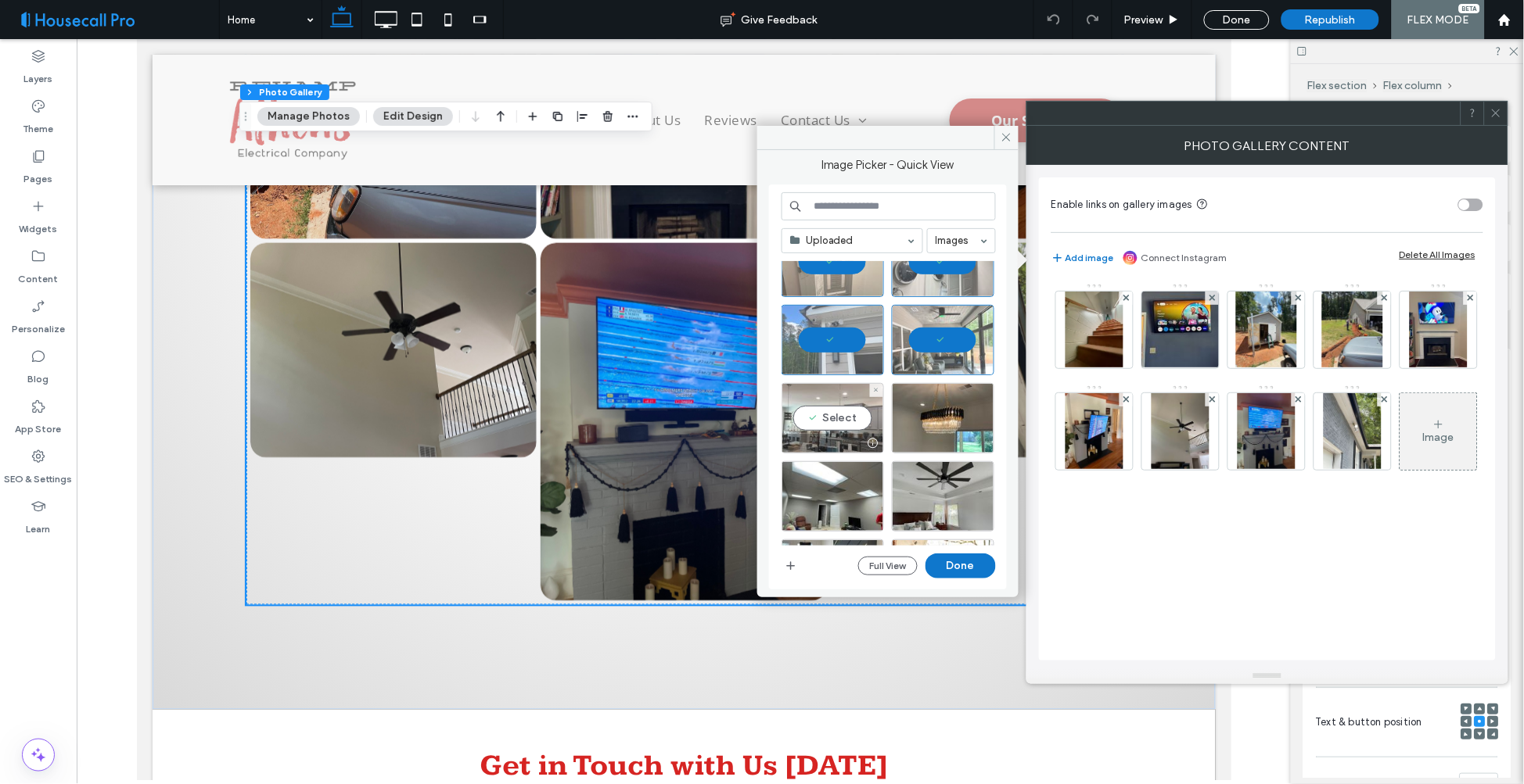
click at [840, 412] on div "Select" at bounding box center [833, 417] width 103 height 70
click at [924, 417] on div "Select" at bounding box center [943, 417] width 103 height 70
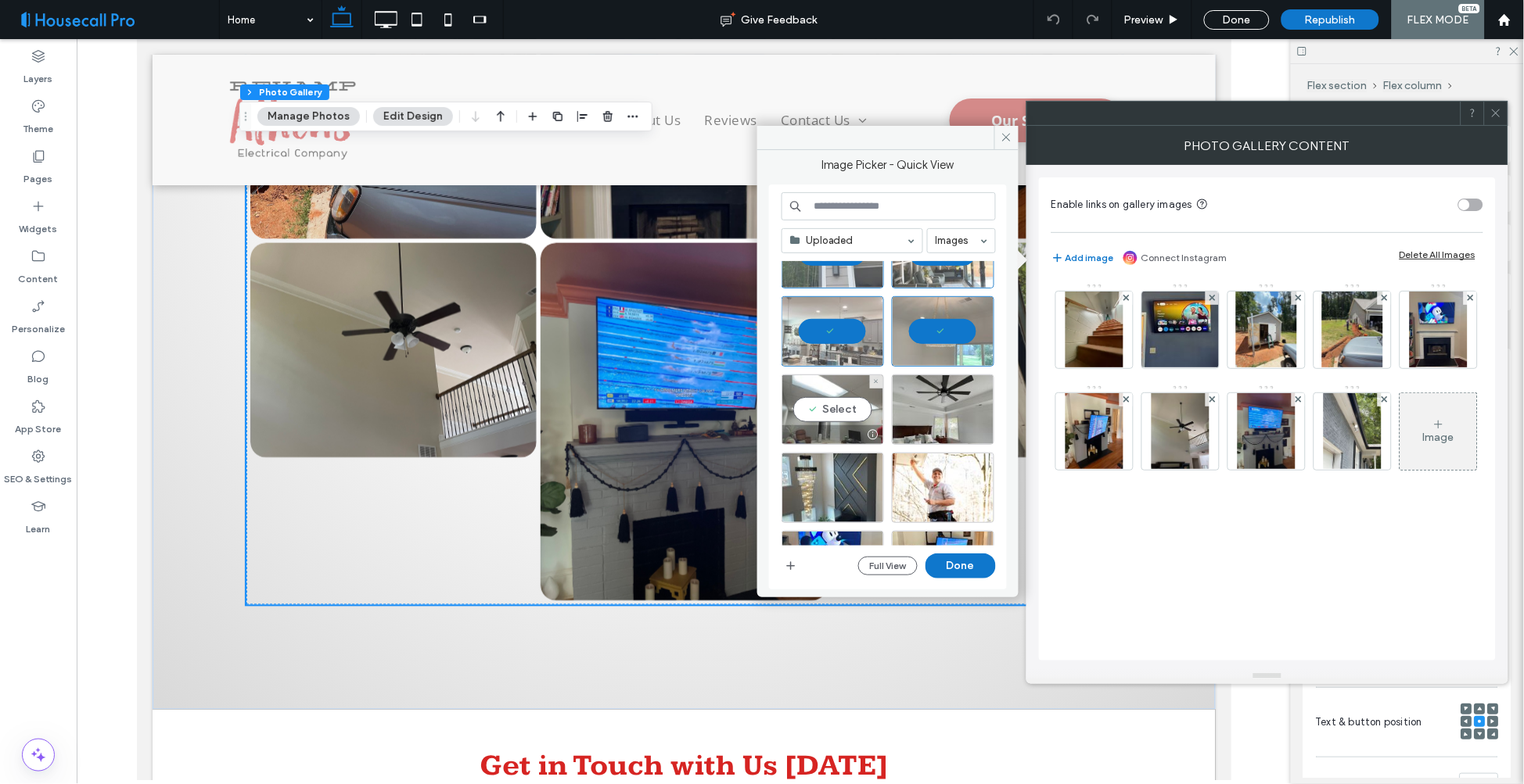
click at [852, 408] on div "Select" at bounding box center [833, 409] width 103 height 70
click at [930, 407] on div "Select" at bounding box center [943, 409] width 103 height 70
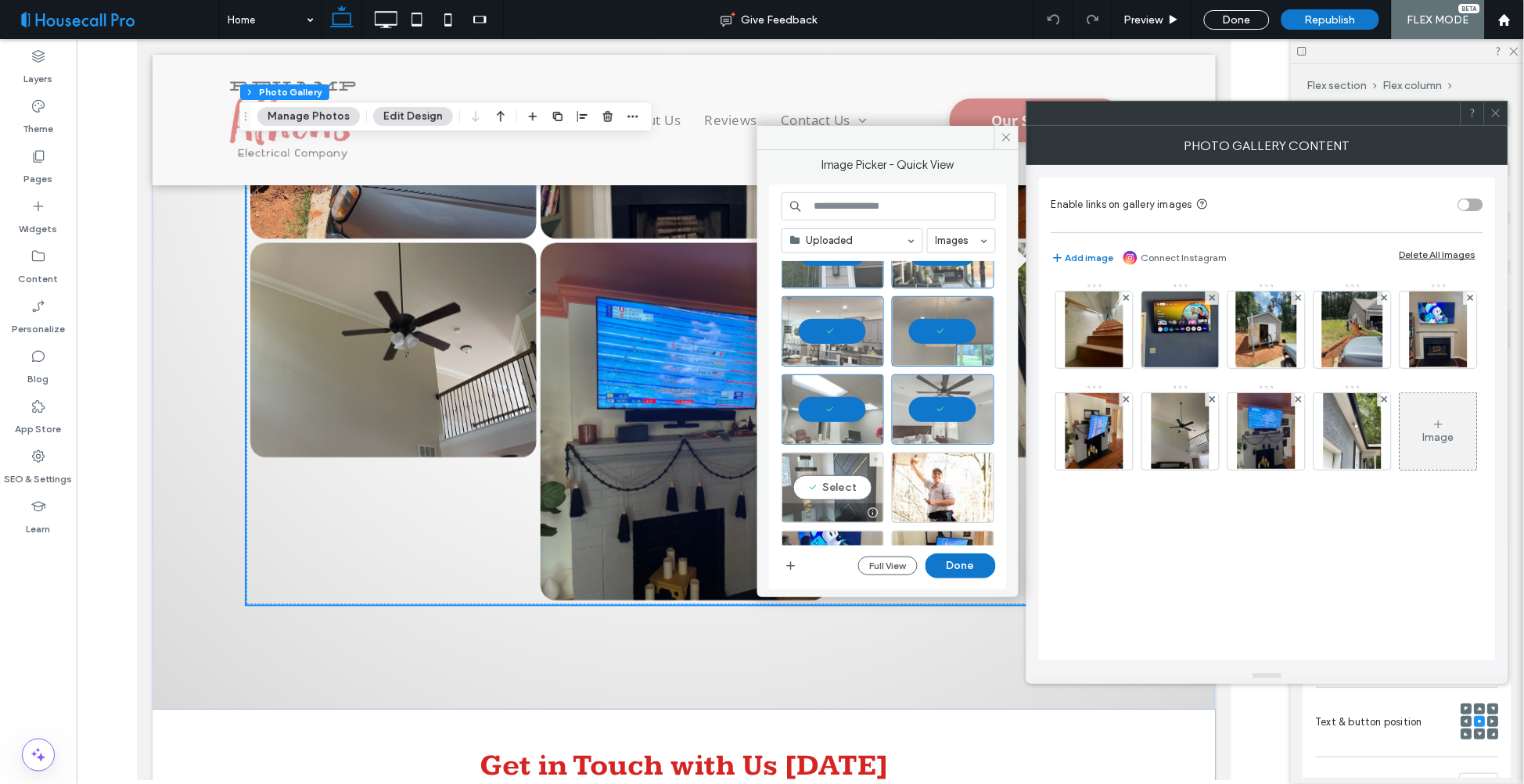
click at [831, 487] on div "Select" at bounding box center [833, 487] width 103 height 70
drag, startPoint x: 954, startPoint y: 560, endPoint x: 829, endPoint y: 529, distance: 128.8
click at [954, 560] on button "Done" at bounding box center [960, 567] width 70 height 25
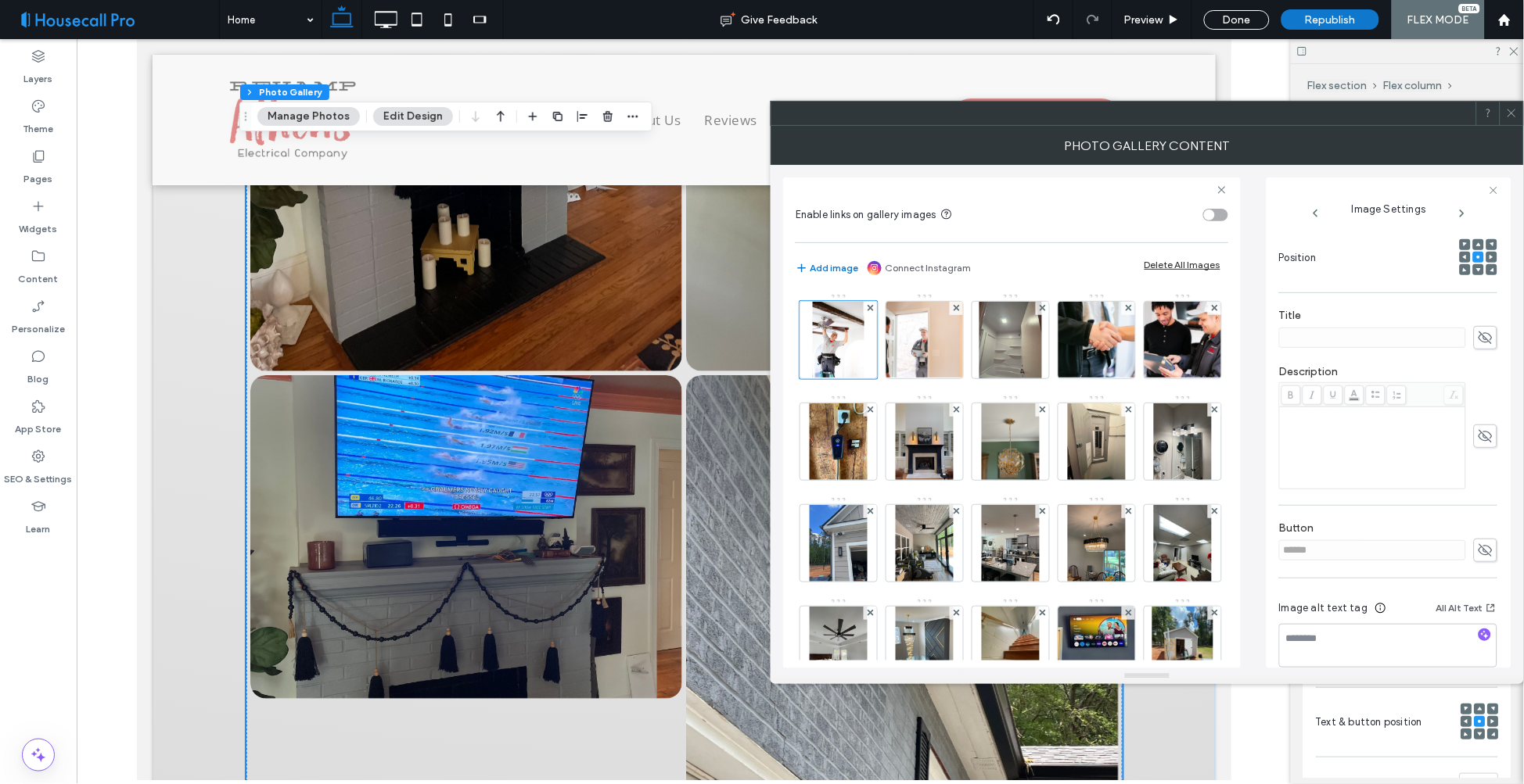
scroll to position [235, 0]
click at [1464, 587] on button "All Alt Text" at bounding box center [1467, 588] width 61 height 19
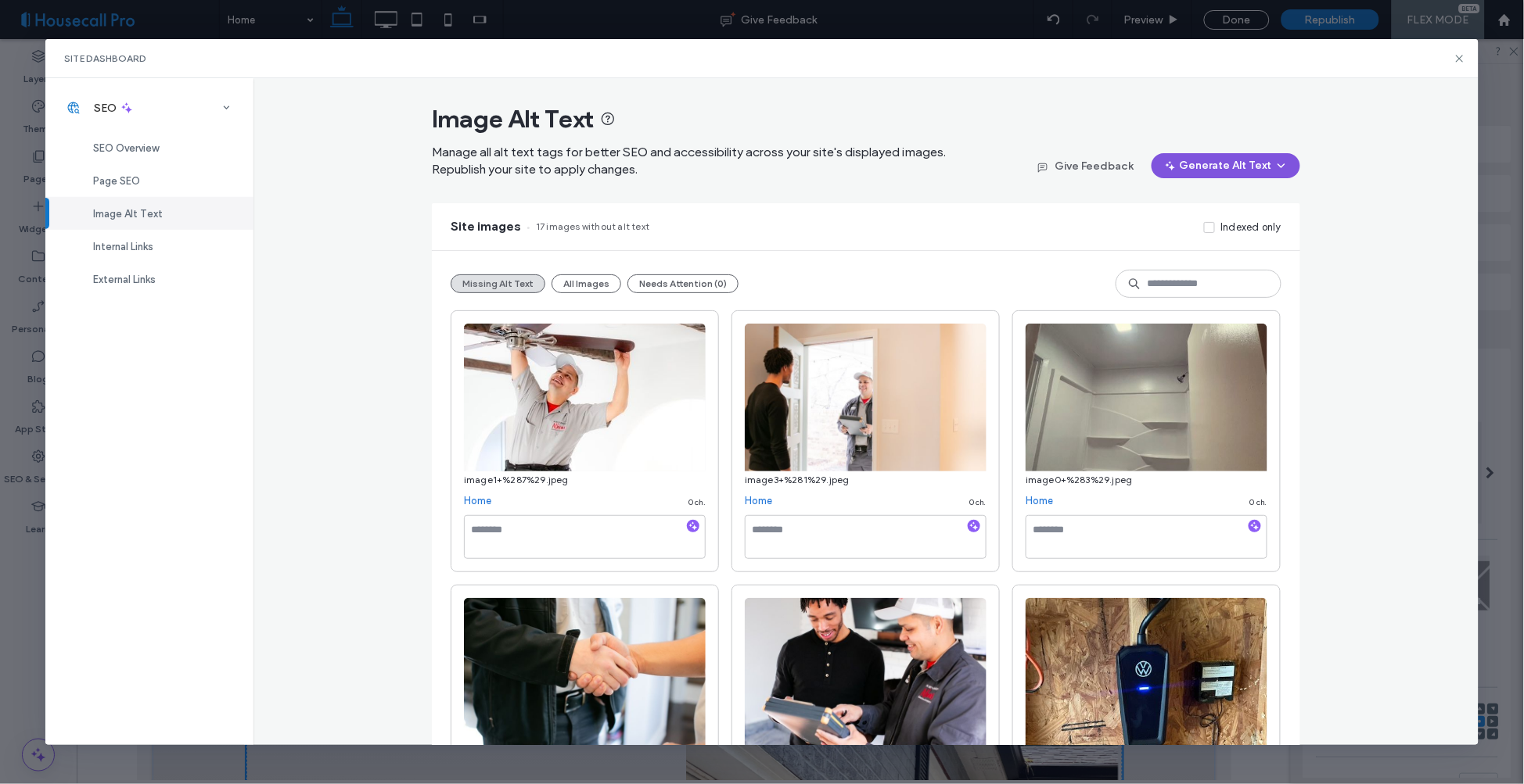
click at [1276, 166] on icon "button" at bounding box center [1282, 166] width 13 height 13
click at [1239, 209] on span "Generate Missing Alt Text Only" at bounding box center [1201, 206] width 148 height 15
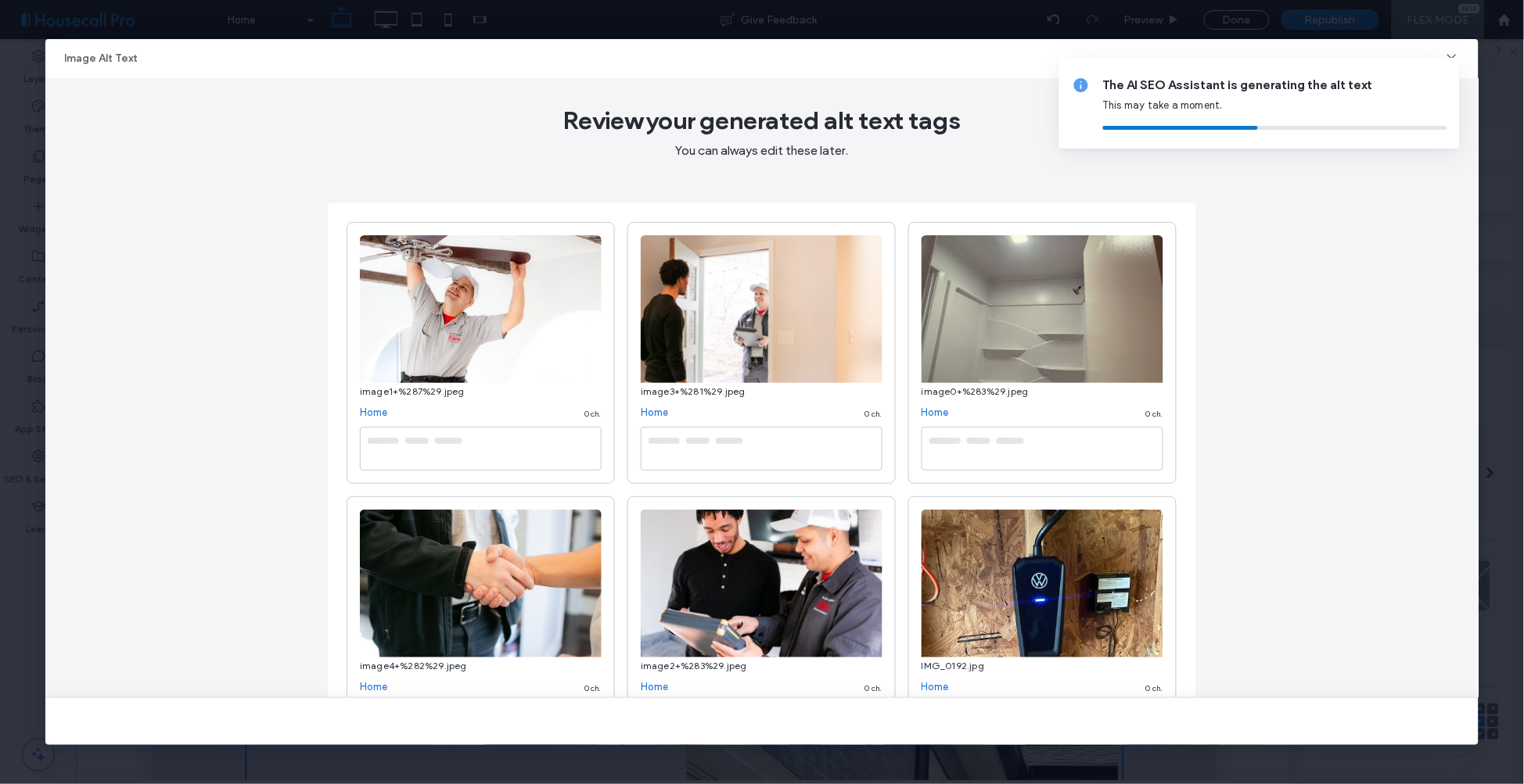
type textarea "**********"
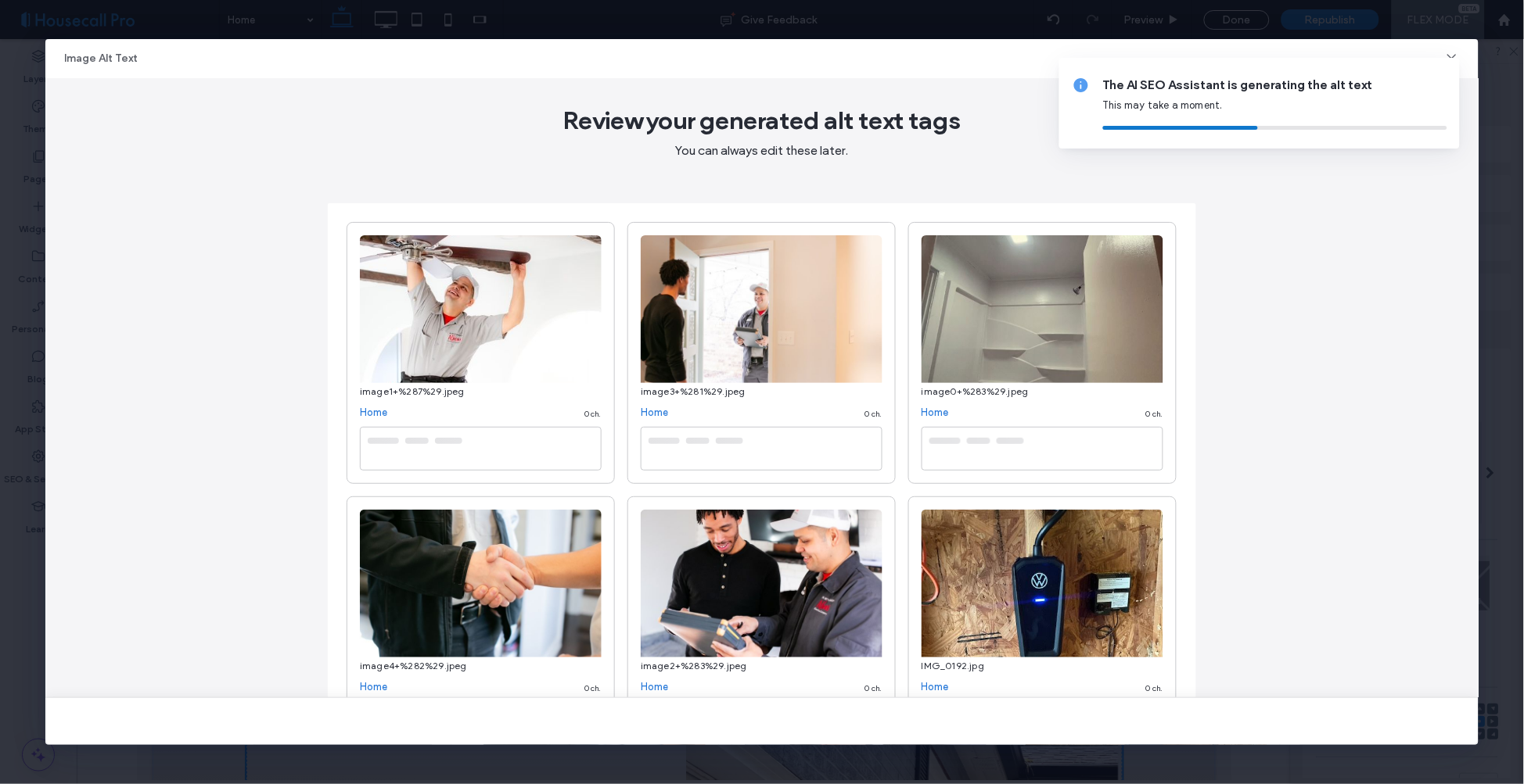
type textarea "**********"
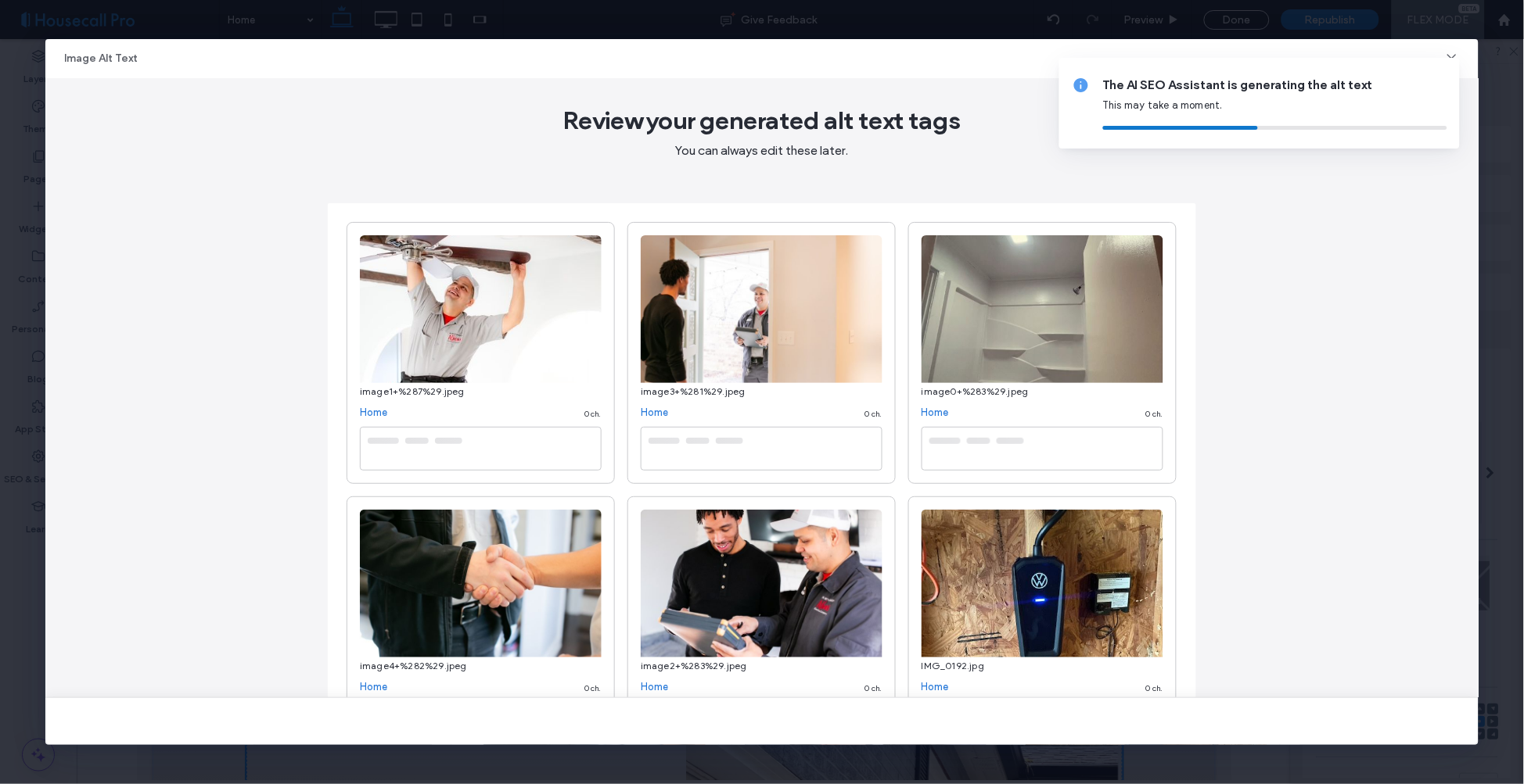
type textarea "**********"
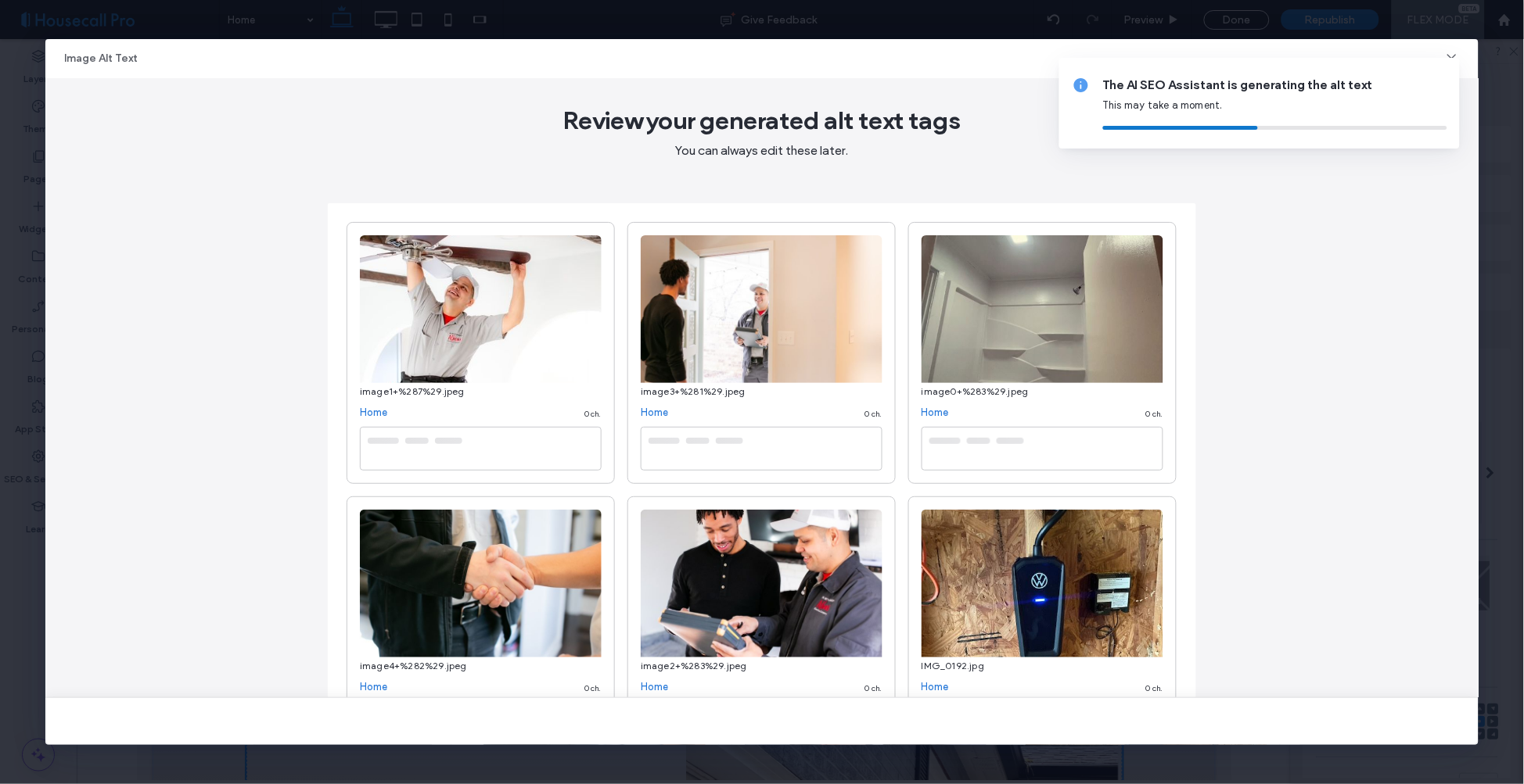
type textarea "**********"
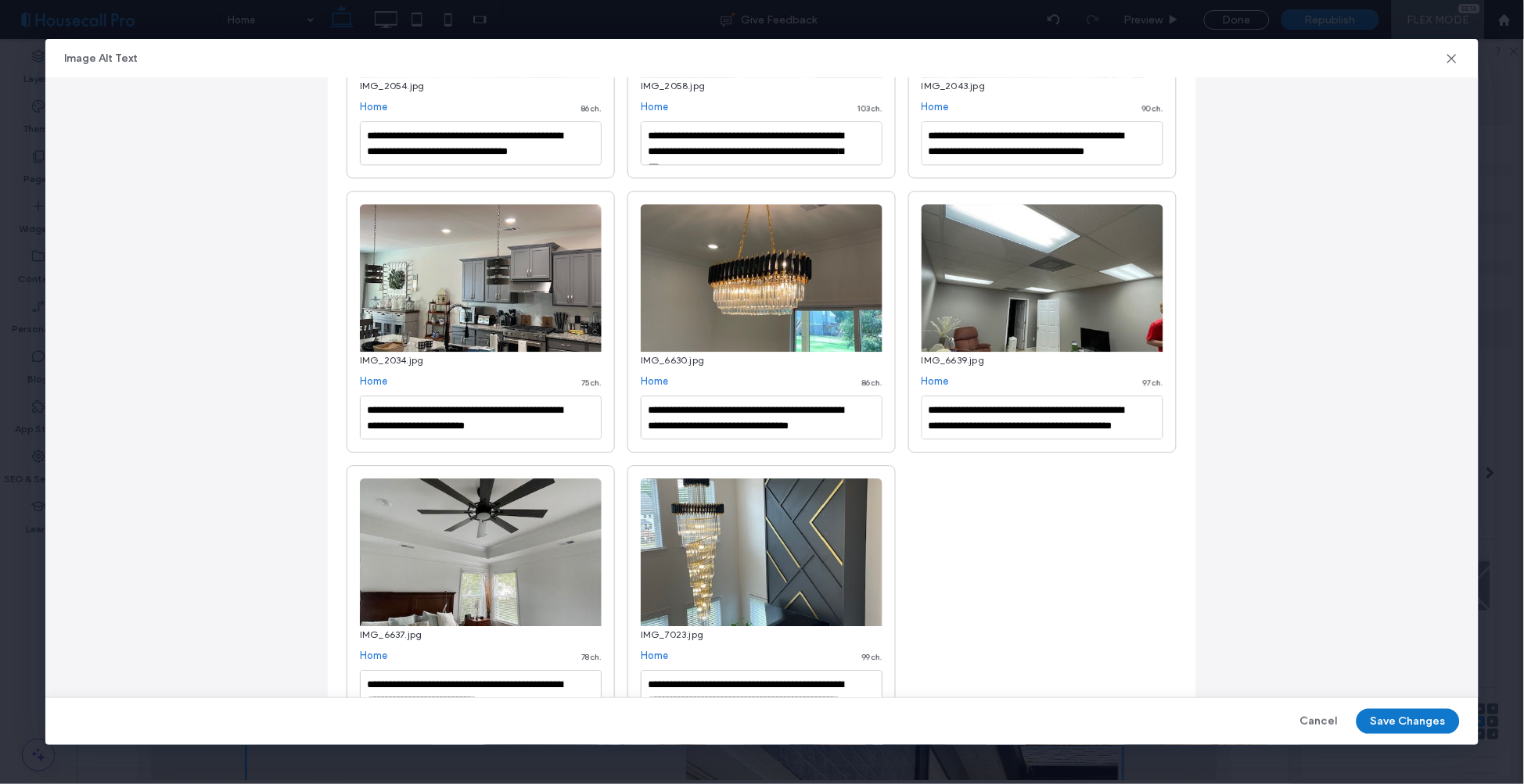
scroll to position [1205, 0]
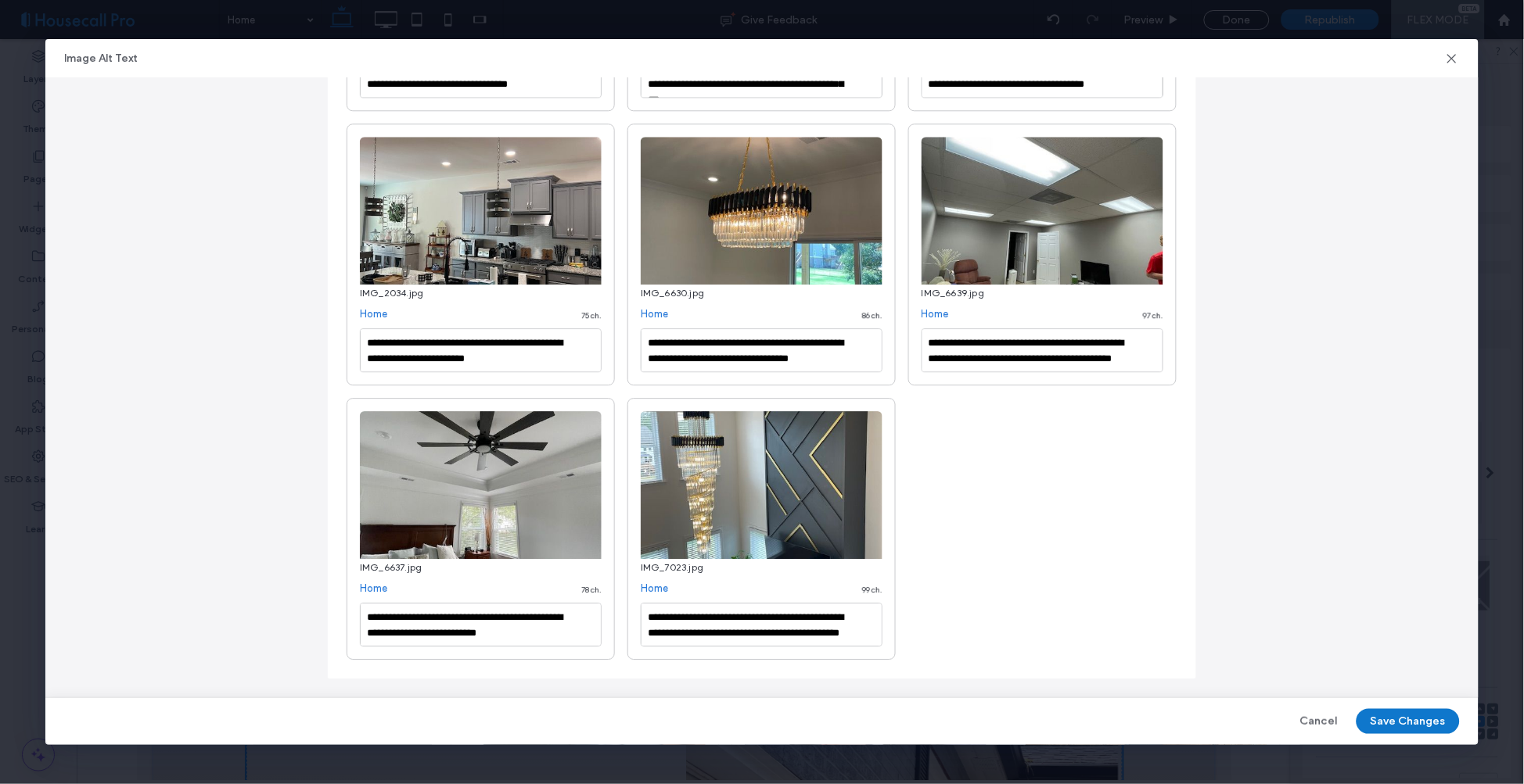
click at [1408, 721] on button "Save Changes" at bounding box center [1408, 722] width 104 height 25
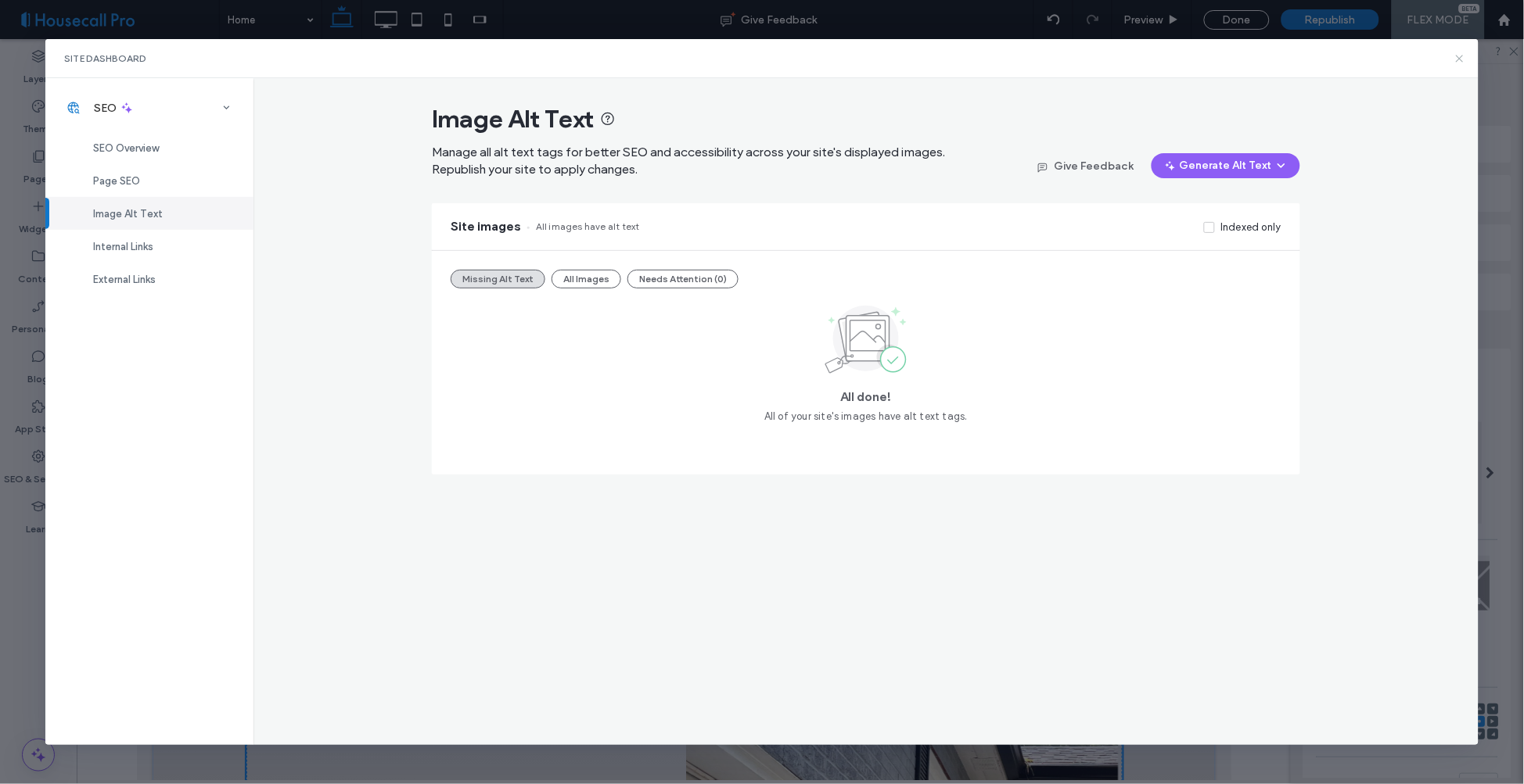
click at [1461, 61] on icon at bounding box center [1460, 59] width 13 height 13
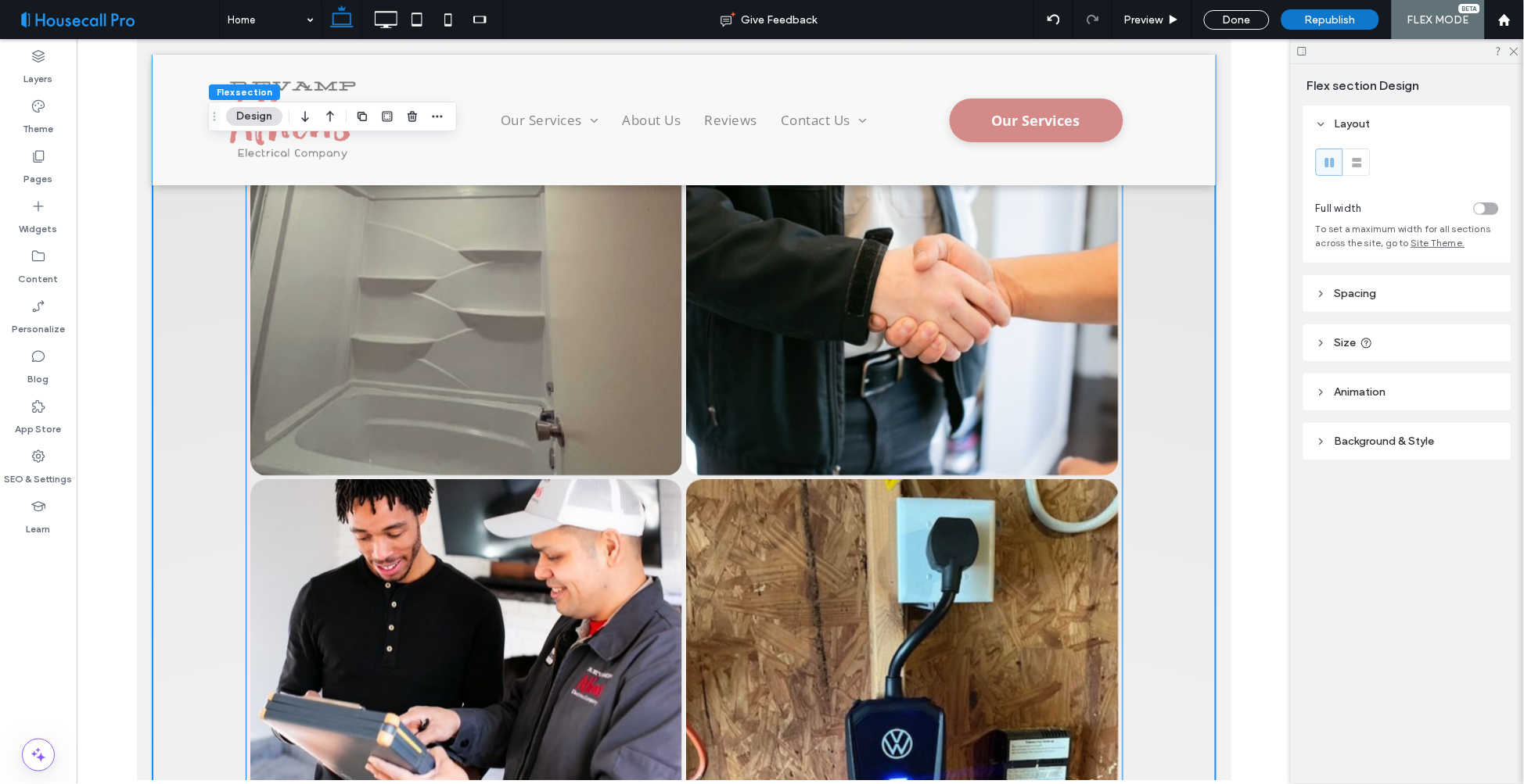
scroll to position [3885, 0]
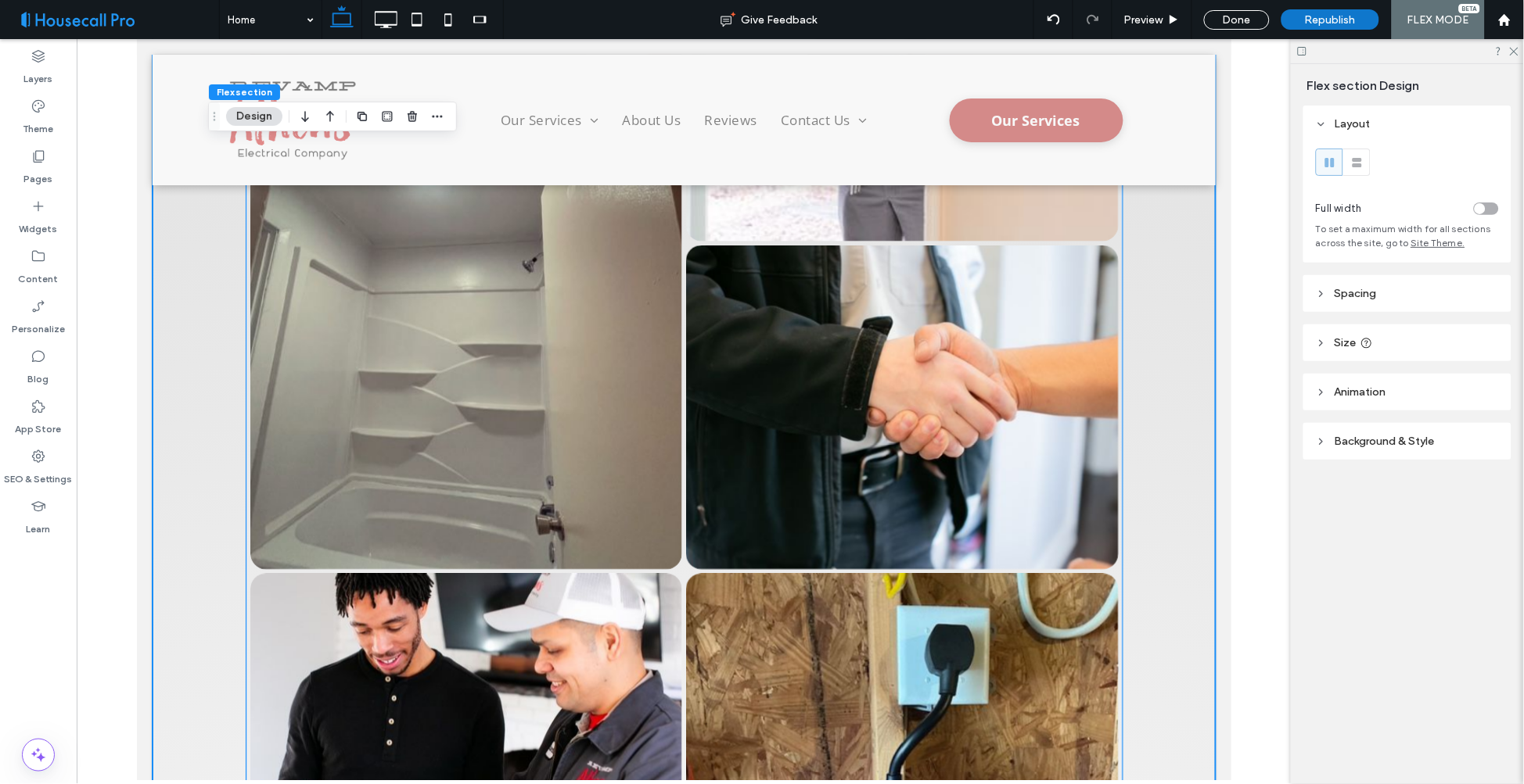
click at [974, 442] on link at bounding box center [902, 407] width 459 height 343
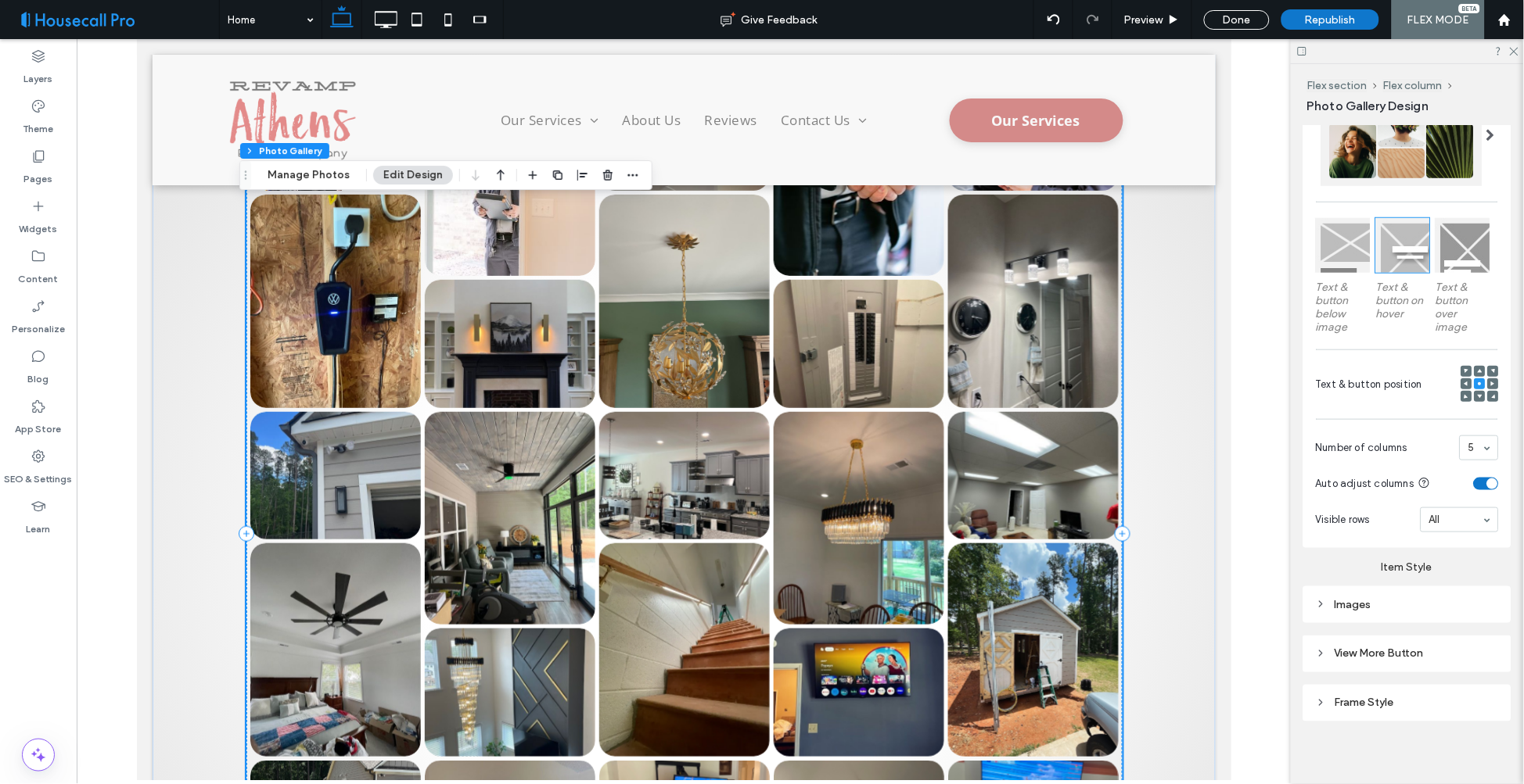
scroll to position [3537, 0]
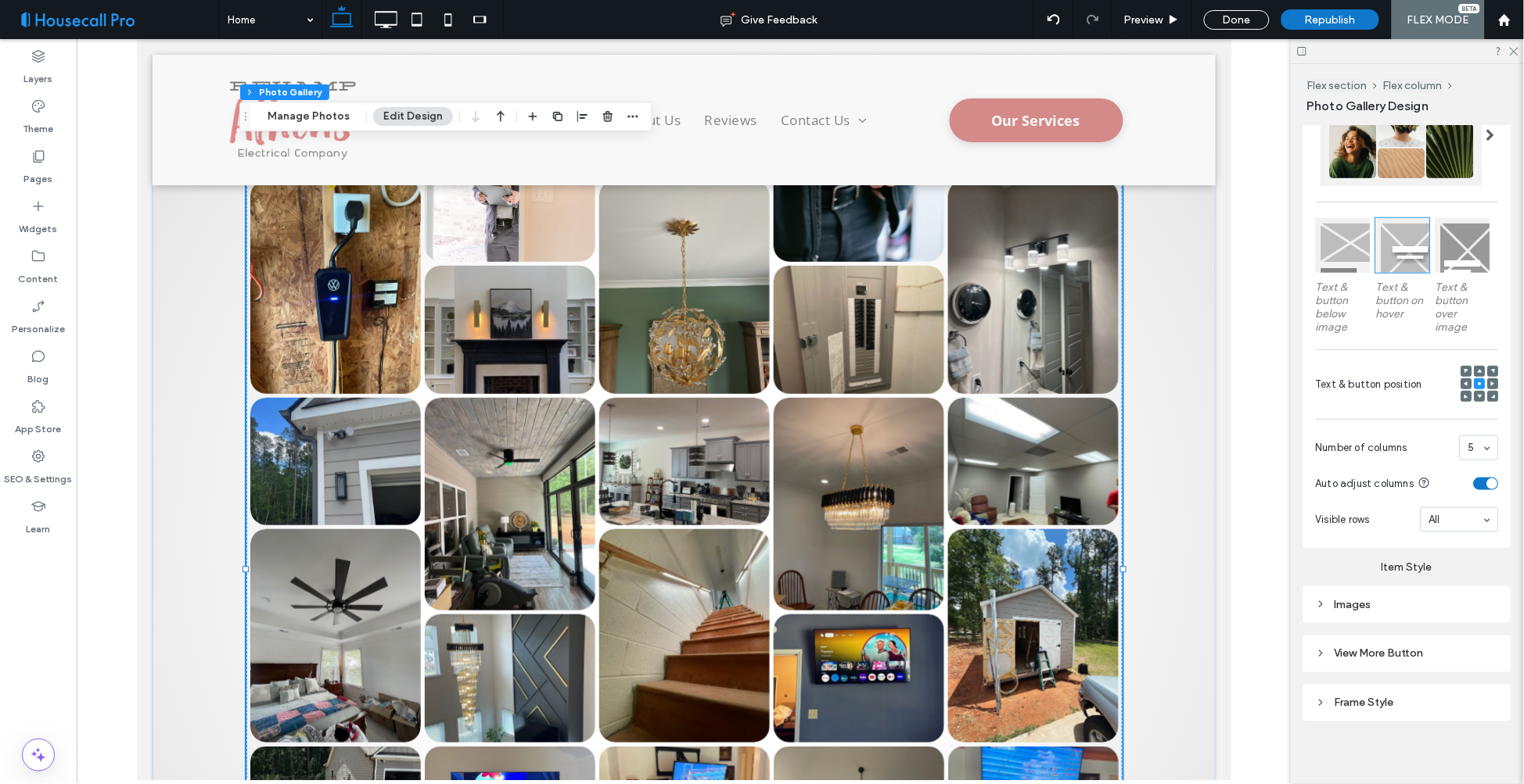
click at [1474, 443] on div "5" at bounding box center [1479, 448] width 39 height 25
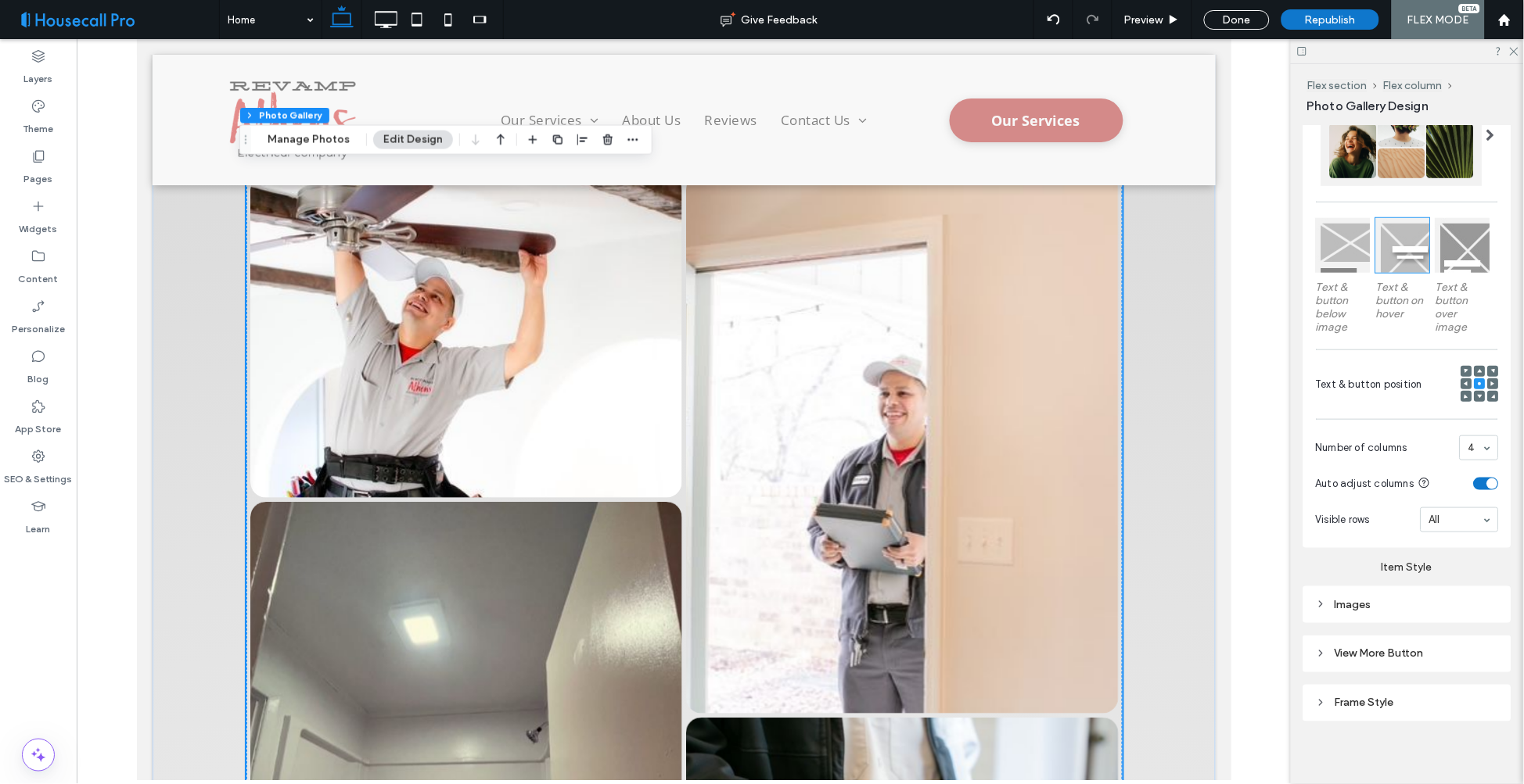
scroll to position [3102, 0]
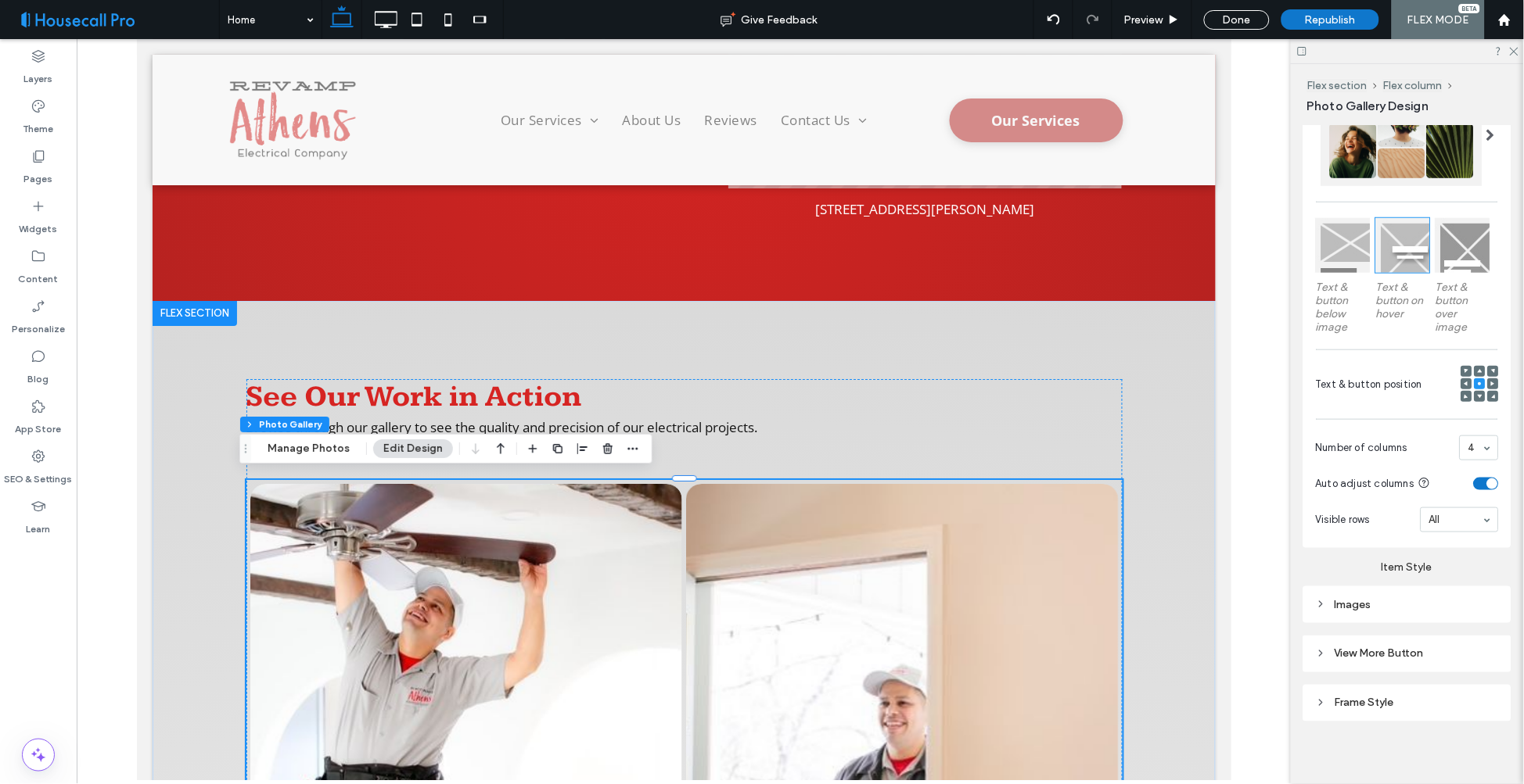
click at [1480, 436] on div "4" at bounding box center [1479, 448] width 39 height 25
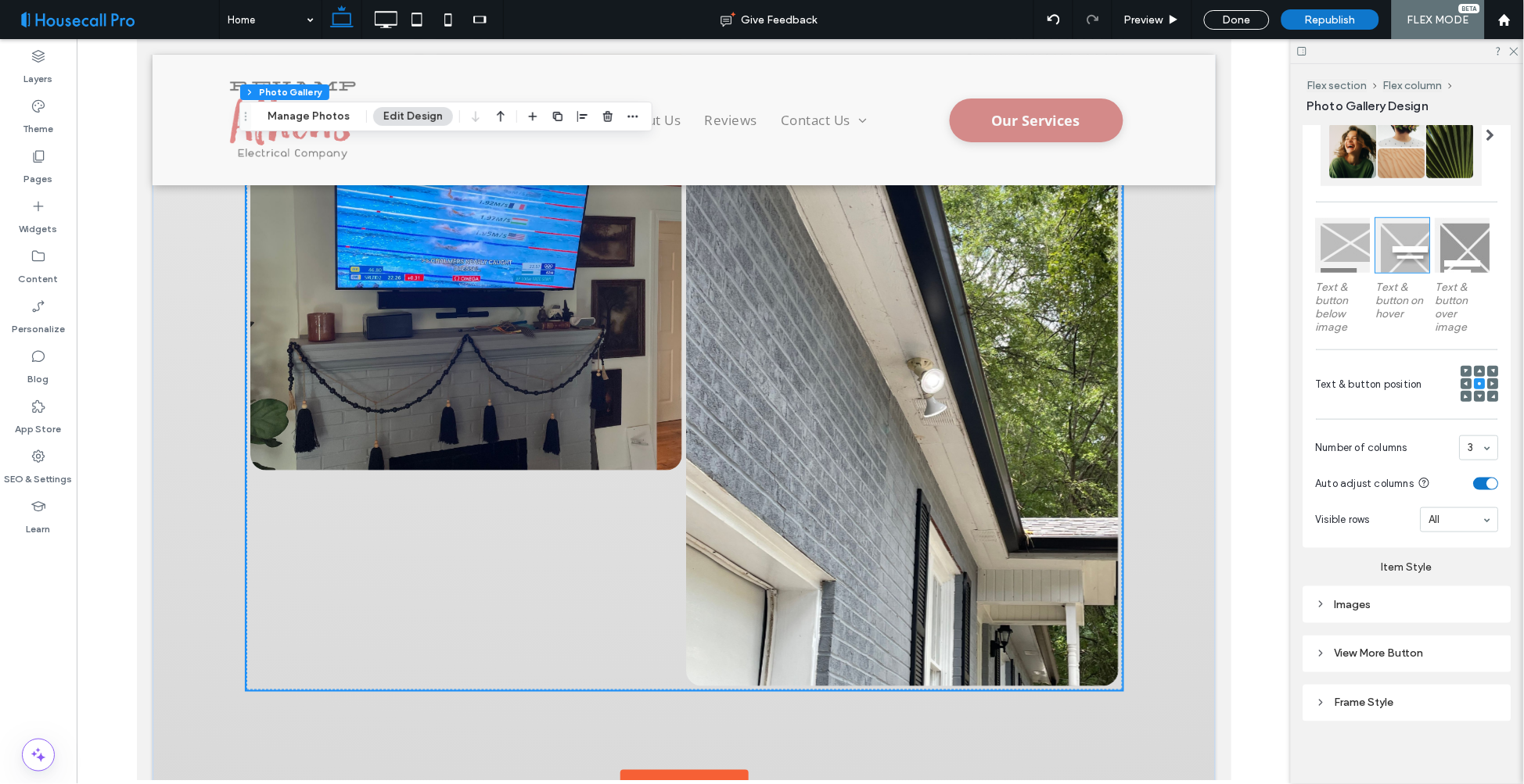
scroll to position [8838, 0]
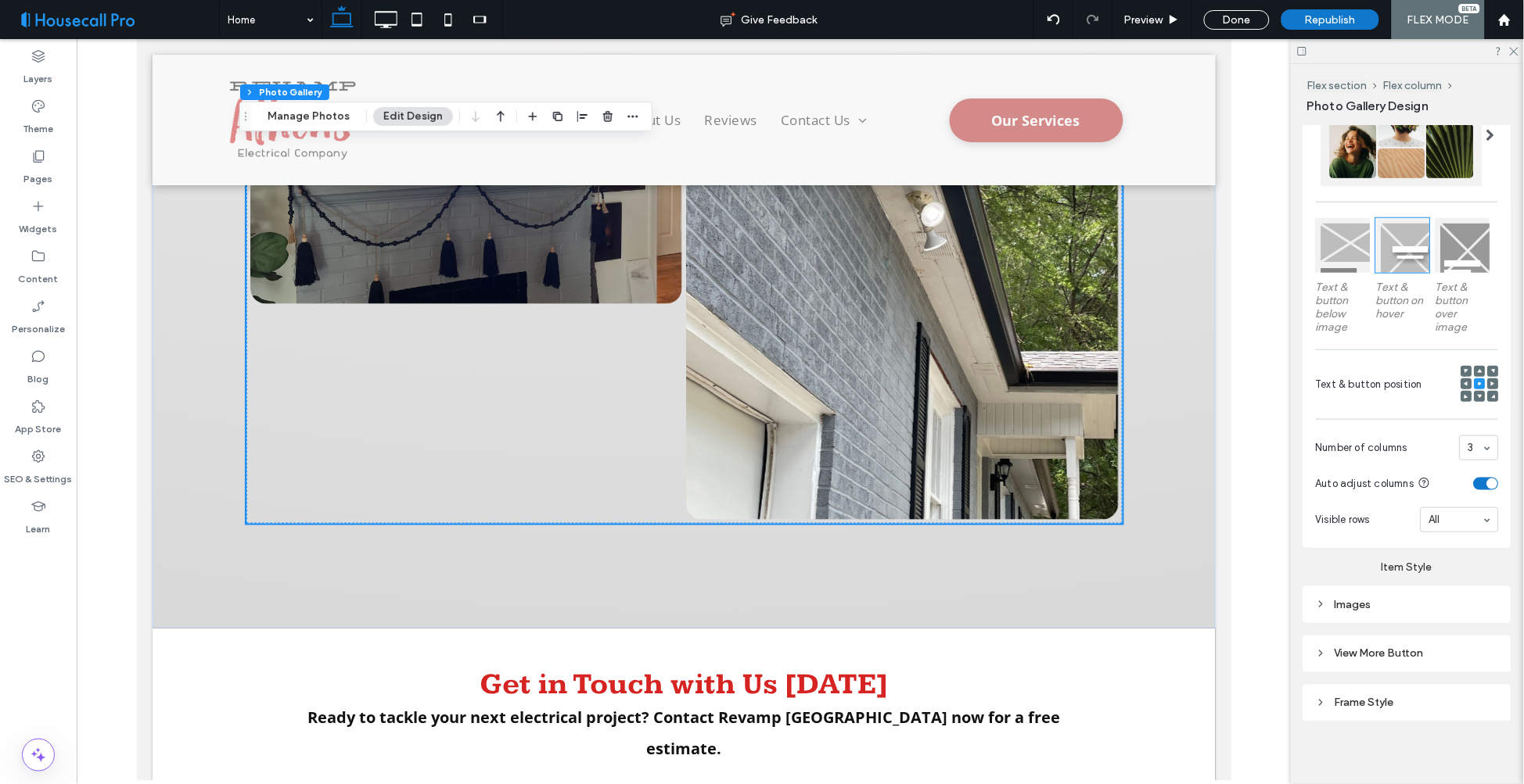
click at [1471, 448] on div "3" at bounding box center [1479, 448] width 39 height 25
click at [1468, 440] on div "4" at bounding box center [1479, 448] width 39 height 25
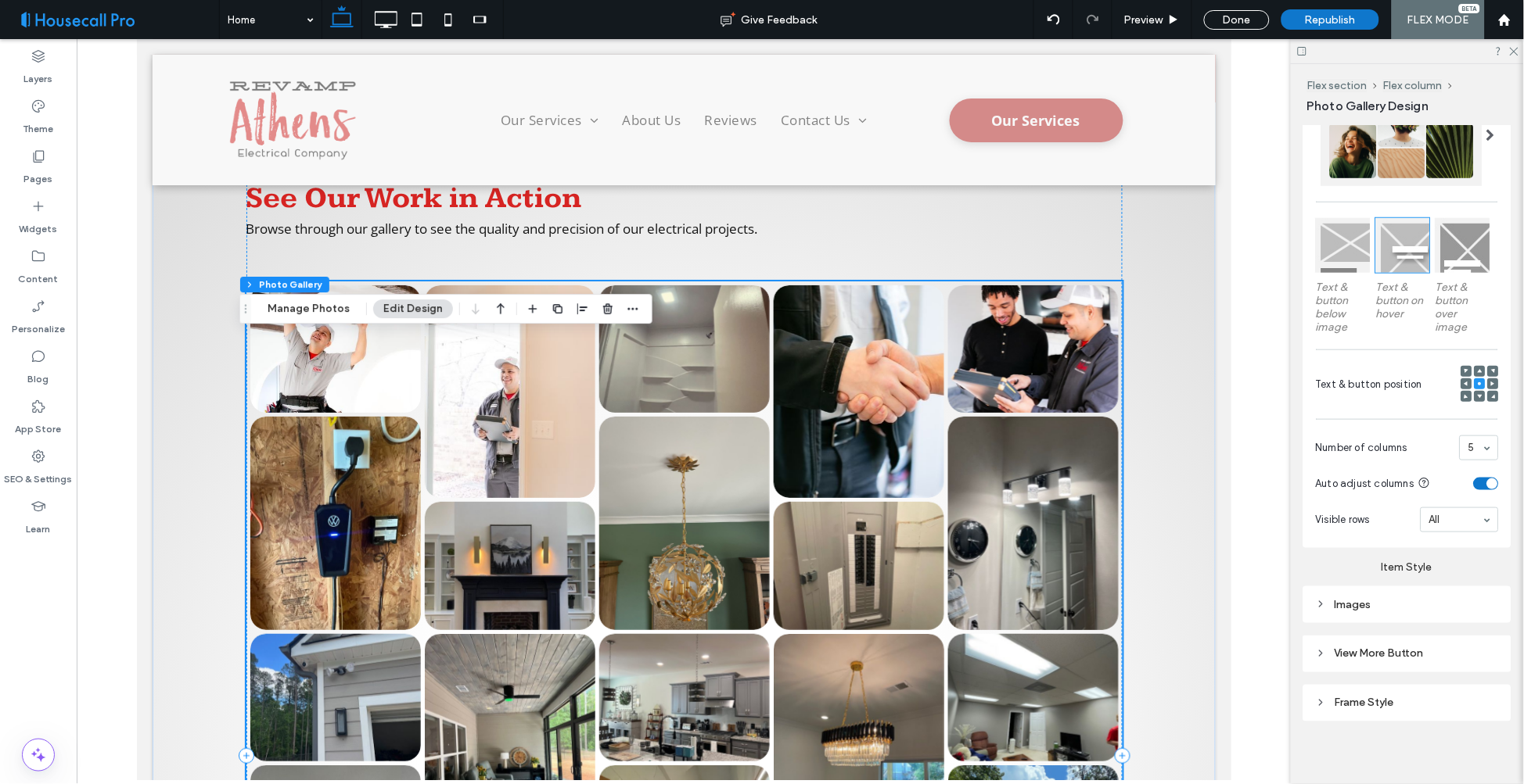
scroll to position [3242, 0]
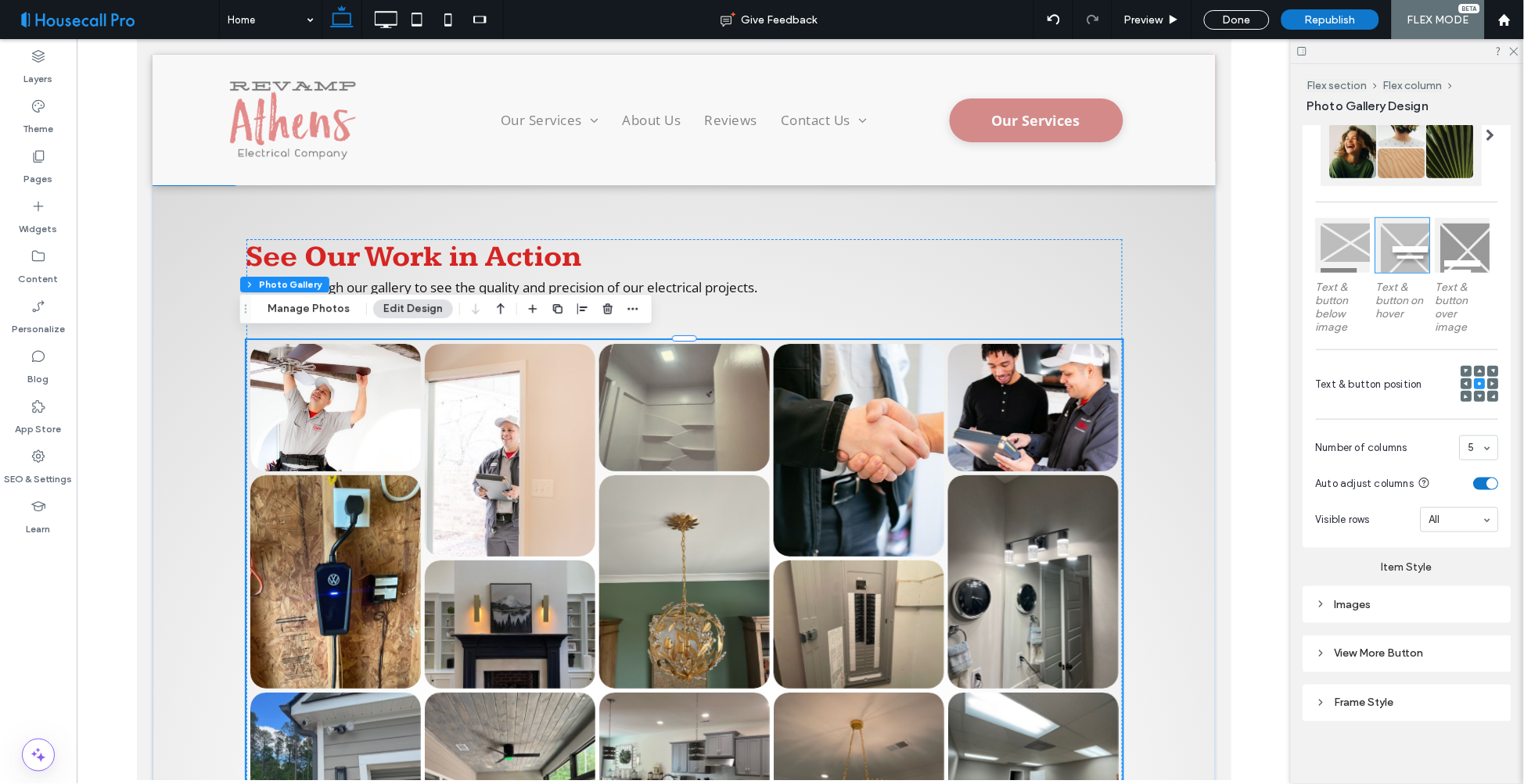
click at [1474, 444] on div "5" at bounding box center [1479, 448] width 39 height 25
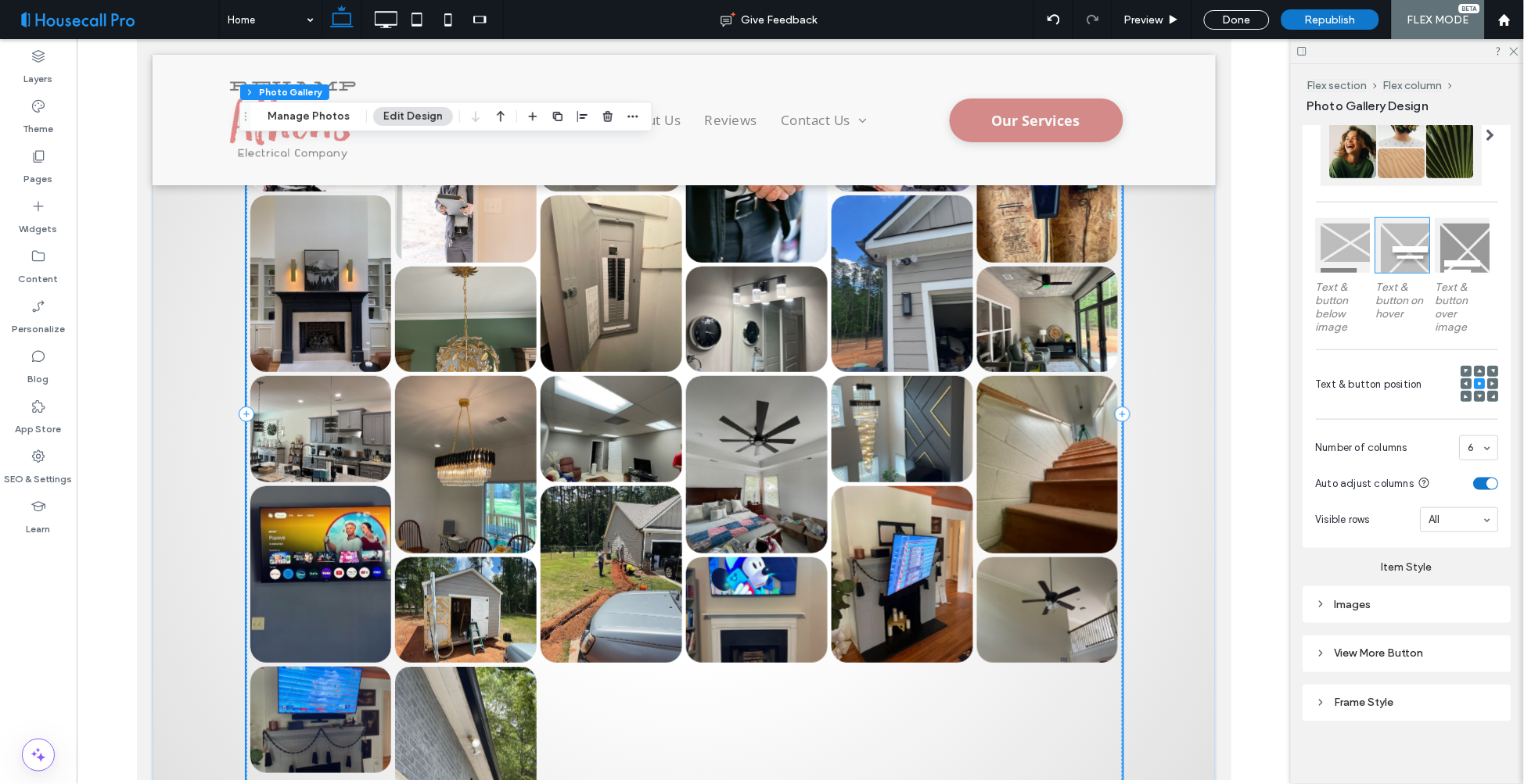
scroll to position [3329, 0]
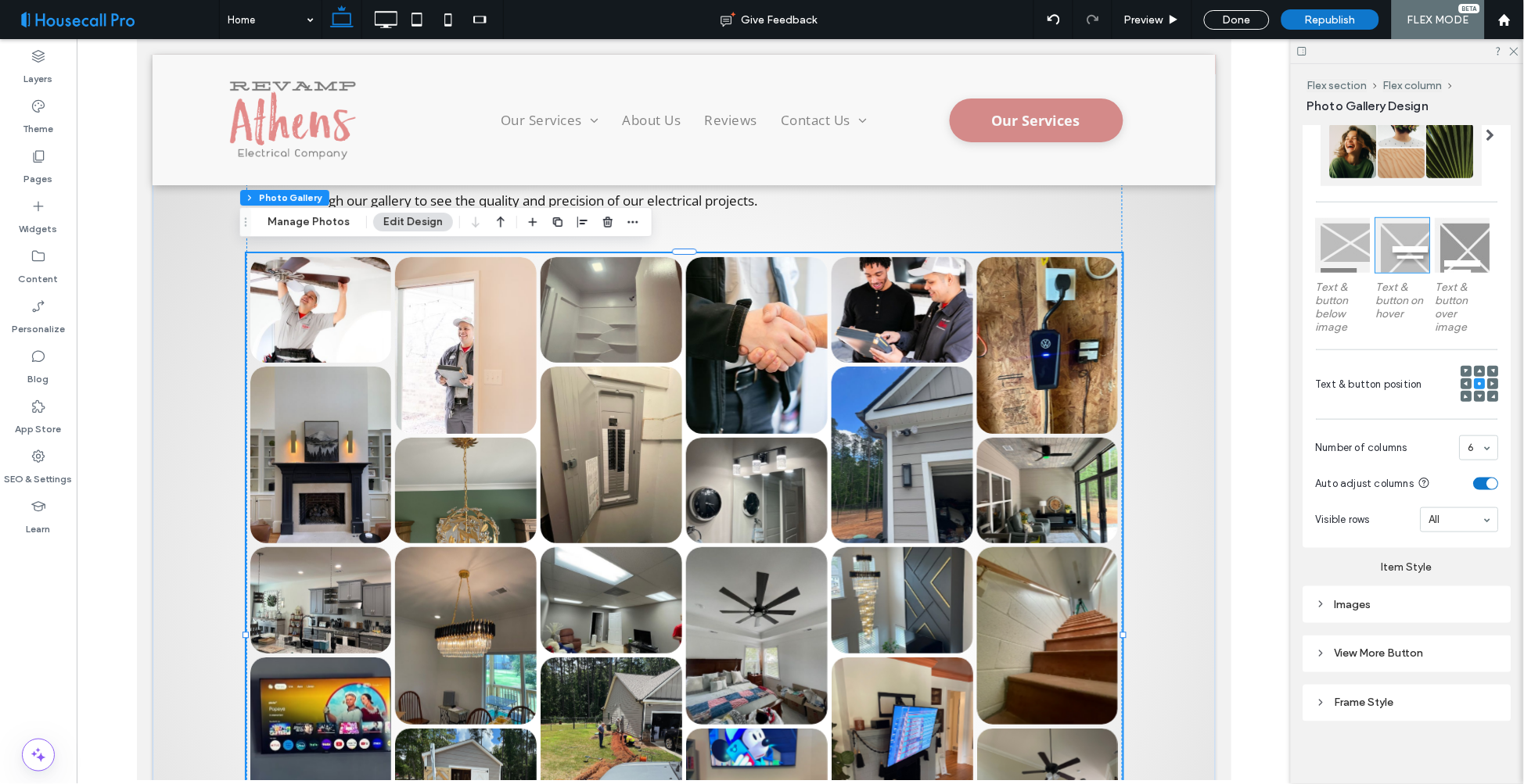
click at [1474, 483] on div "toggle" at bounding box center [1487, 484] width 25 height 13
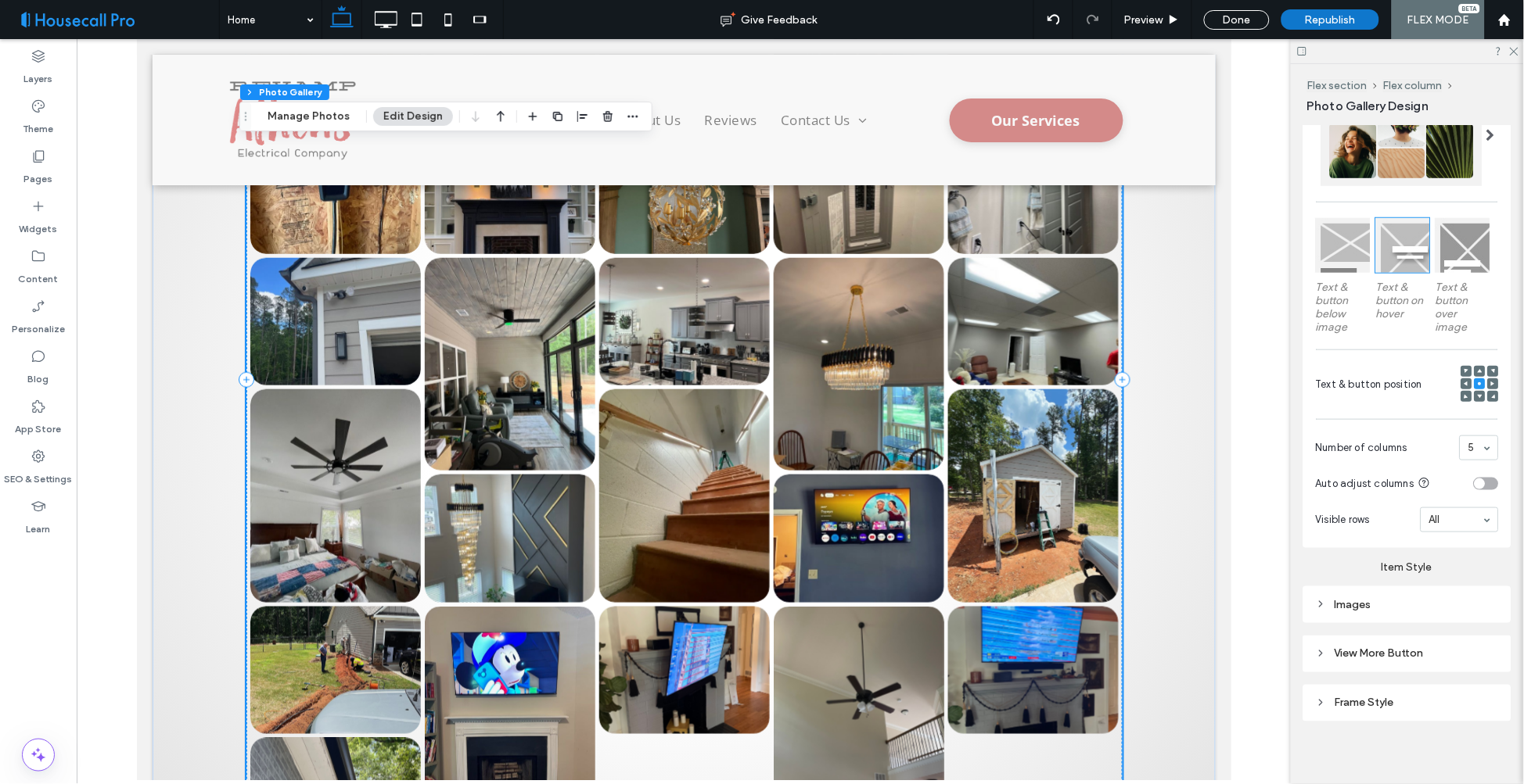
scroll to position [3937, 0]
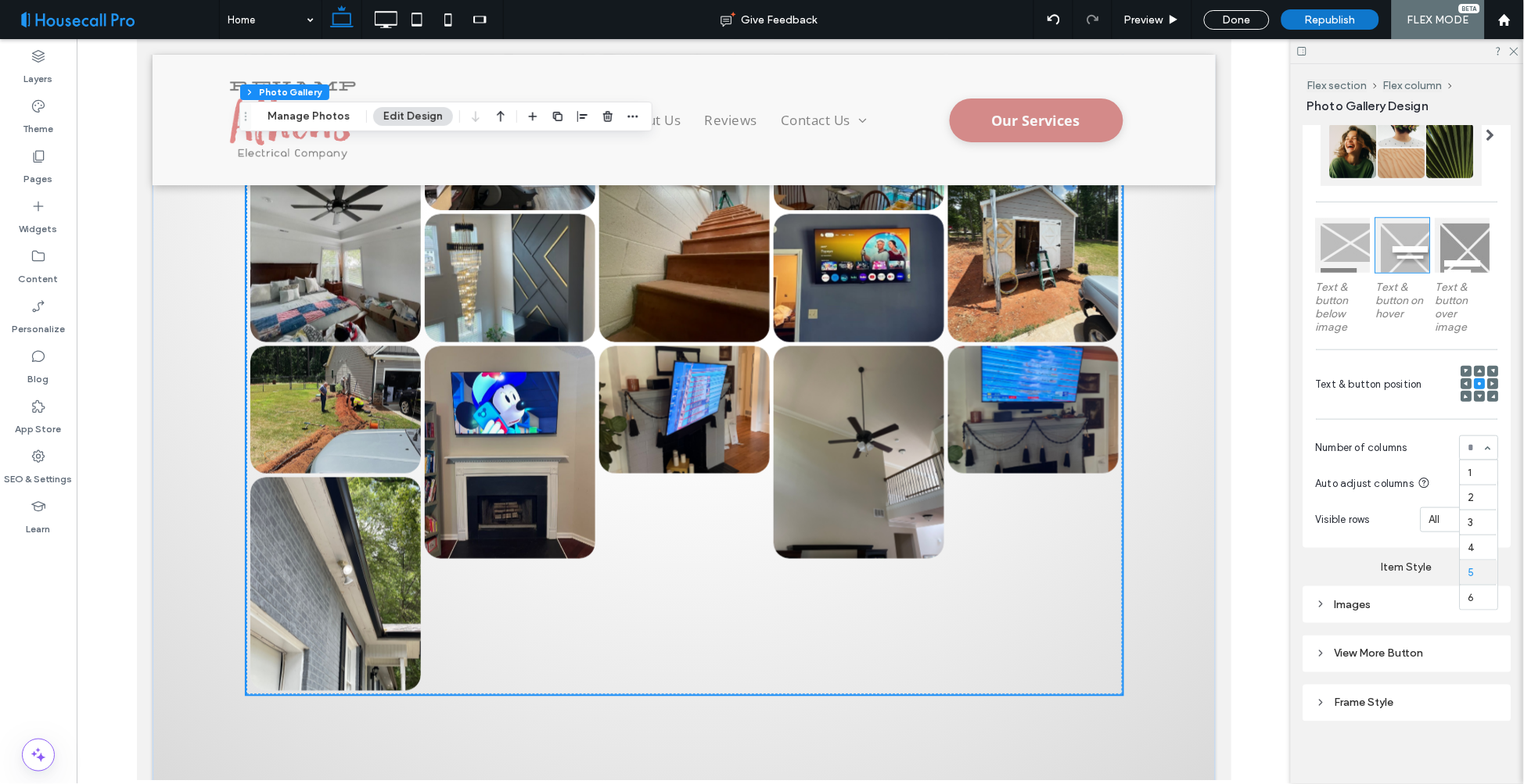
click at [1471, 444] on div "1 2 3 4 5 6" at bounding box center [1479, 448] width 39 height 25
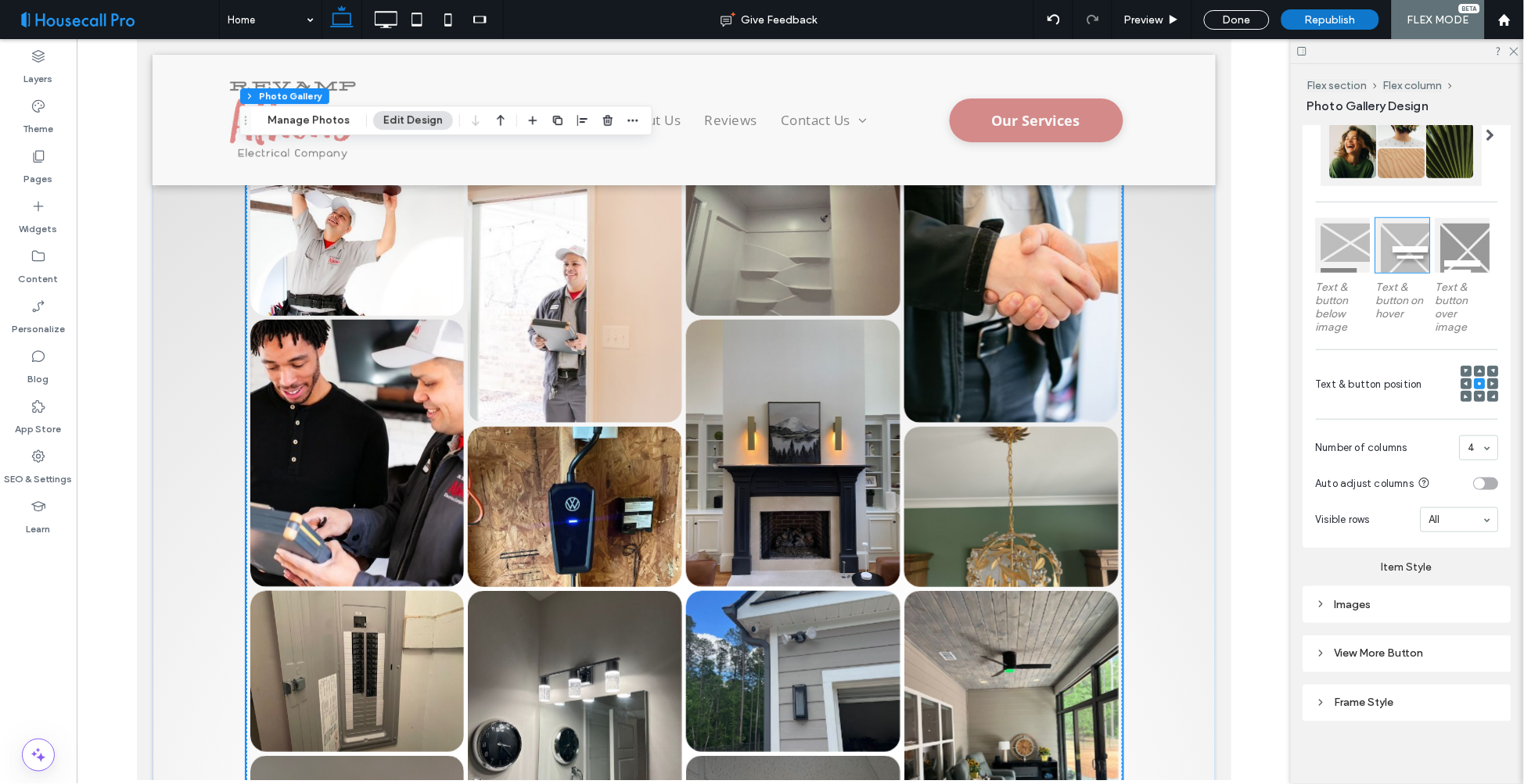
scroll to position [3416, 0]
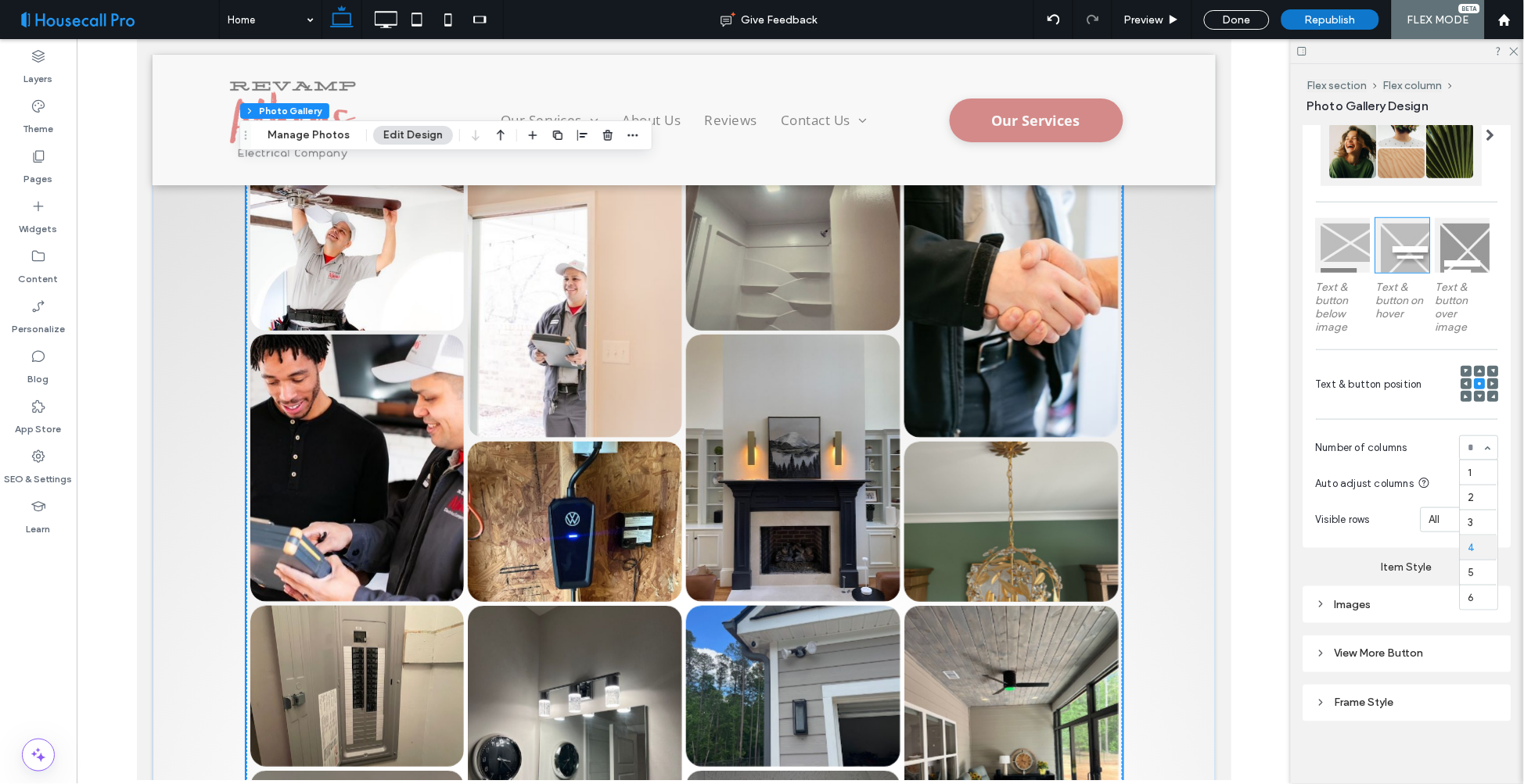
click at [1481, 442] on div "1 2 3 4 5 6" at bounding box center [1479, 448] width 39 height 25
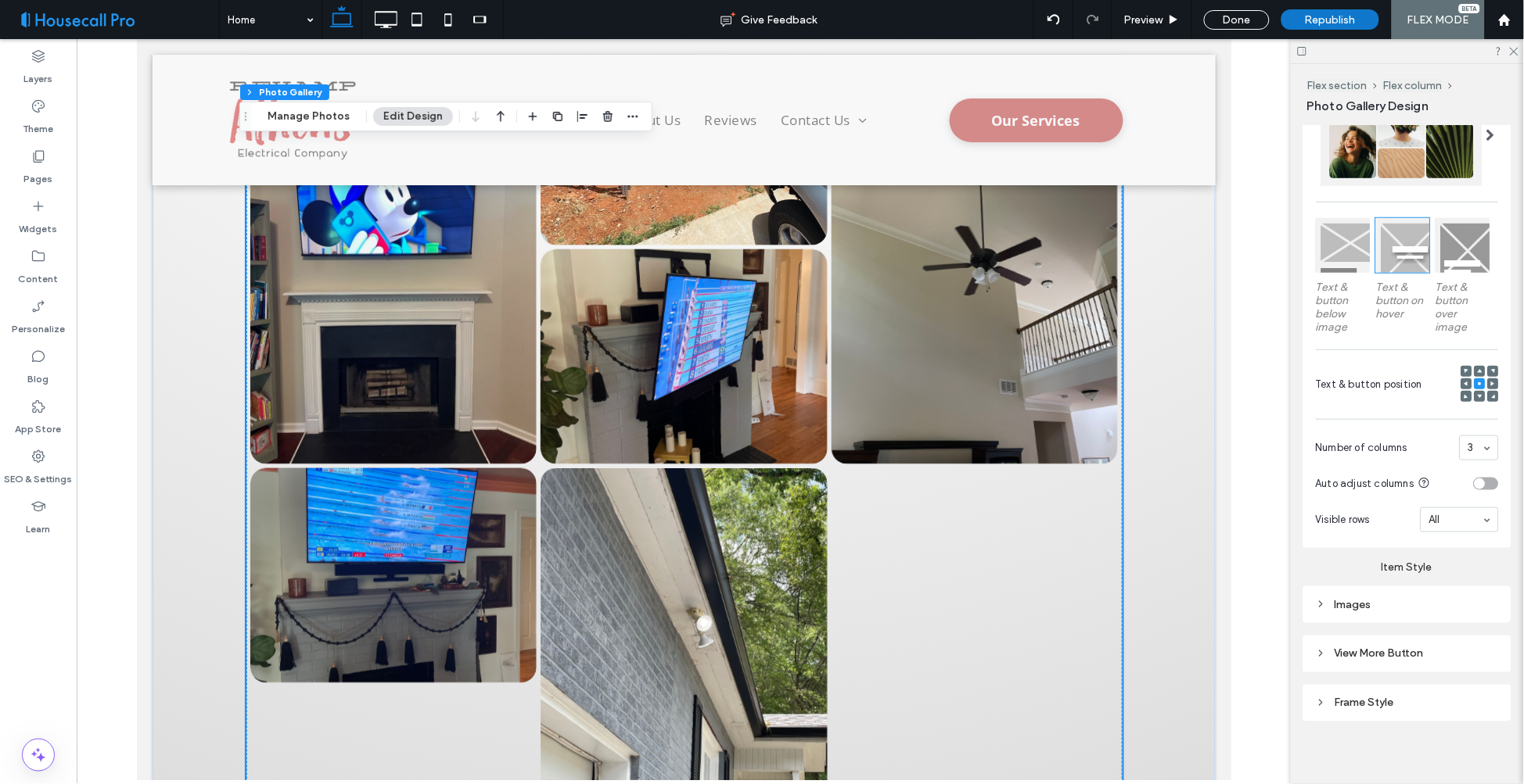
scroll to position [5675, 0]
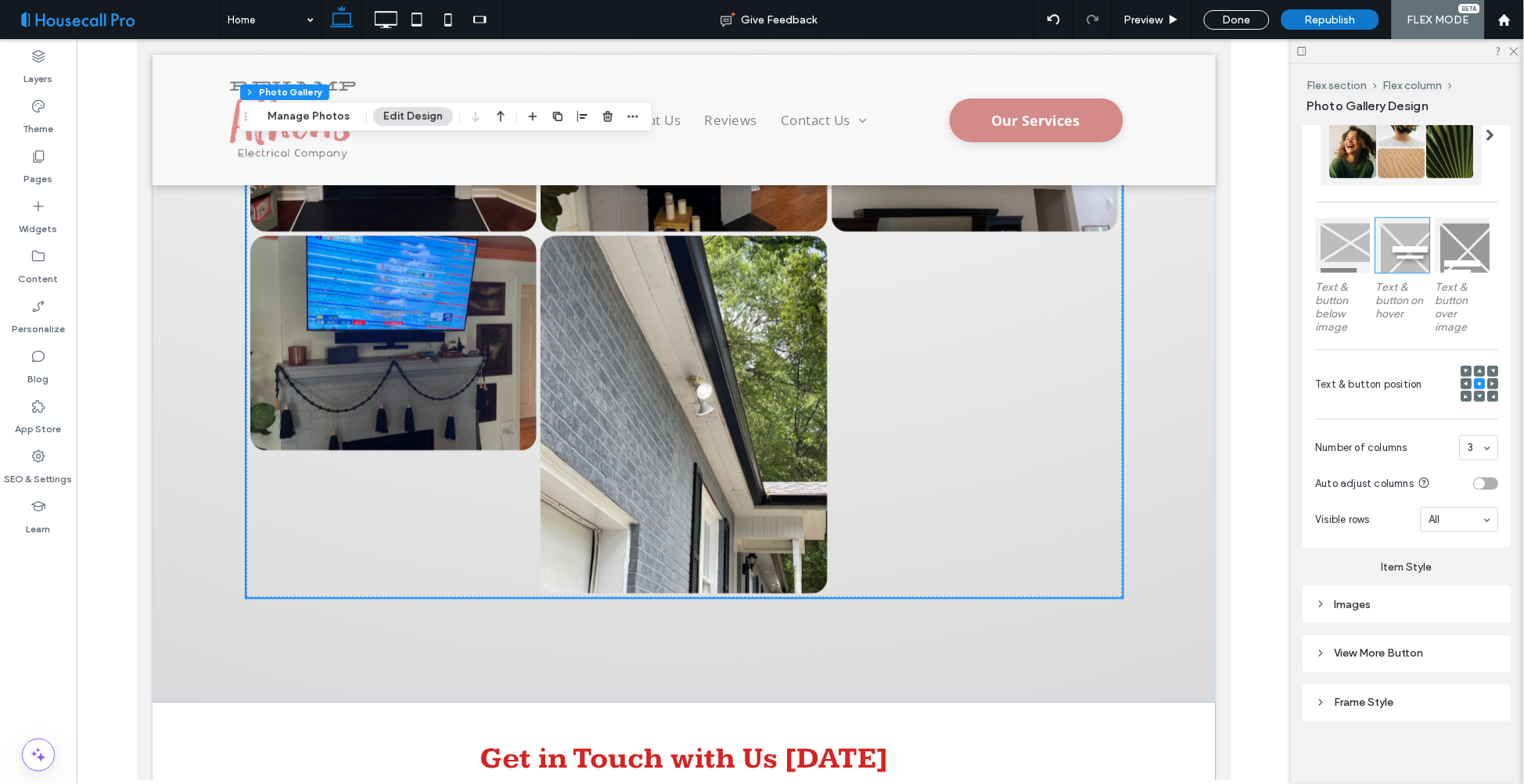
click at [1487, 477] on div "toggle" at bounding box center [1487, 484] width 25 height 13
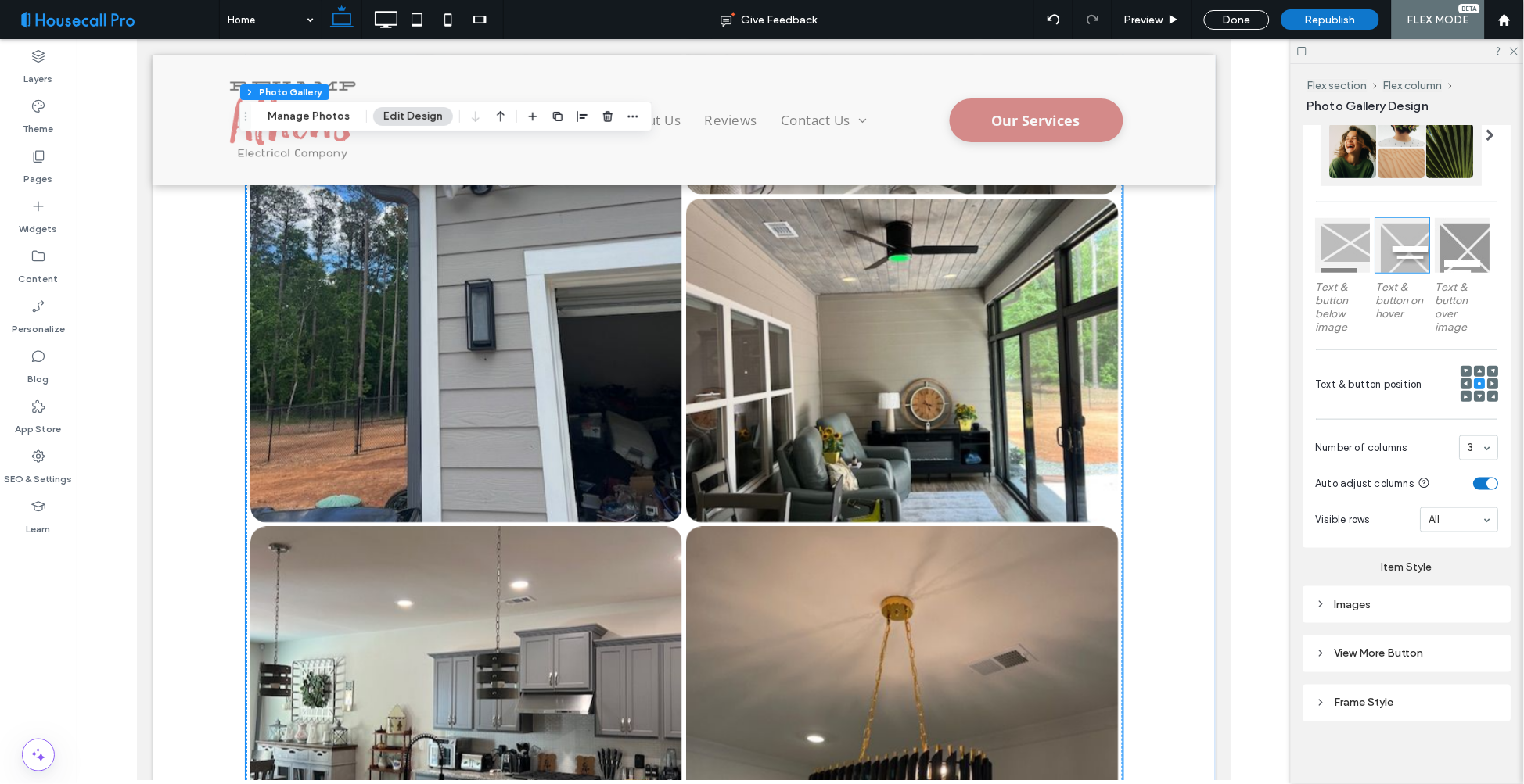
click at [1474, 478] on div "toggle" at bounding box center [1487, 484] width 25 height 13
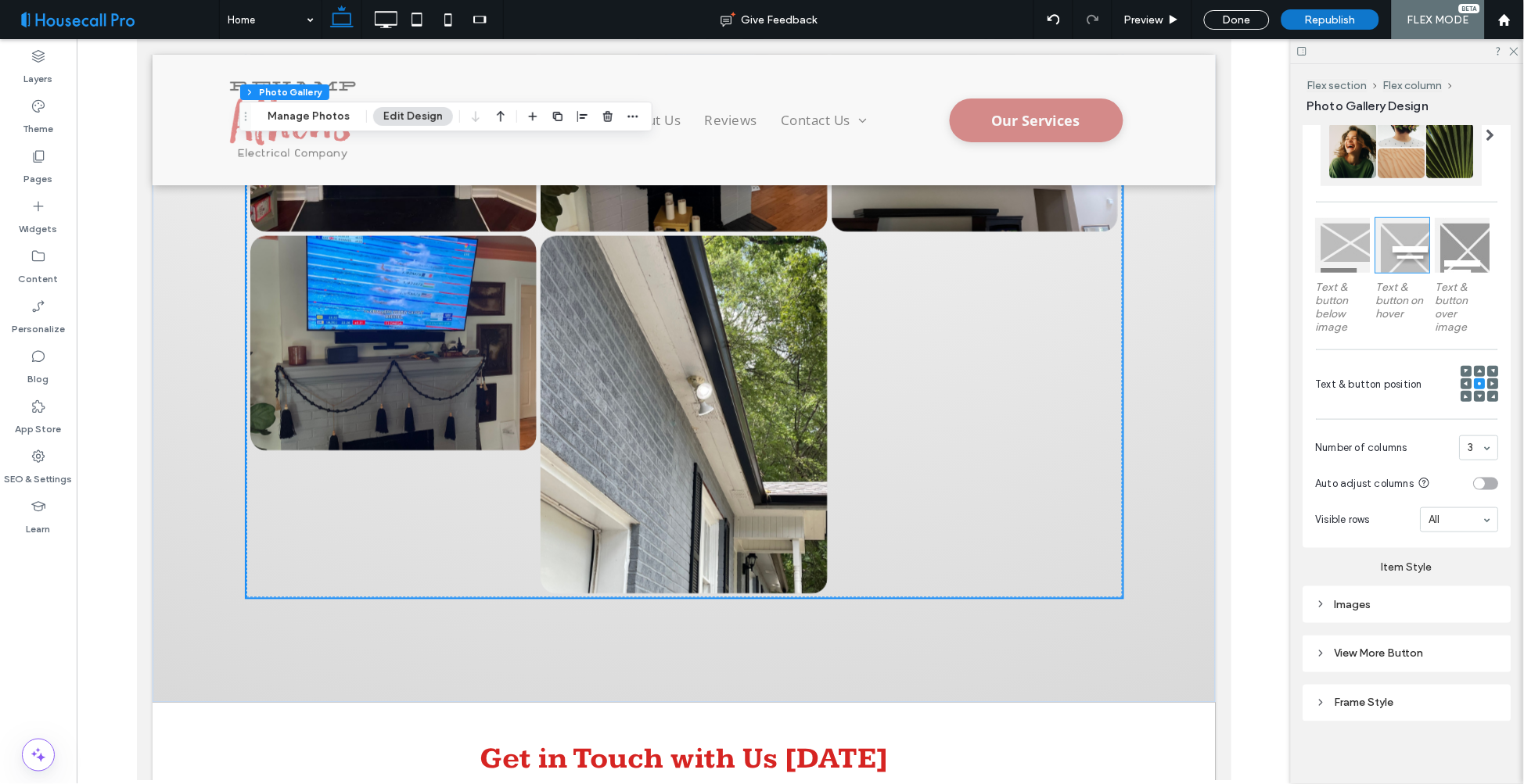
click at [1330, 556] on label "Item Style" at bounding box center [1408, 561] width 208 height 25
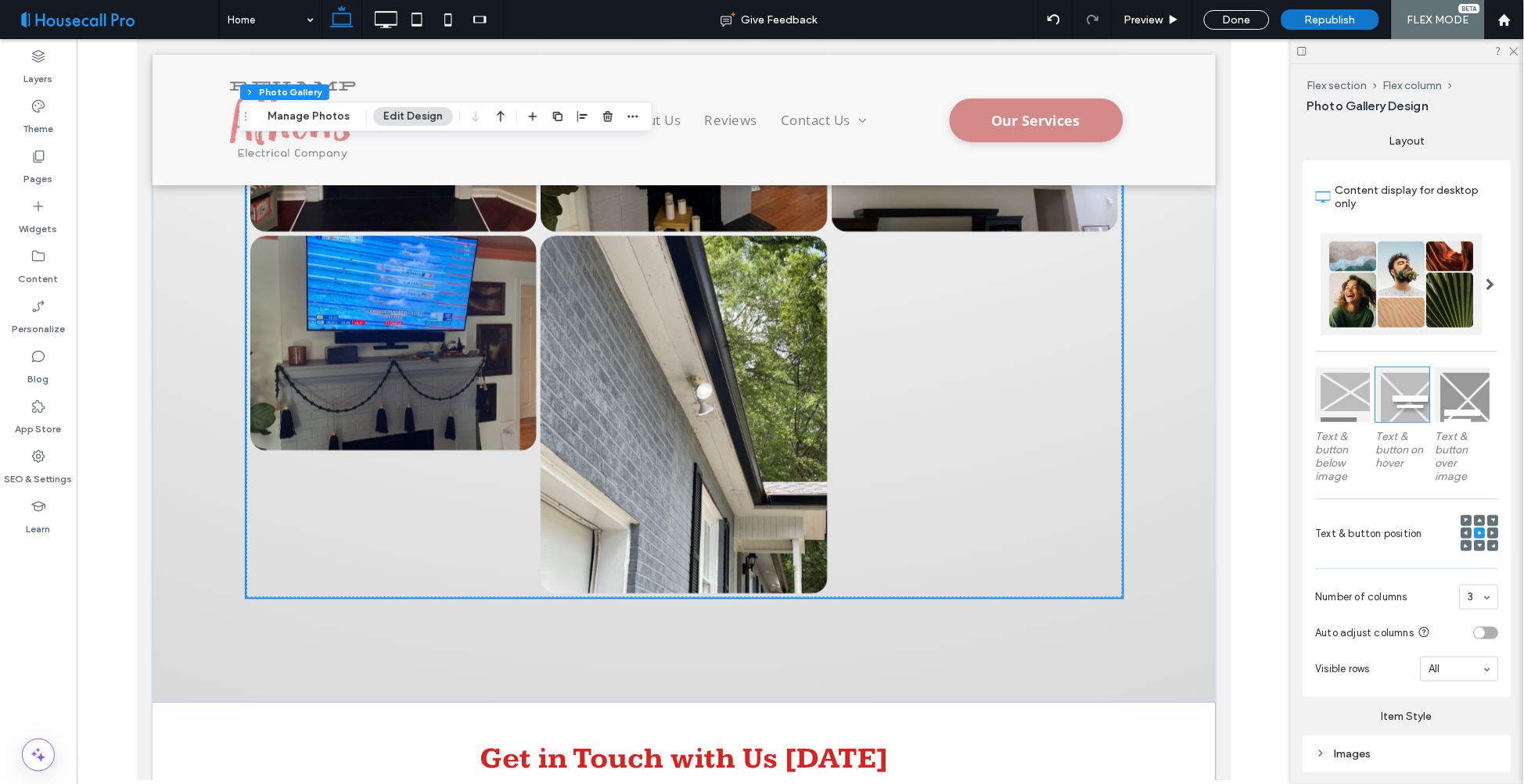
scroll to position [165, 0]
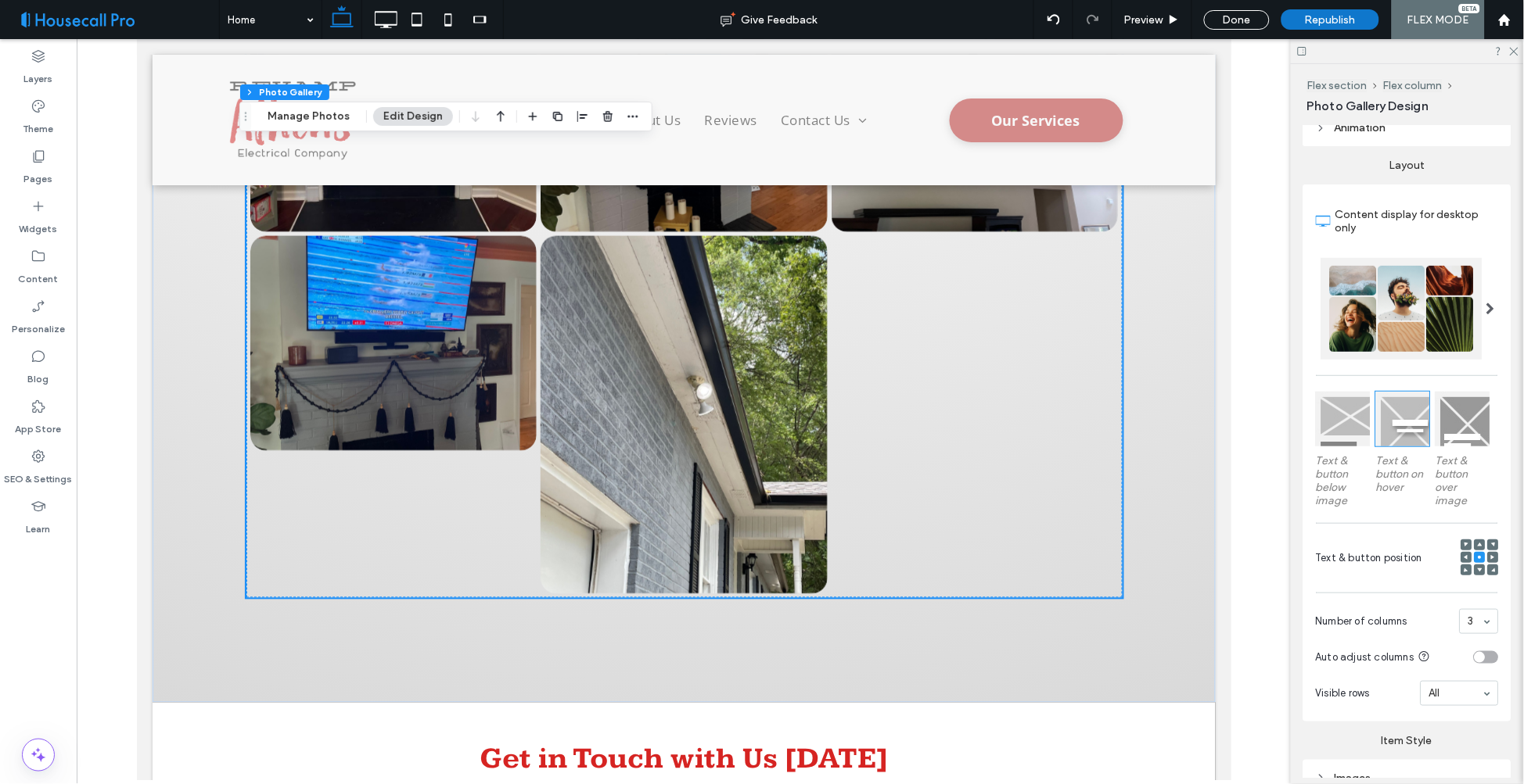
click at [1488, 301] on div at bounding box center [1490, 309] width 32 height 102
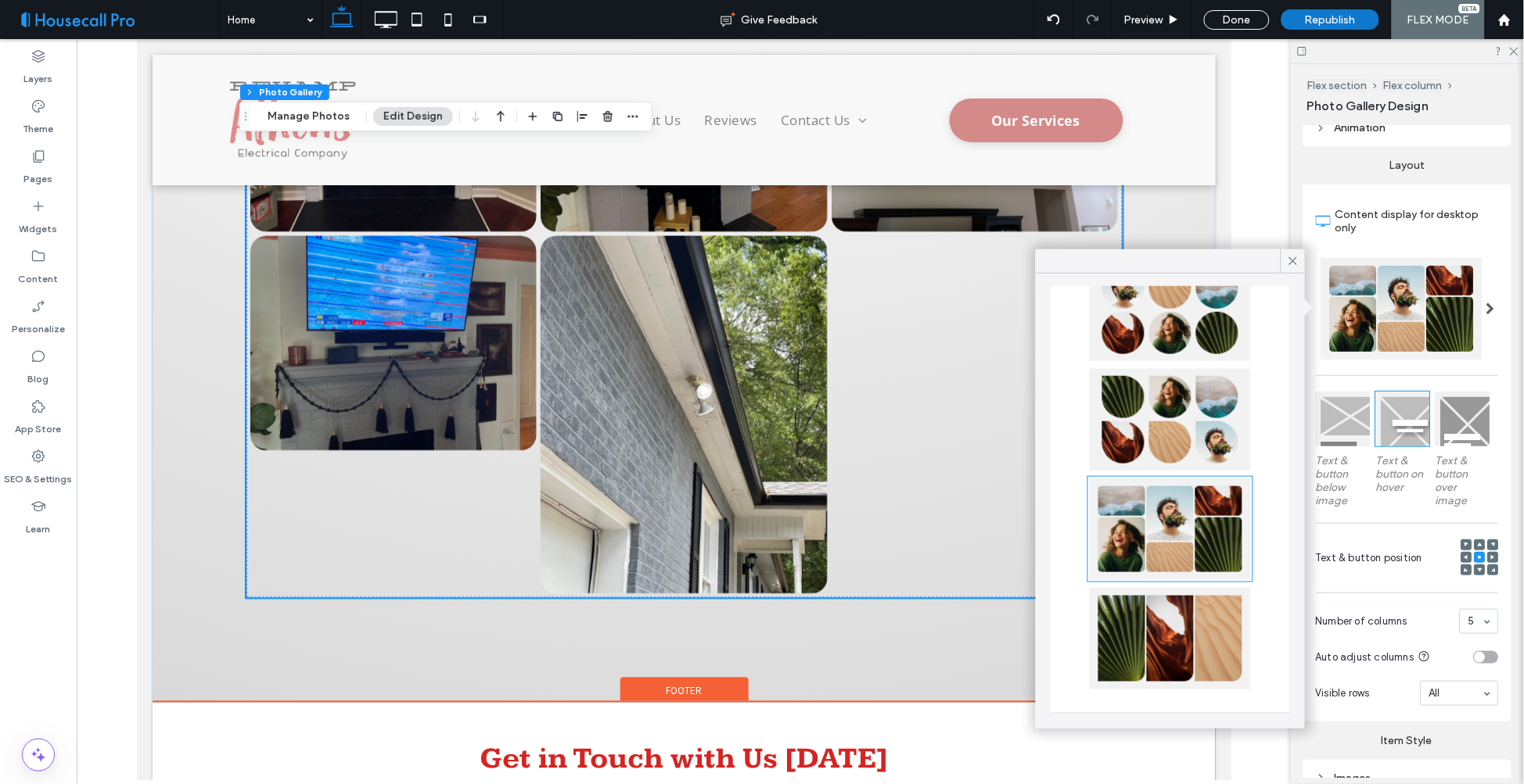
scroll to position [4980, 0]
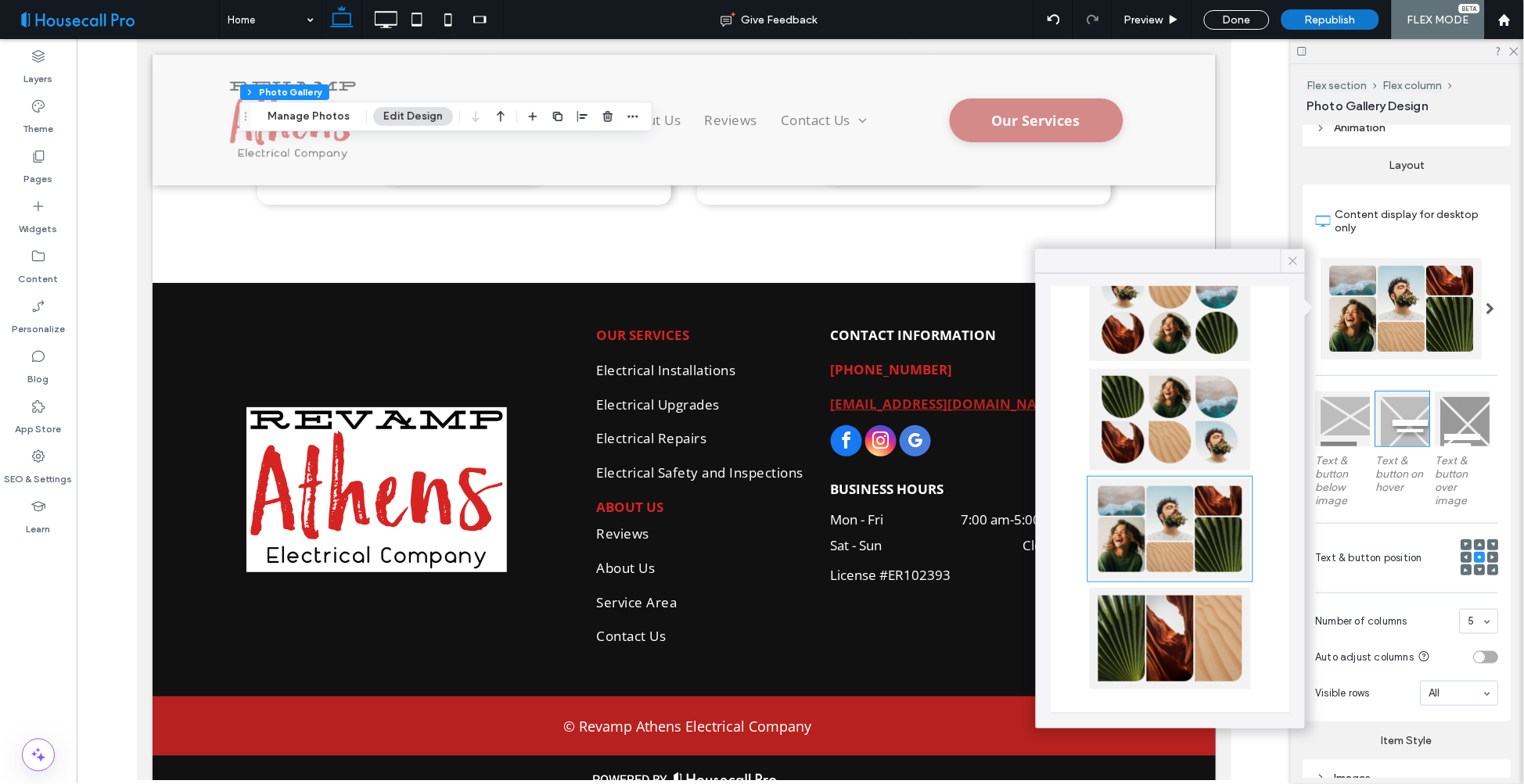
click at [1295, 256] on icon at bounding box center [1293, 260] width 14 height 14
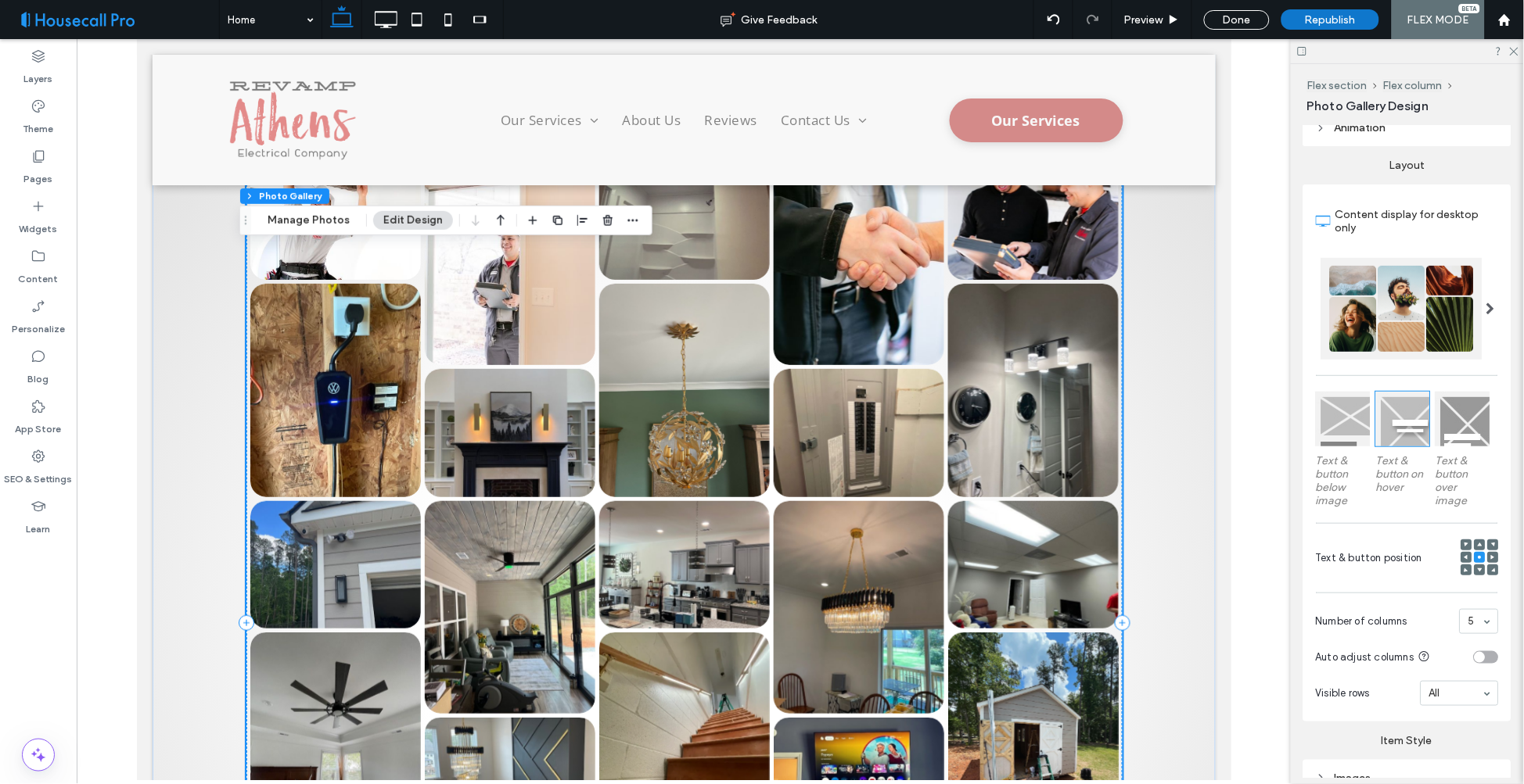
scroll to position [3329, 0]
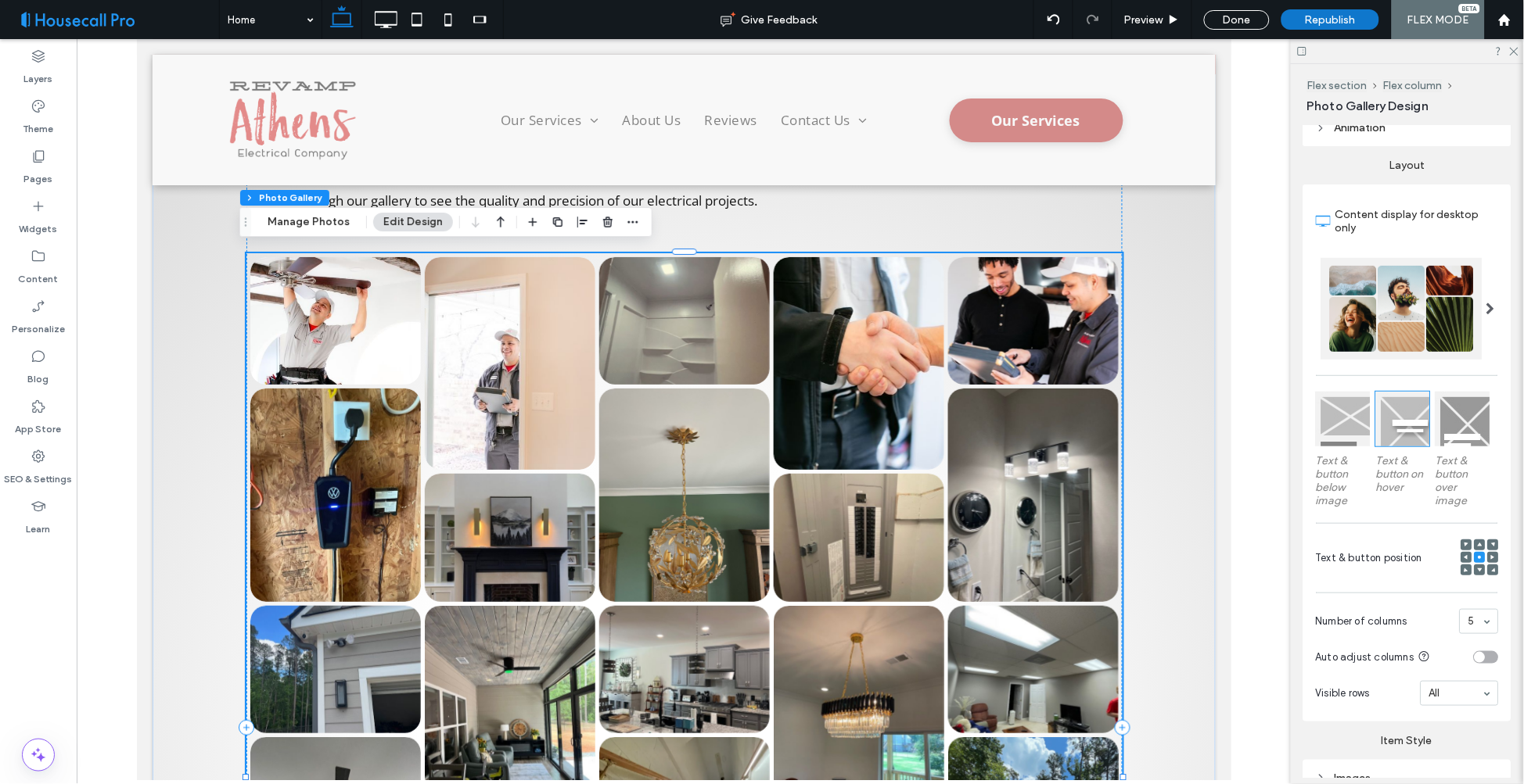
click at [980, 377] on link at bounding box center [1032, 320] width 181 height 136
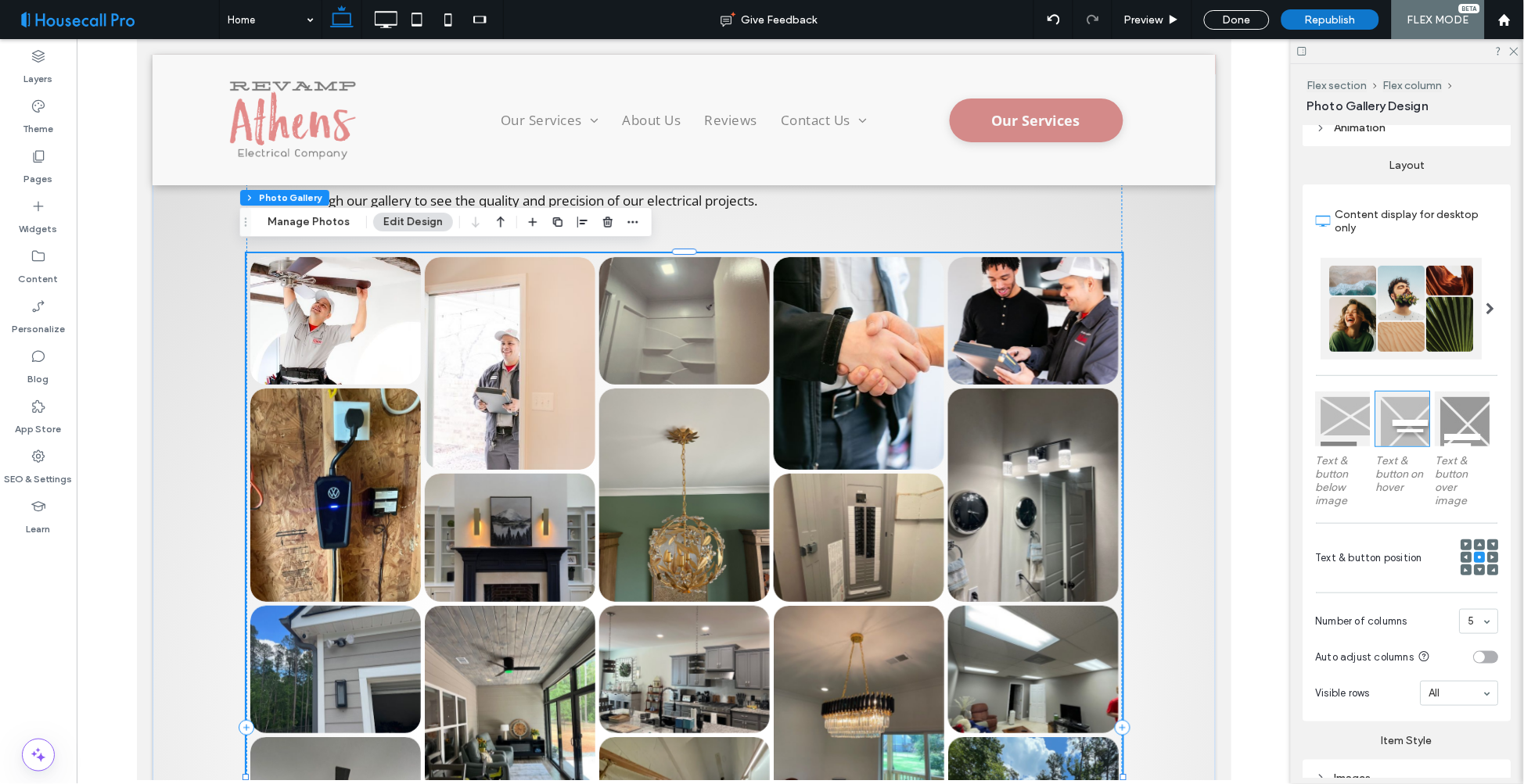
click at [974, 460] on link at bounding box center [1032, 495] width 181 height 226
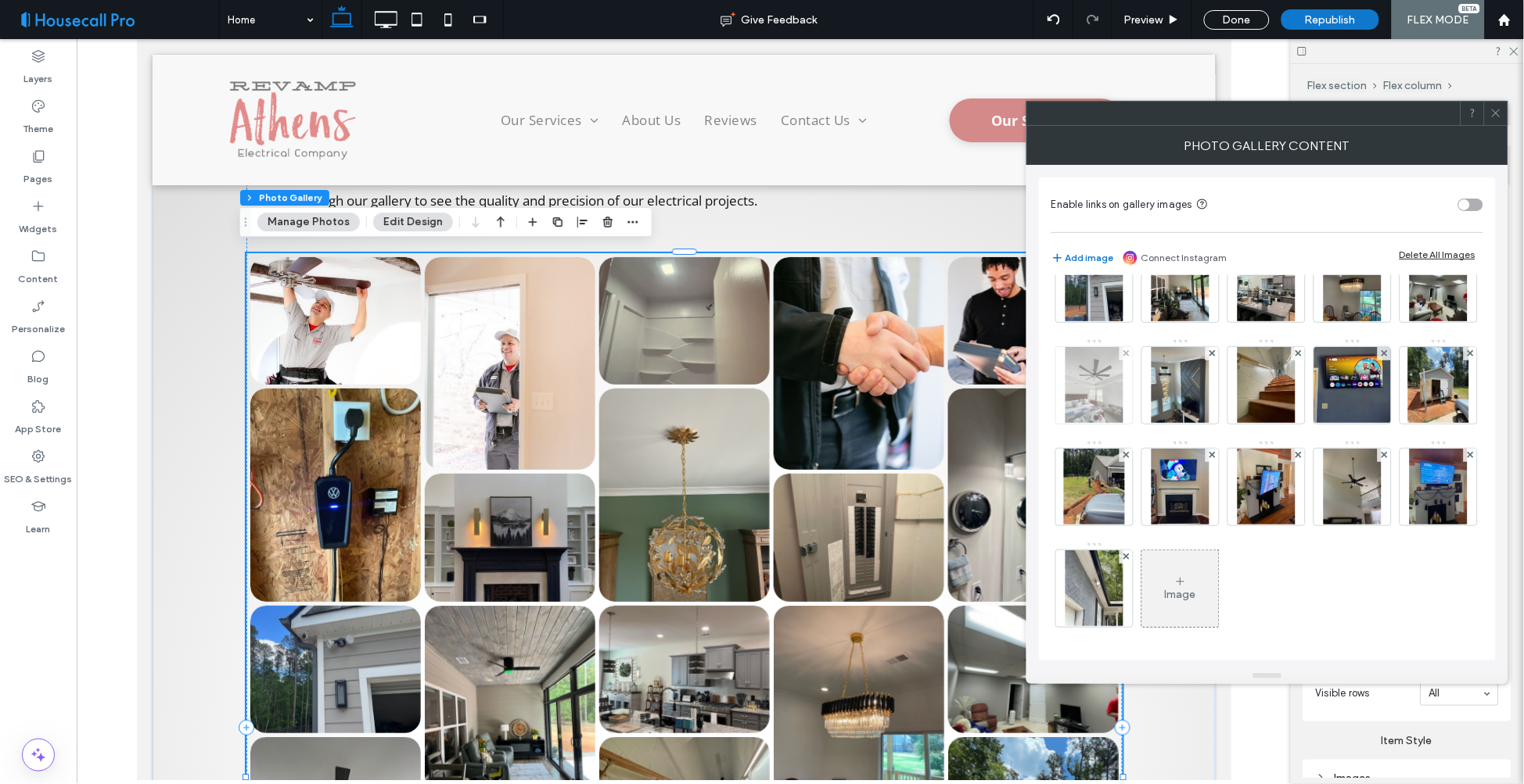
scroll to position [353, 0]
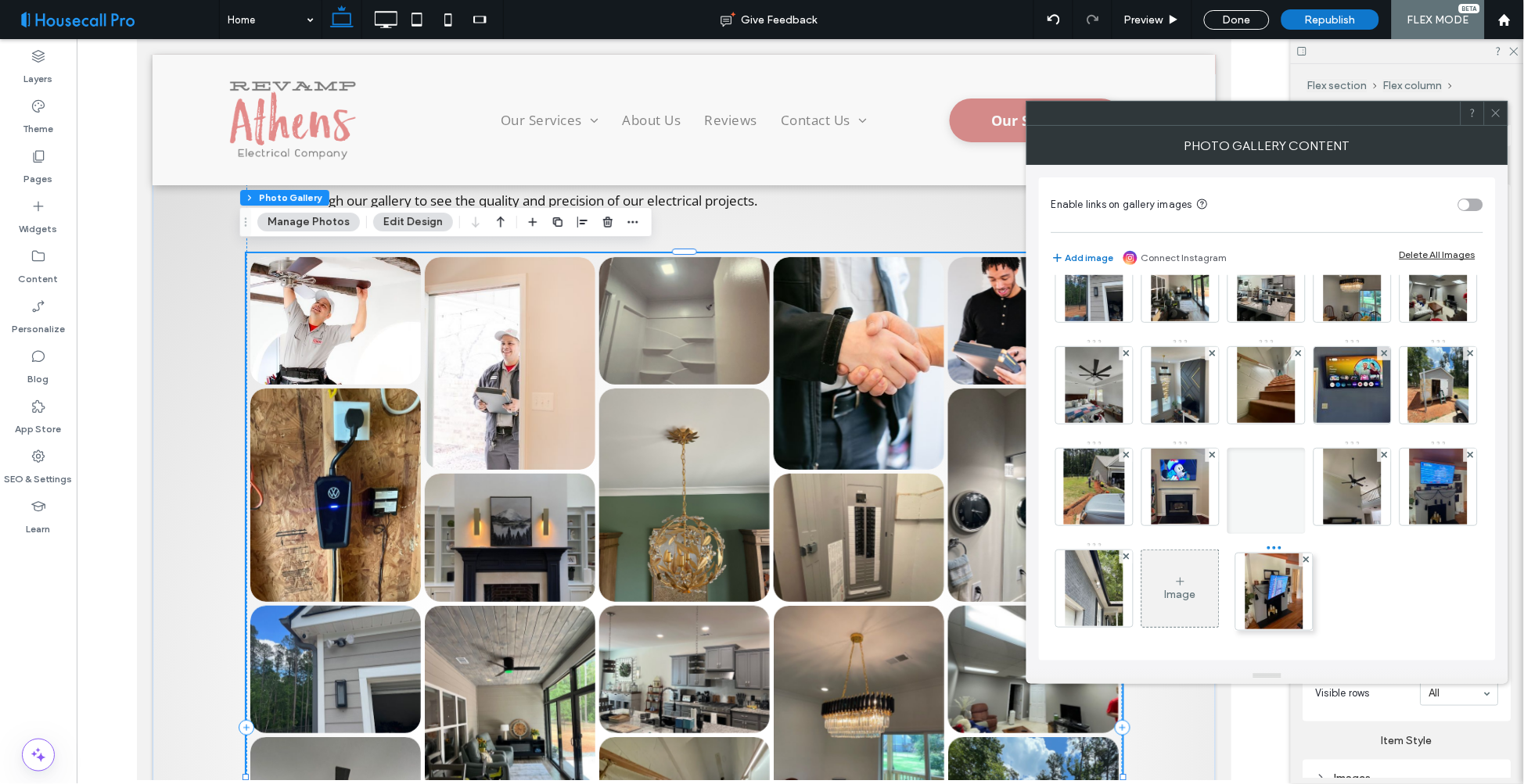
drag, startPoint x: 1260, startPoint y: 491, endPoint x: 1357, endPoint y: 538, distance: 107.8
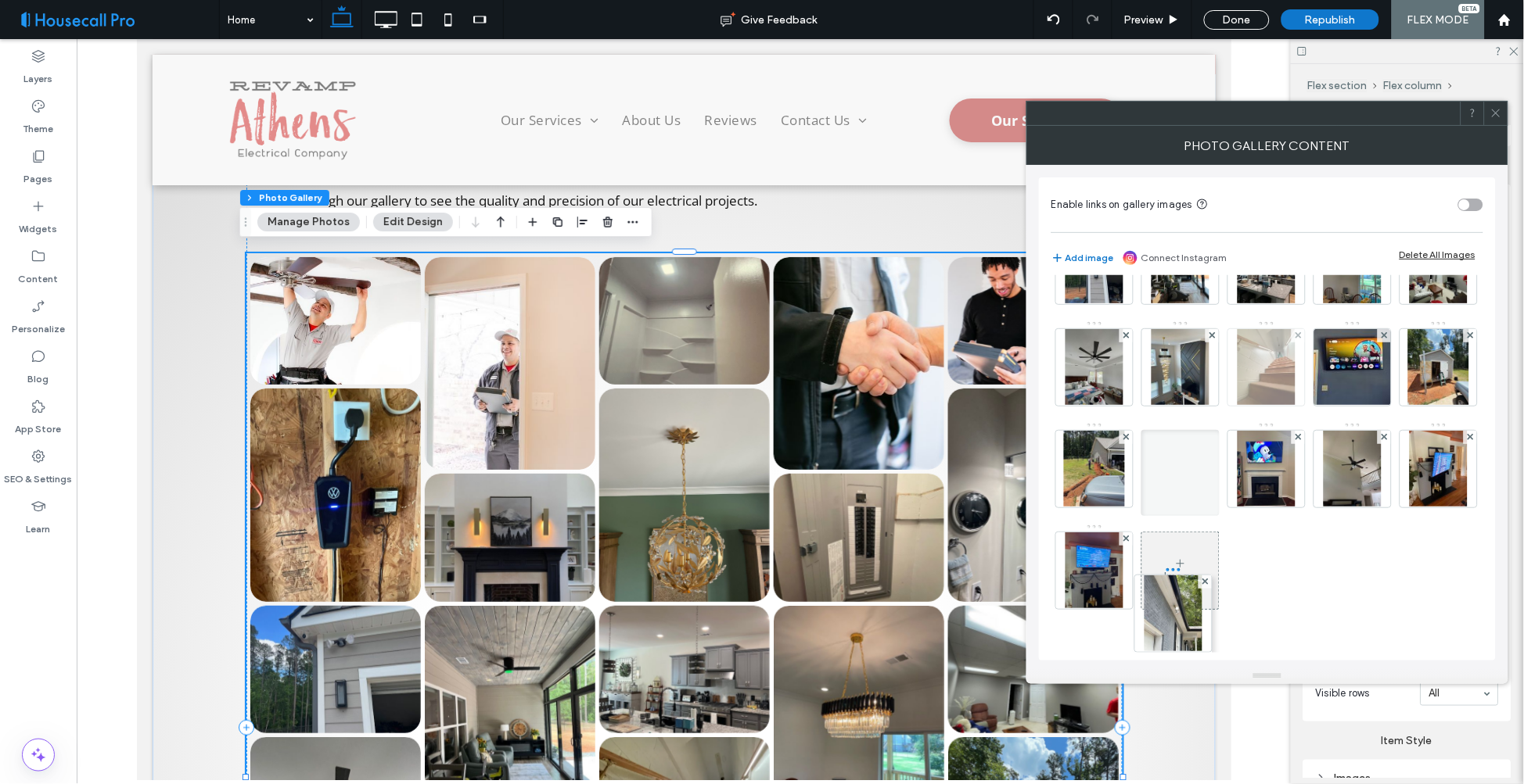
drag, startPoint x: 1164, startPoint y: 590, endPoint x: 1164, endPoint y: 402, distance: 188.0
click at [1164, 402] on div "Image" at bounding box center [1267, 320] width 430 height 610
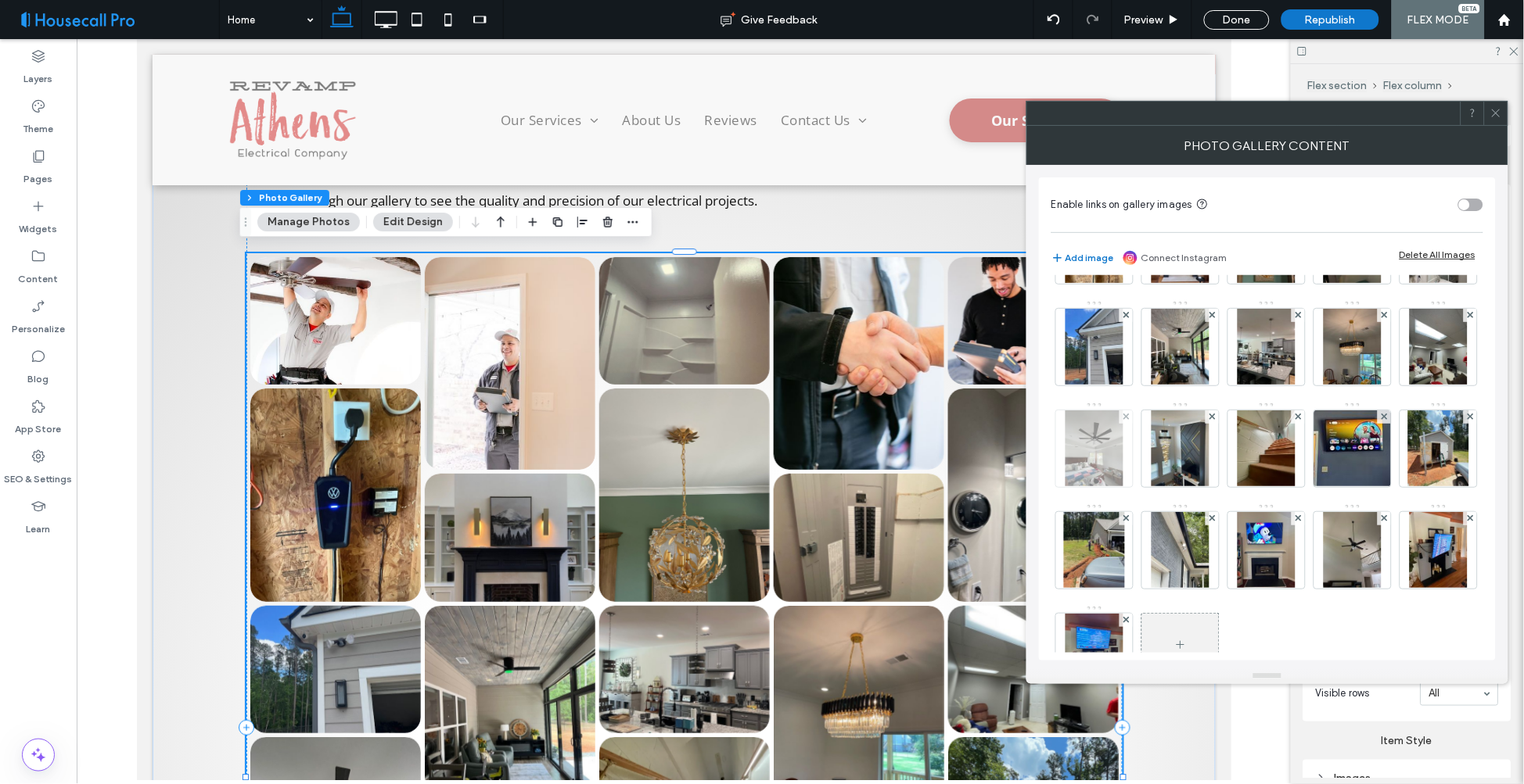
scroll to position [260, 0]
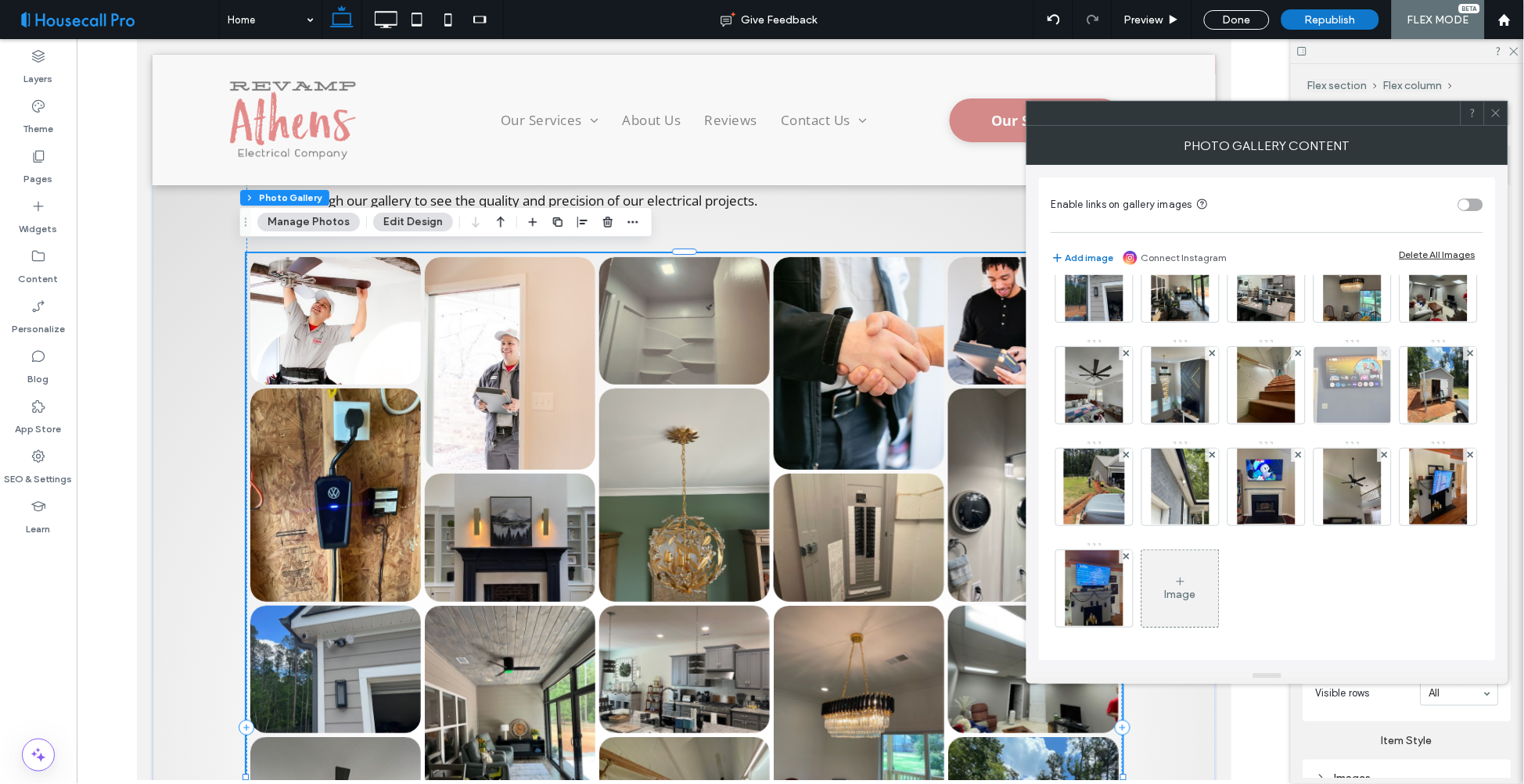
click at [1381, 357] on use at bounding box center [1384, 353] width 6 height 6
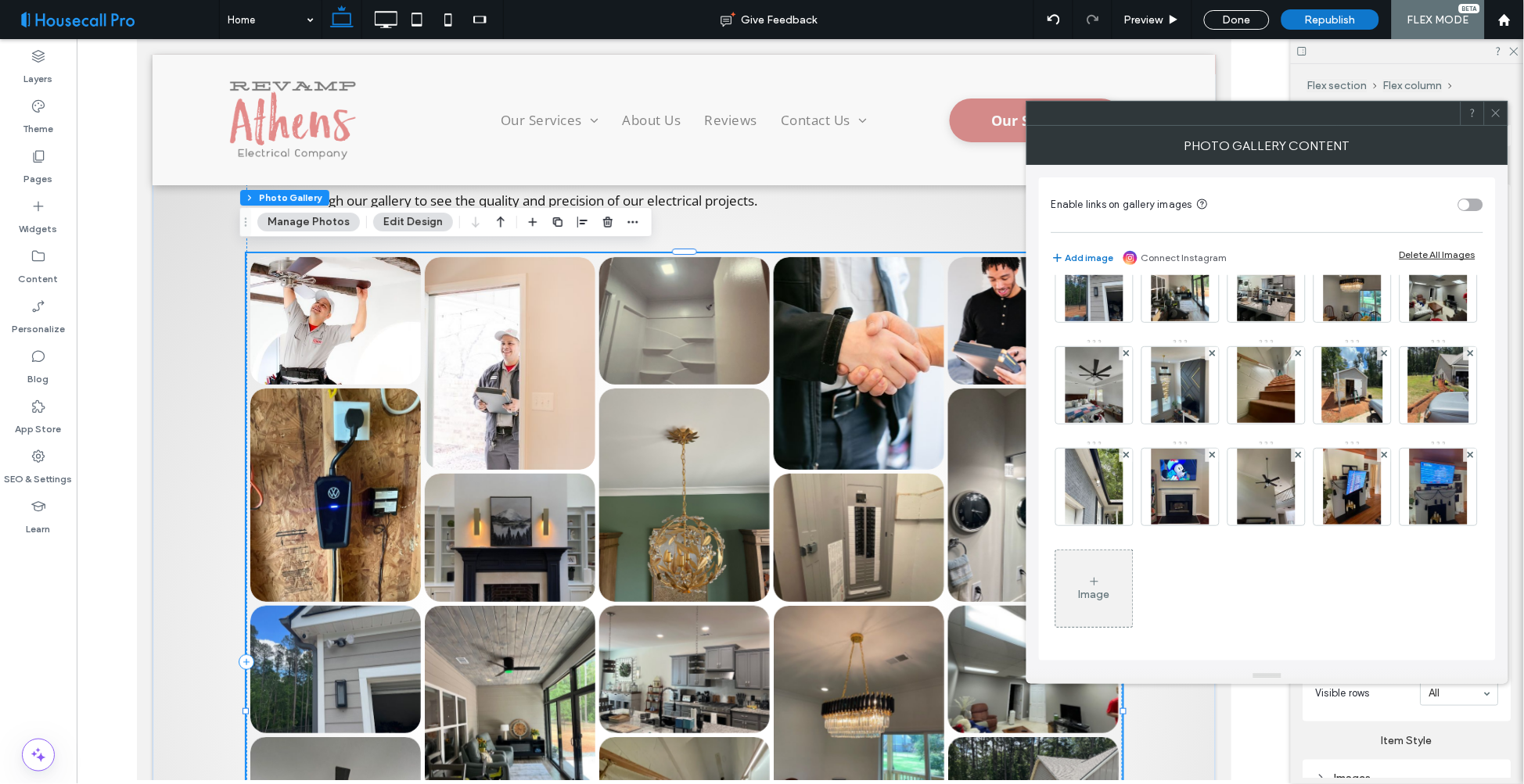
scroll to position [353, 0]
click at [1500, 111] on icon at bounding box center [1496, 113] width 12 height 12
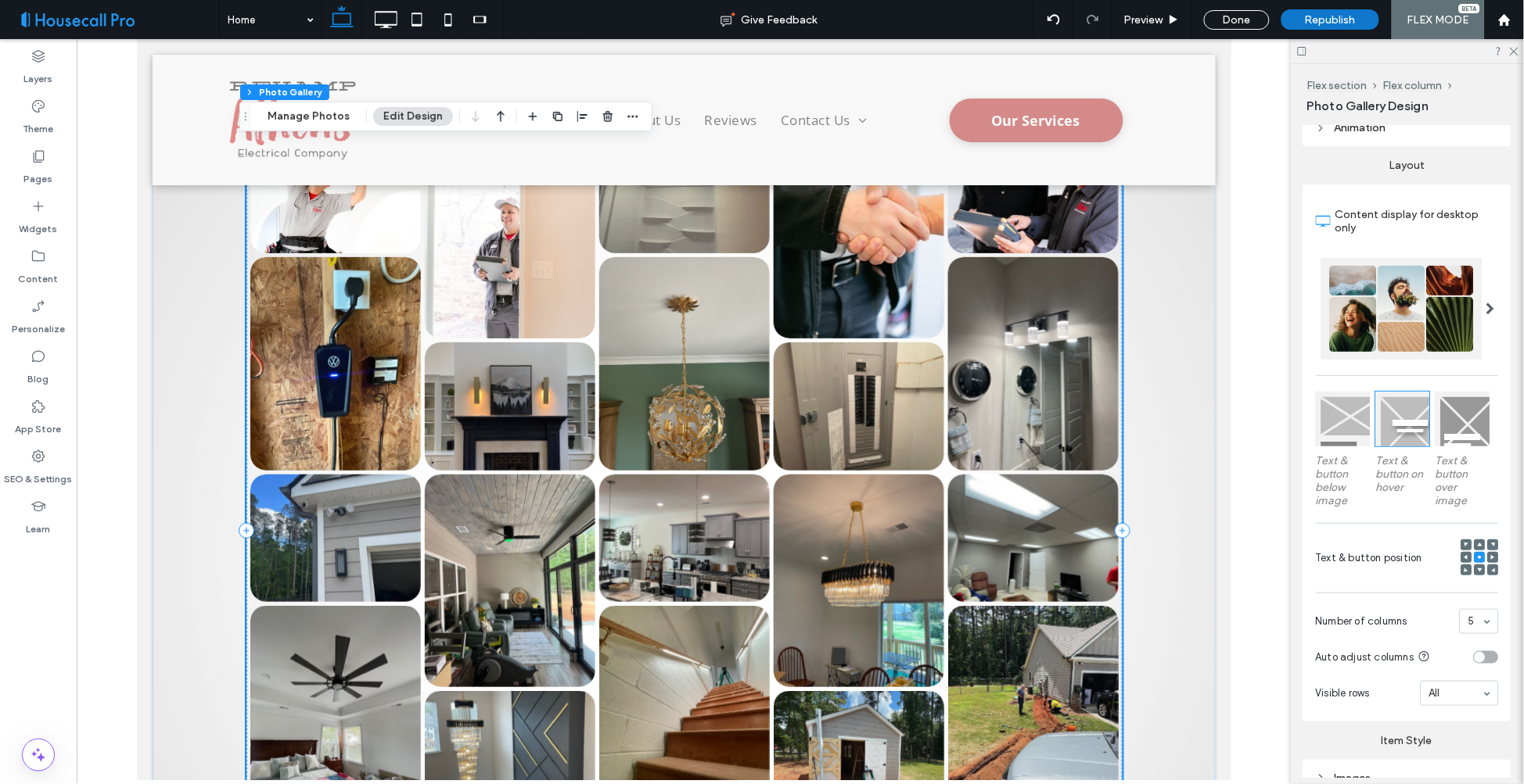
scroll to position [3416, 0]
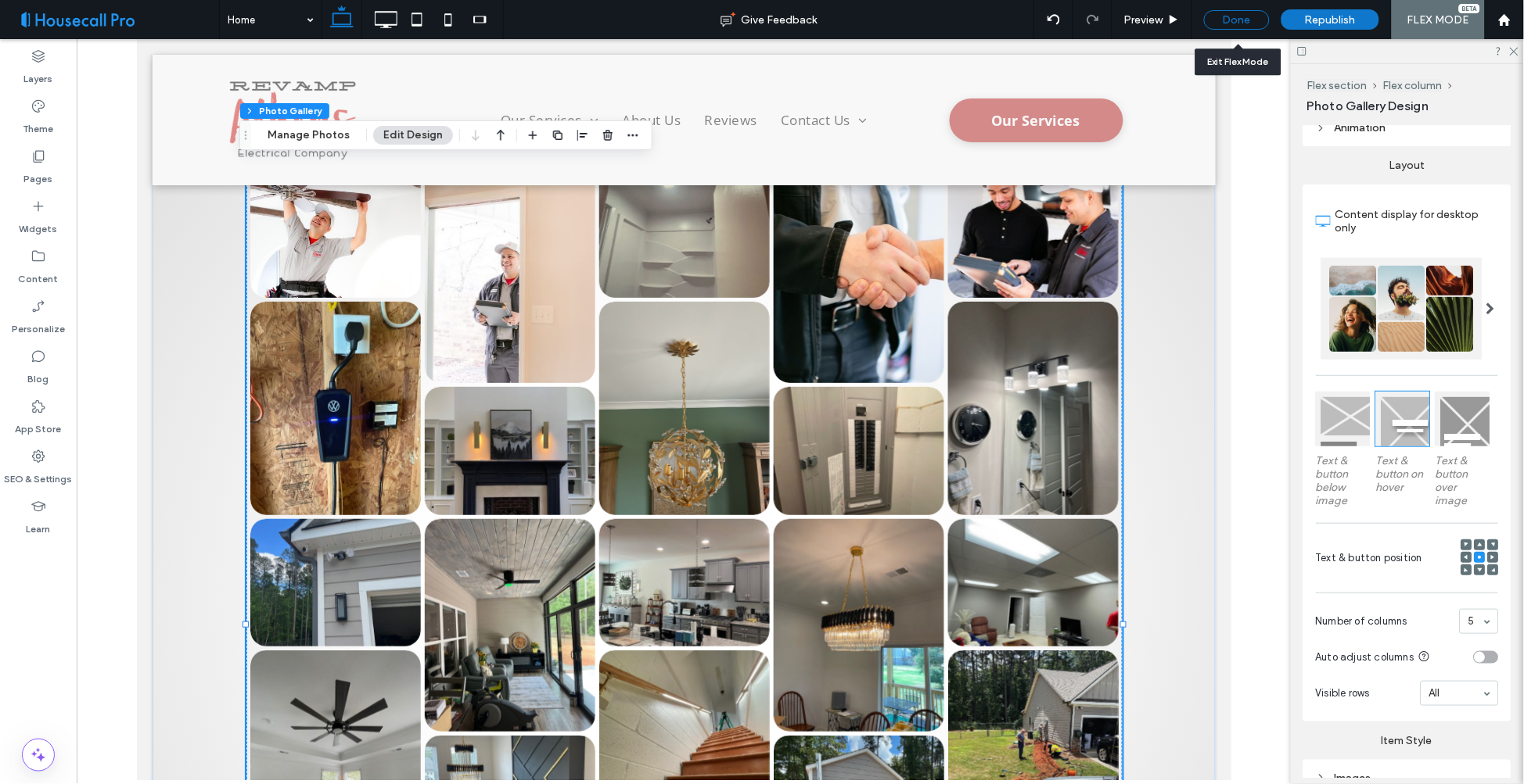
drag, startPoint x: 1231, startPoint y: 17, endPoint x: 1009, endPoint y: 532, distance: 560.8
click at [1231, 17] on div "Done" at bounding box center [1236, 19] width 66 height 19
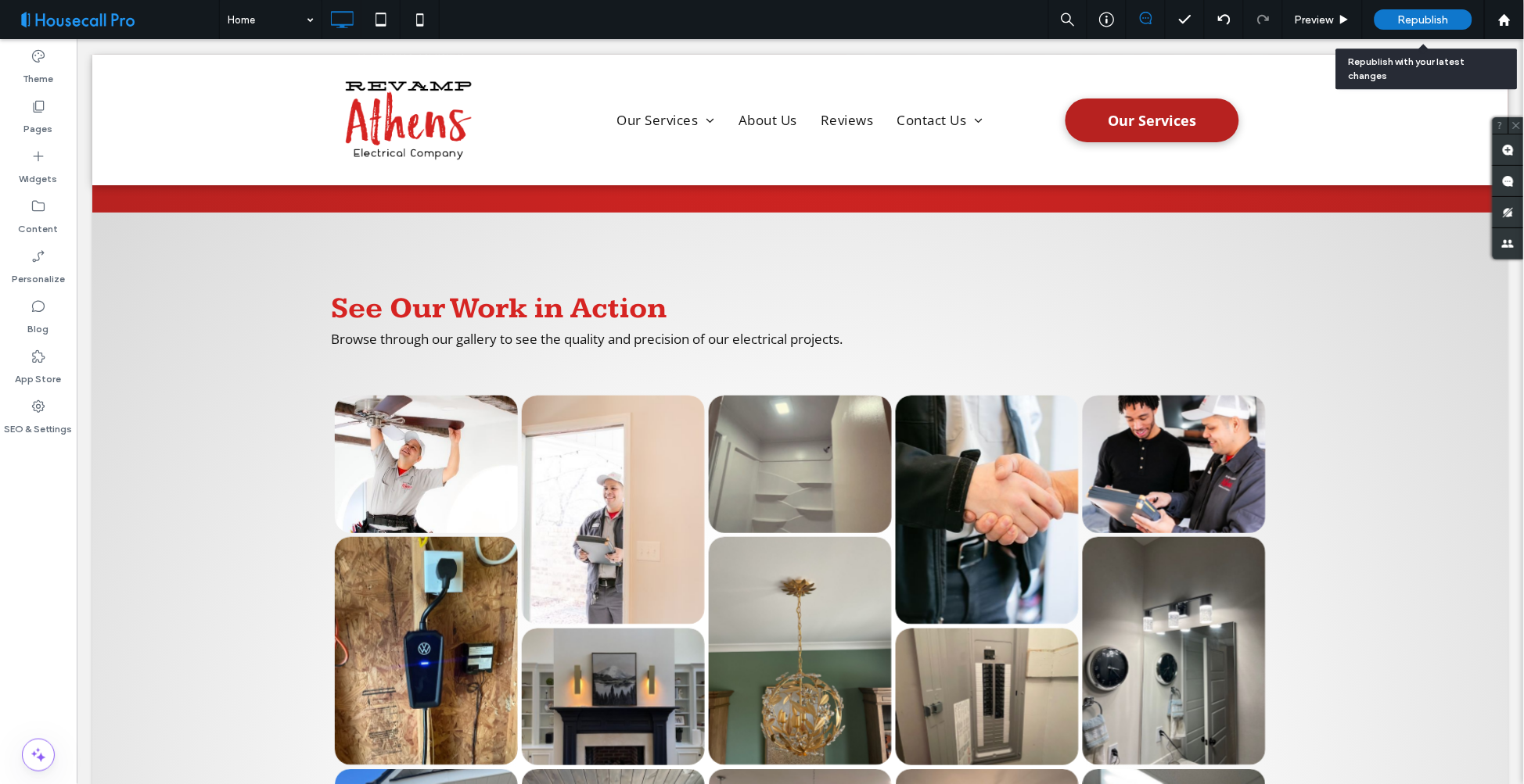
click at [1433, 17] on span "Republish" at bounding box center [1424, 20] width 51 height 14
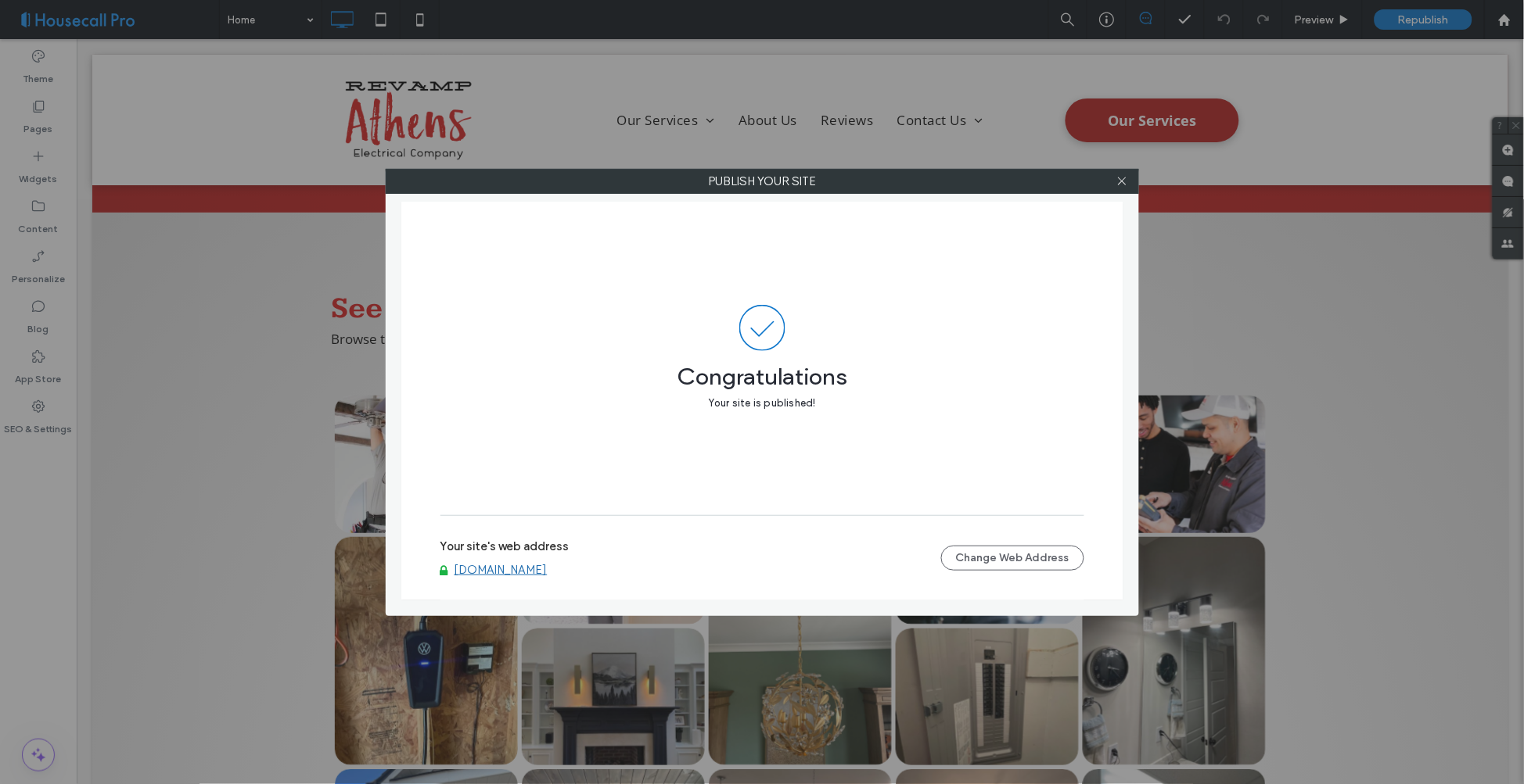
click at [1115, 172] on div at bounding box center [1123, 182] width 24 height 24
click at [1120, 182] on icon at bounding box center [1122, 181] width 12 height 12
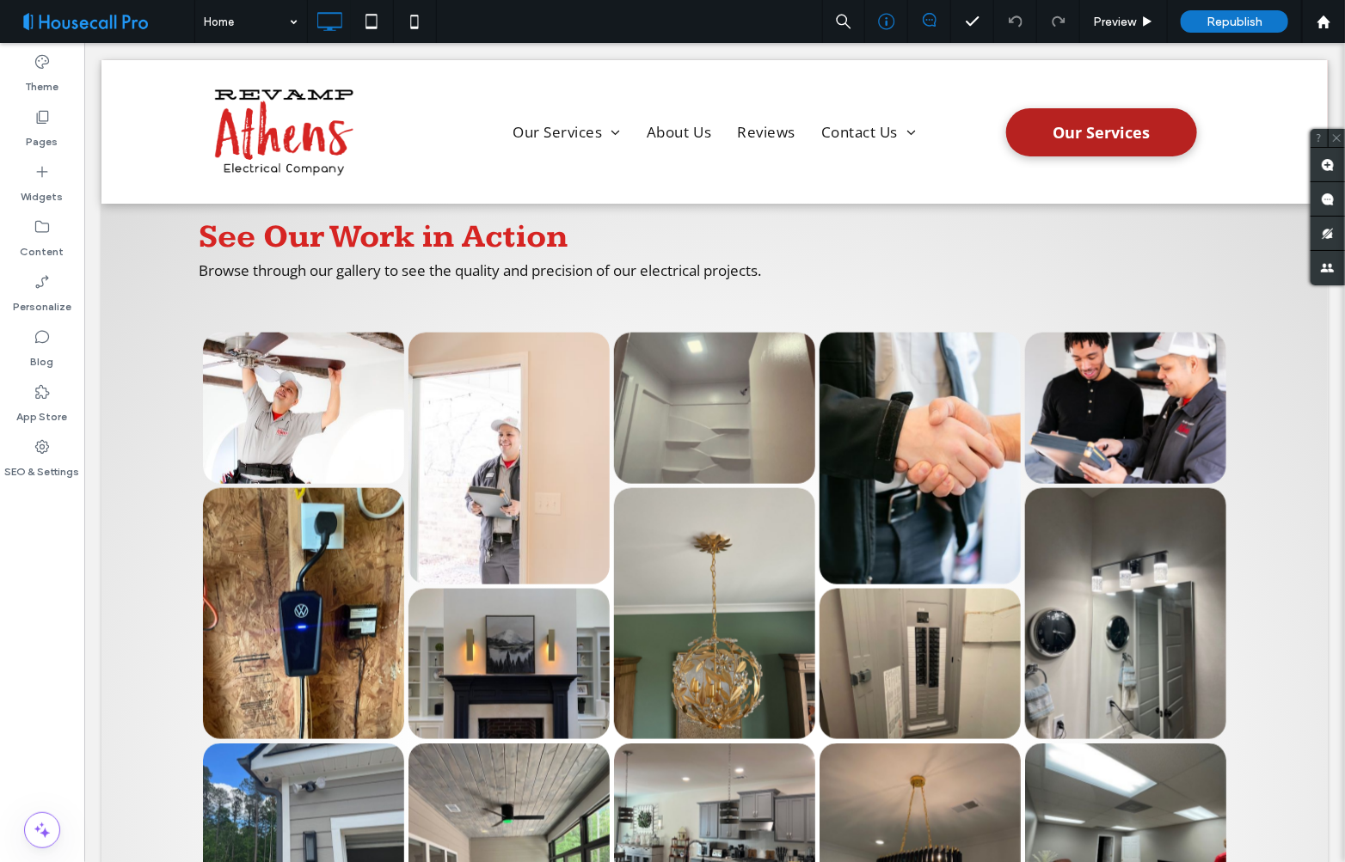
scroll to position [3654, 0]
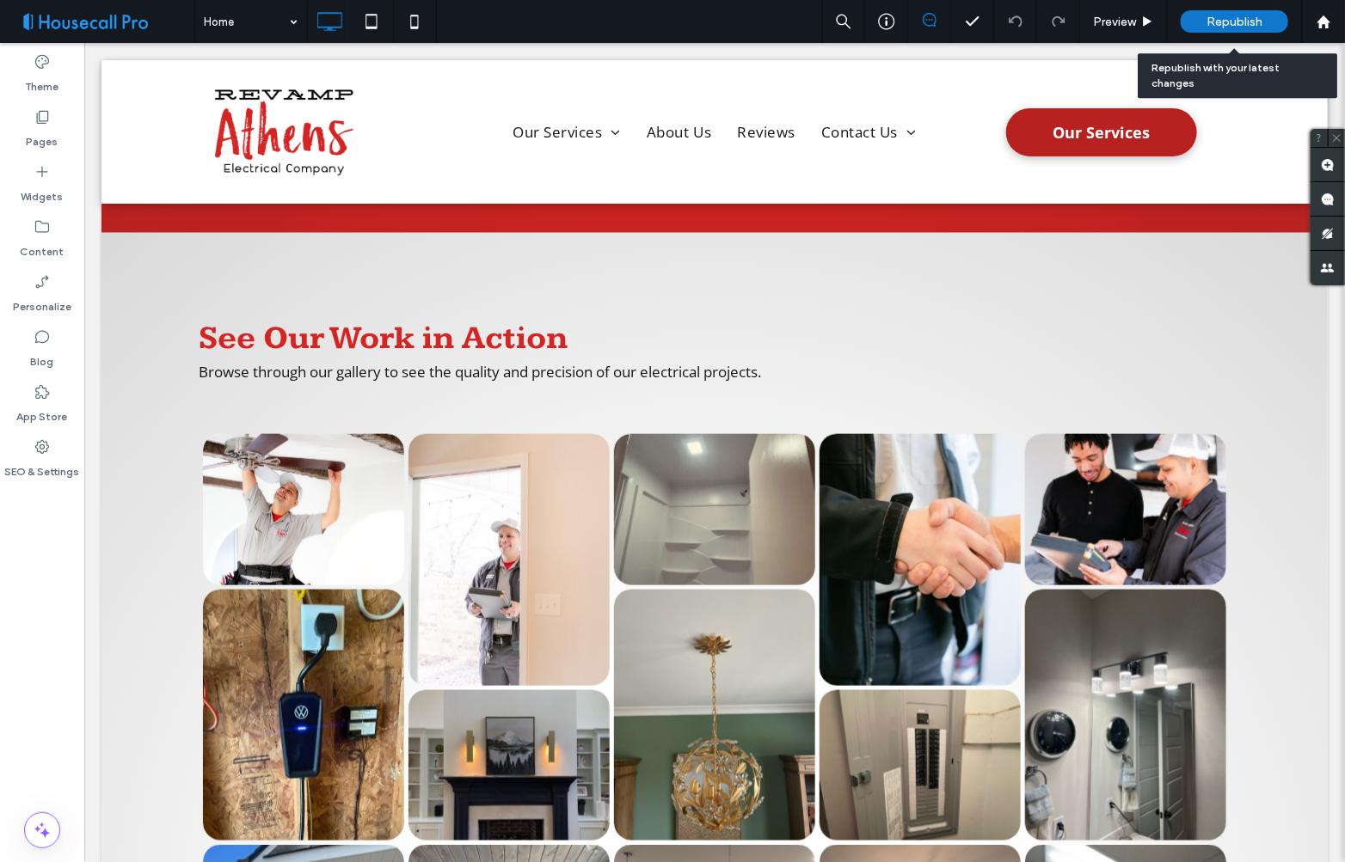
click at [1232, 20] on span "Republish" at bounding box center [1234, 22] width 56 height 15
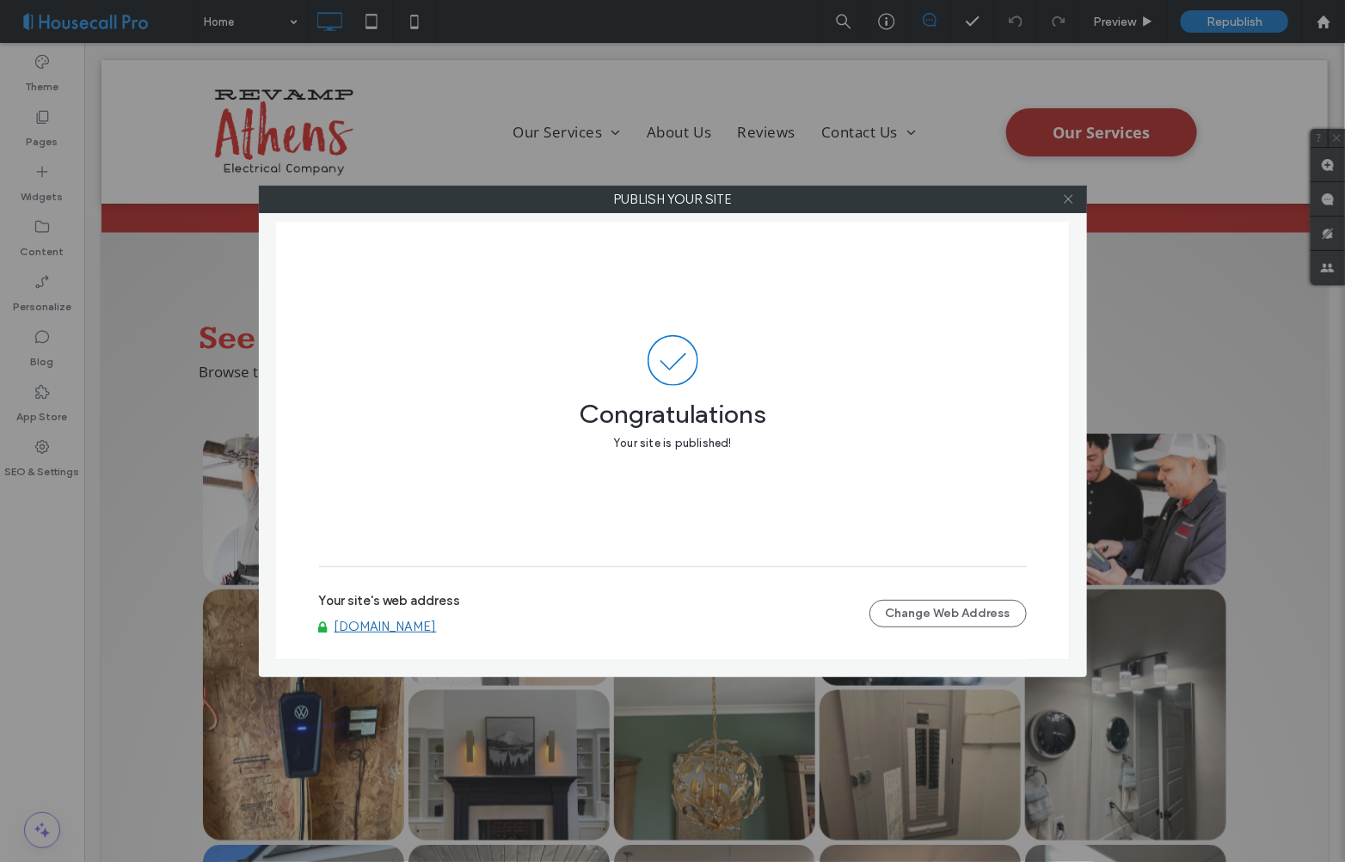
click at [1070, 202] on icon at bounding box center [1068, 199] width 13 height 13
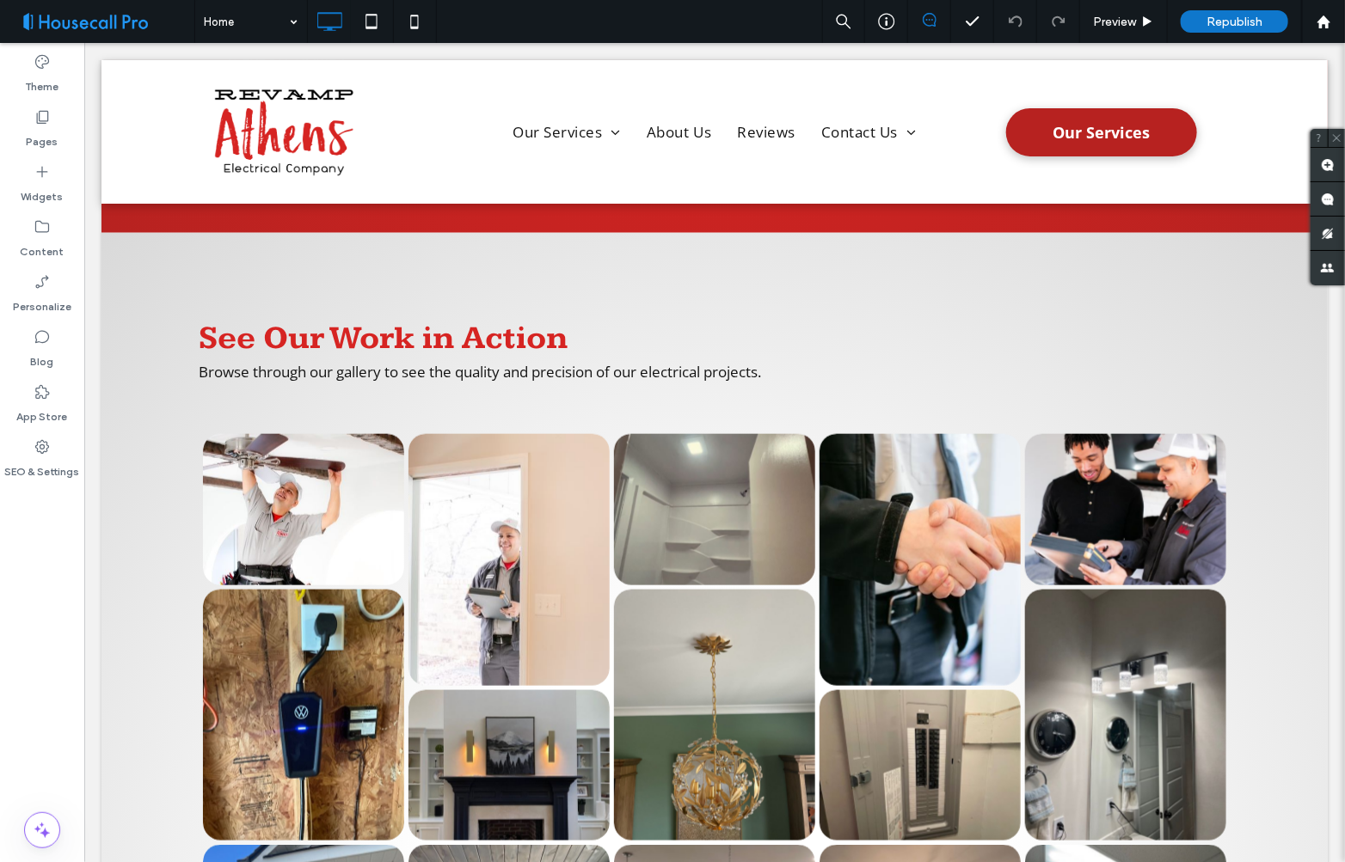
click at [156, 31] on span at bounding box center [103, 21] width 181 height 34
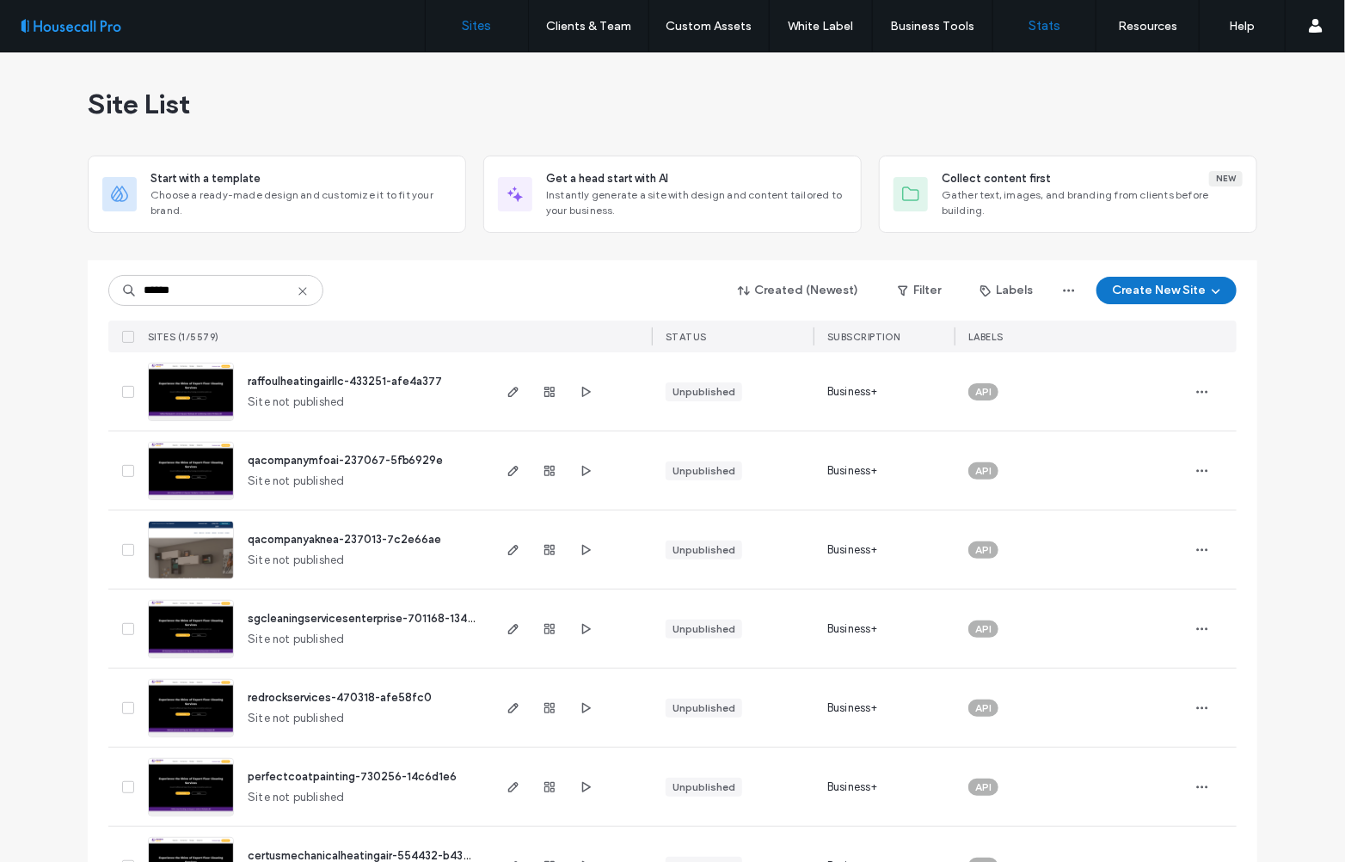
type input "******"
click at [220, 287] on input "******" at bounding box center [215, 290] width 215 height 31
drag, startPoint x: 175, startPoint y: 287, endPoint x: 14, endPoint y: 286, distance: 160.8
click at [303, 289] on icon at bounding box center [303, 292] width 14 height 14
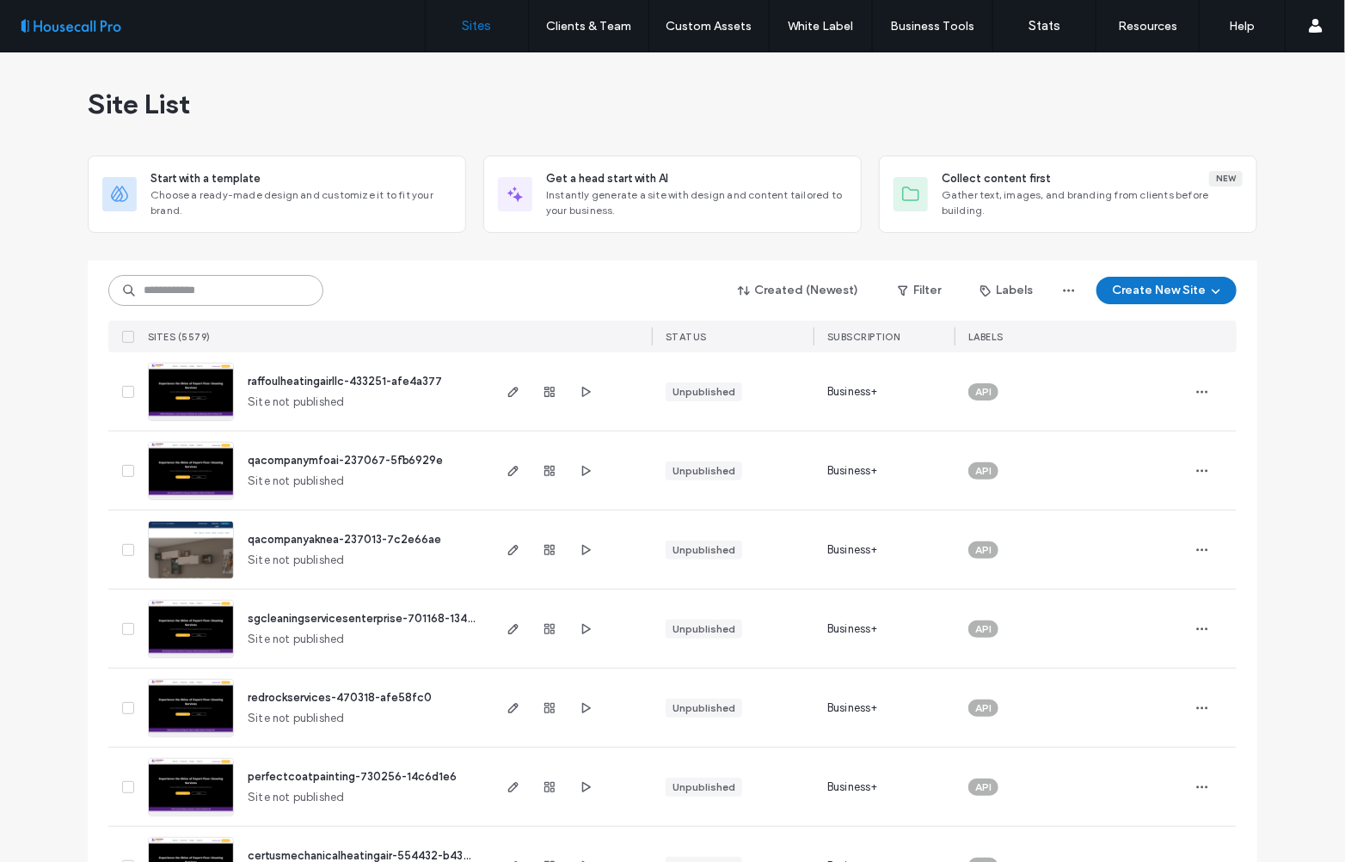
click at [241, 285] on input at bounding box center [215, 290] width 215 height 31
paste input "******"
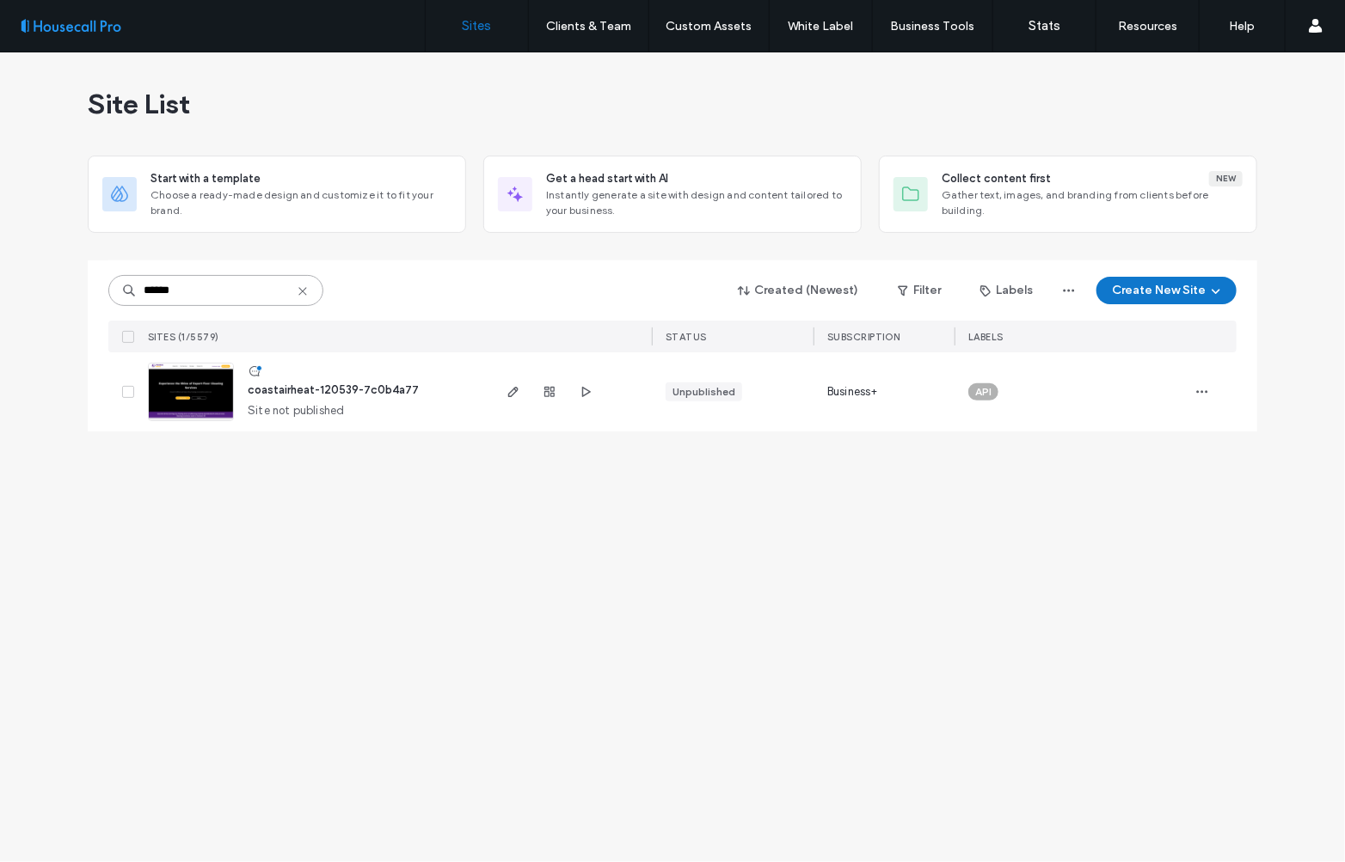
type input "******"
click at [192, 390] on img at bounding box center [191, 422] width 84 height 117
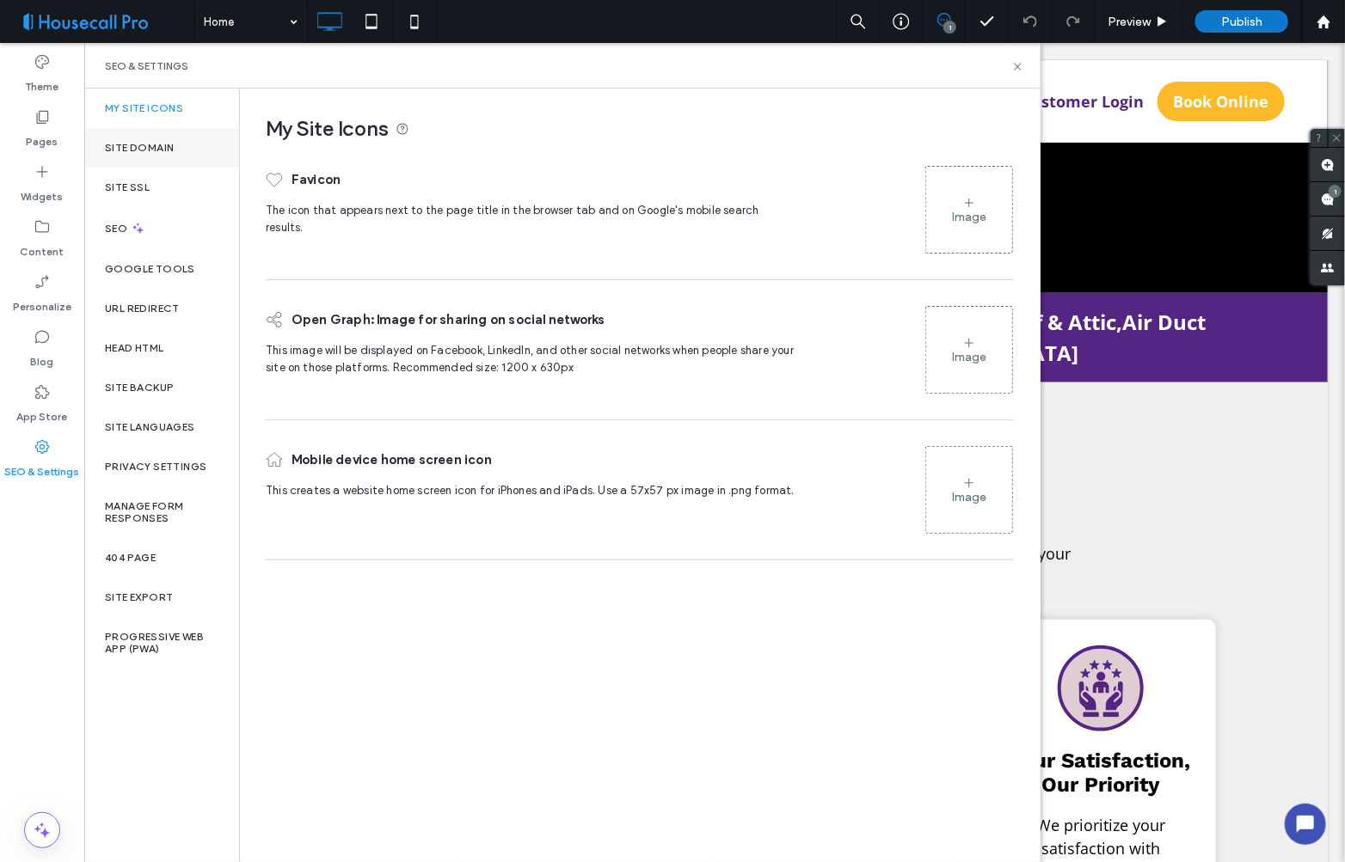
click at [142, 142] on label "Site Domain" at bounding box center [139, 148] width 69 height 12
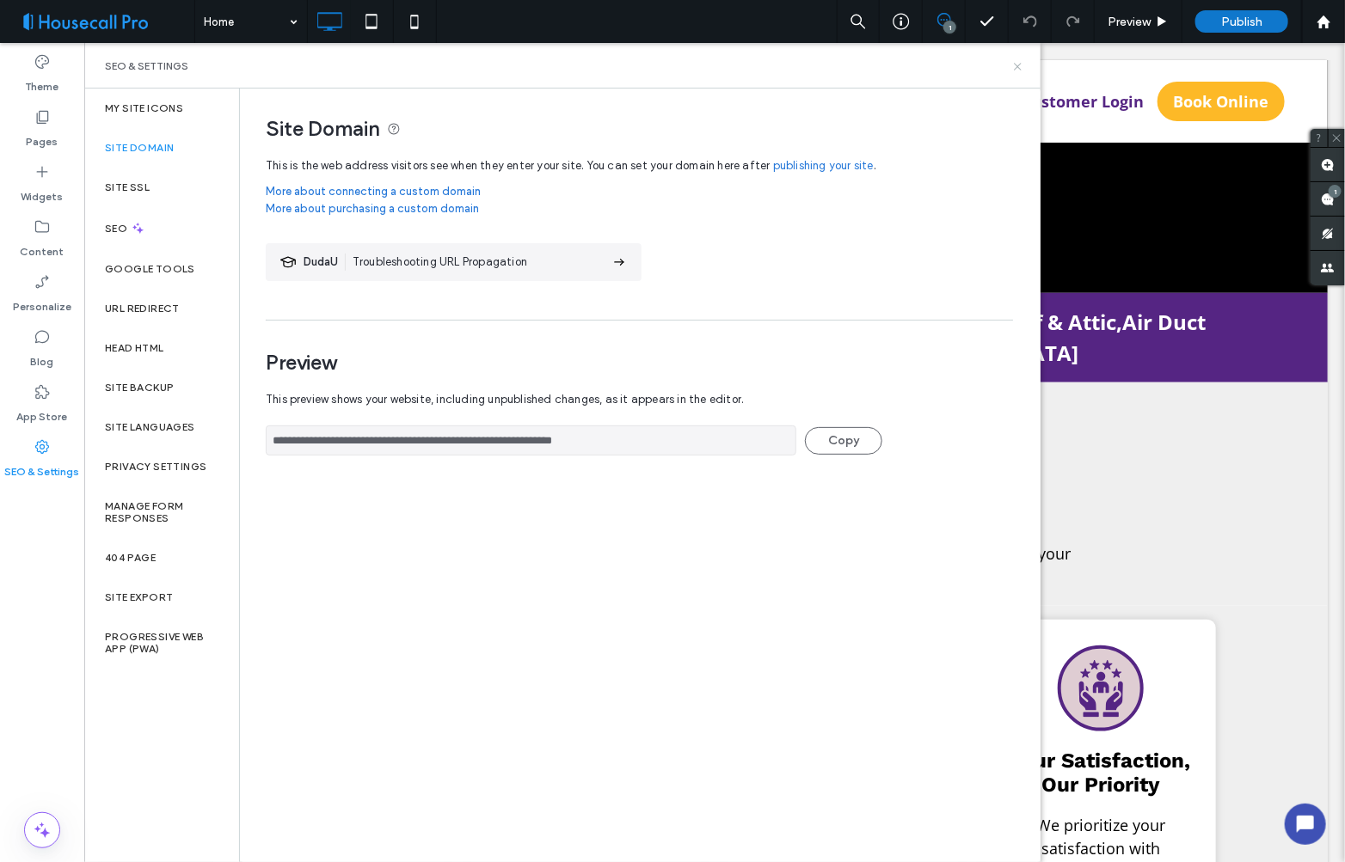
click at [1021, 66] on icon at bounding box center [1017, 66] width 13 height 13
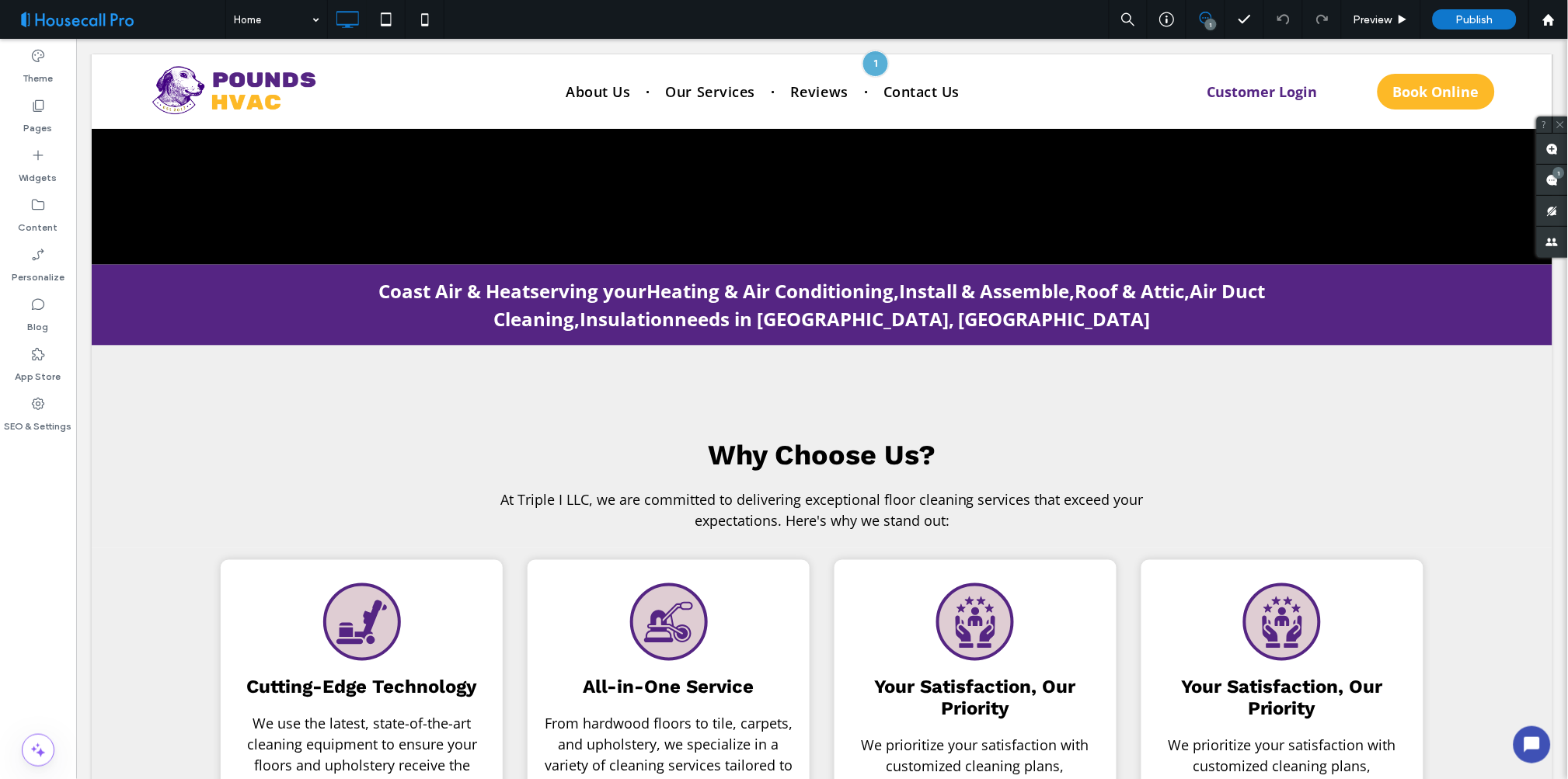
click at [158, 24] on span at bounding box center [118, 19] width 213 height 31
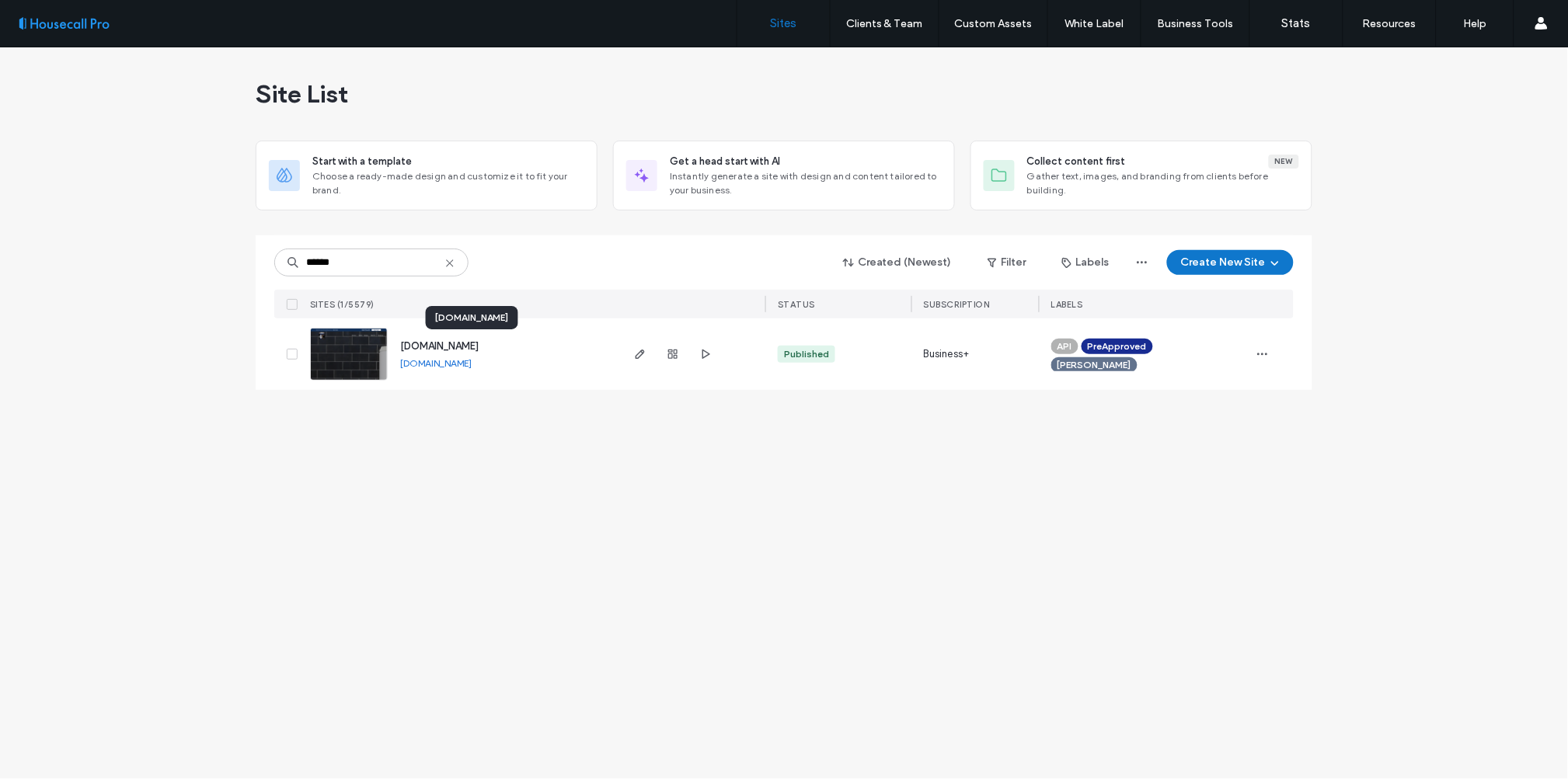
type input "******"
click at [347, 346] on img at bounding box center [349, 381] width 76 height 106
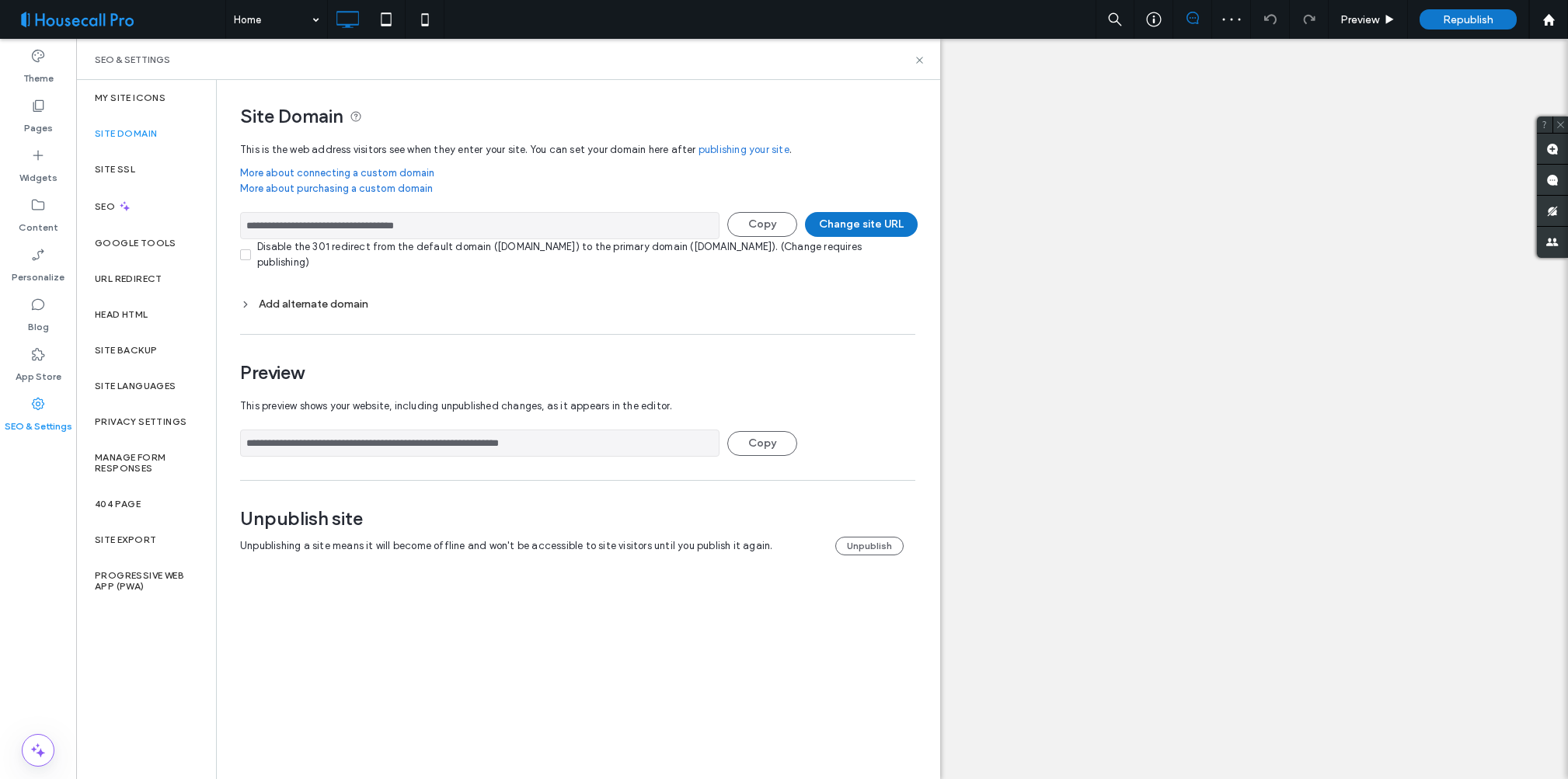
click at [363, 224] on input "**********" at bounding box center [480, 226] width 480 height 27
